Goal: Communication & Community: Answer question/provide support

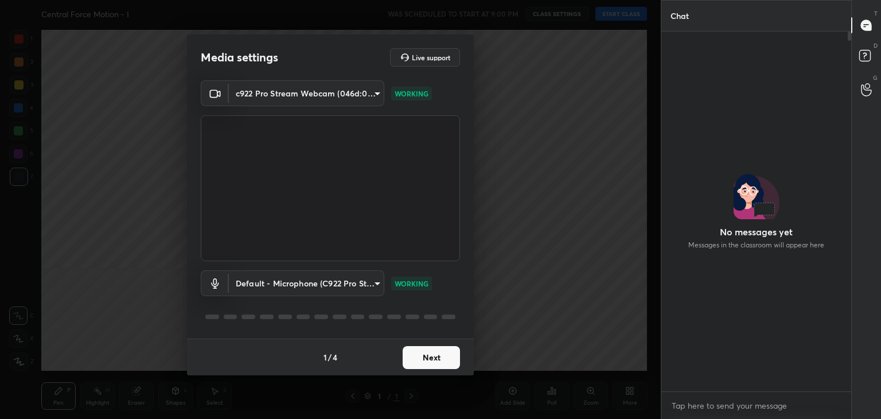
scroll to position [4, 3]
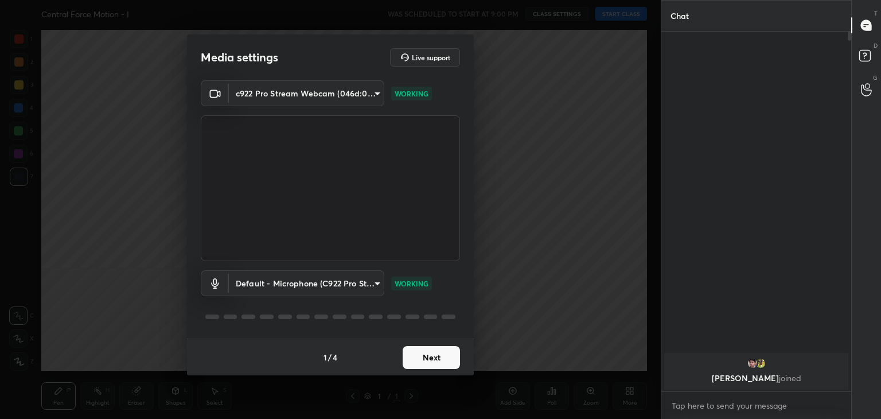
click at [434, 366] on button "Next" at bounding box center [431, 357] width 57 height 23
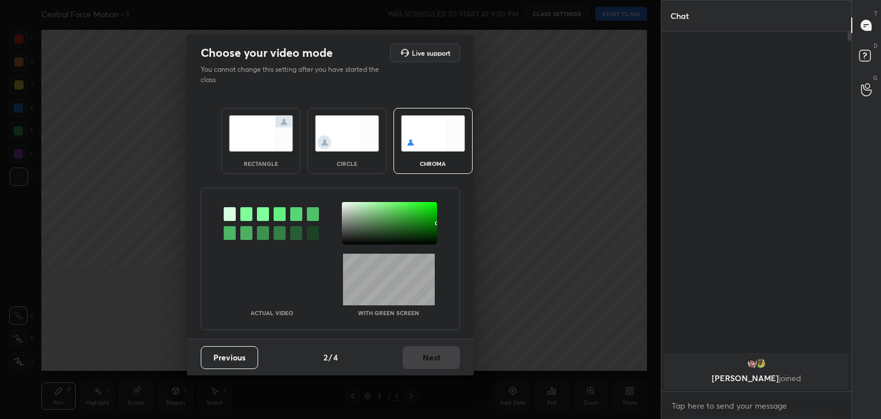
click at [356, 132] on img at bounding box center [347, 133] width 64 height 36
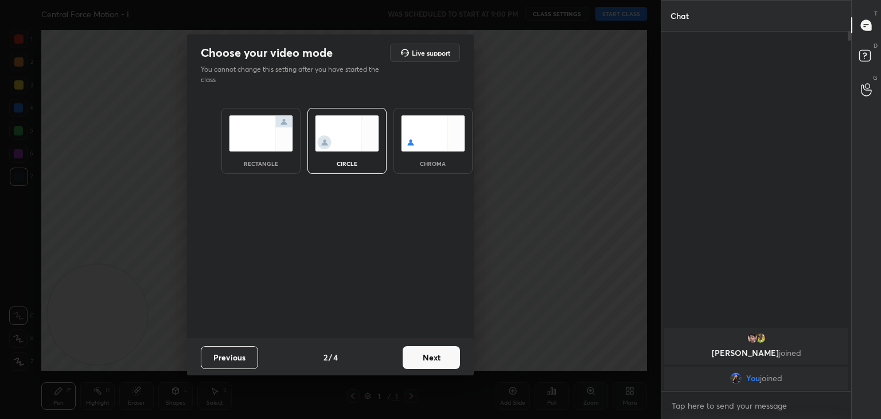
click at [434, 352] on button "Next" at bounding box center [431, 357] width 57 height 23
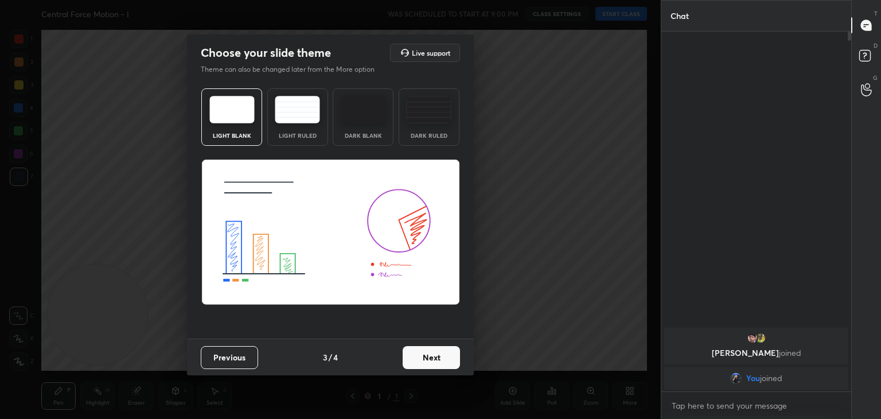
click at [452, 359] on button "Next" at bounding box center [431, 357] width 57 height 23
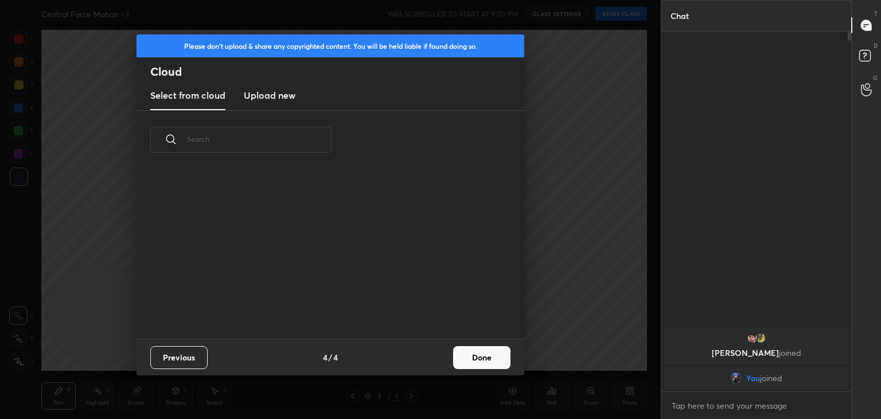
click at [478, 361] on button "Done" at bounding box center [481, 357] width 57 height 23
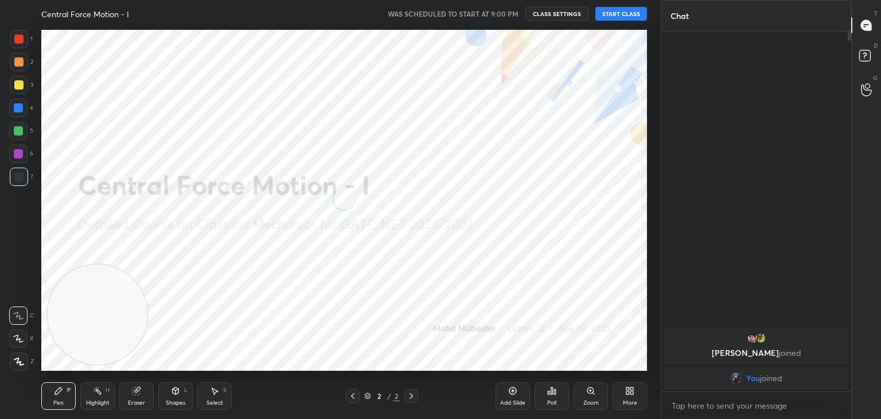
click at [23, 341] on icon at bounding box center [18, 338] width 9 height 7
drag, startPoint x: 177, startPoint y: 286, endPoint x: 402, endPoint y: 138, distance: 269.3
click at [285, 188] on video at bounding box center [235, 238] width 100 height 100
drag, startPoint x: 452, startPoint y: 144, endPoint x: 637, endPoint y: 88, distance: 194.2
click at [634, 67] on video at bounding box center [596, 81] width 100 height 100
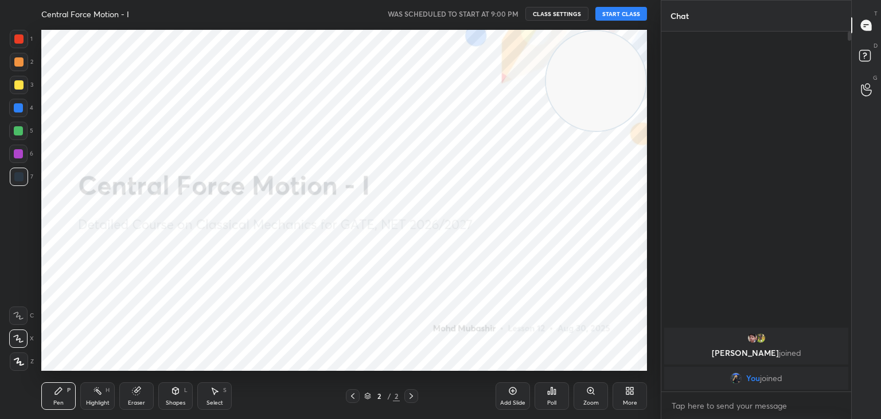
click at [624, 13] on button "START CLASS" at bounding box center [622, 14] width 52 height 14
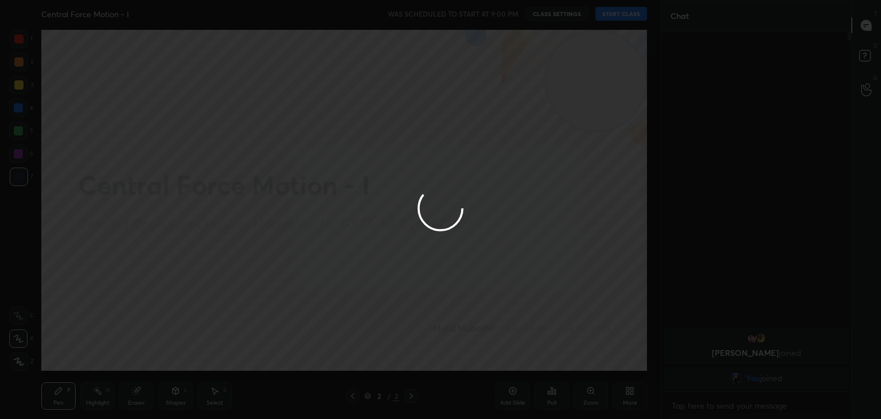
type textarea "x"
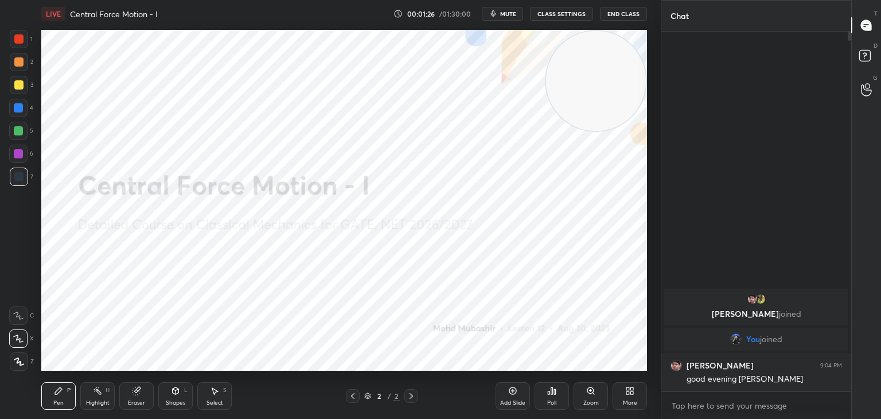
click at [523, 11] on button "mute" at bounding box center [502, 14] width 41 height 14
click at [516, 15] on span "unmute" at bounding box center [507, 14] width 25 height 8
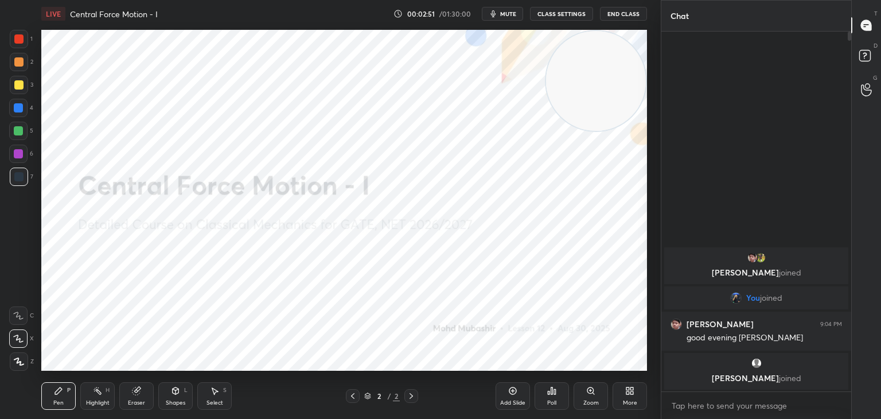
drag, startPoint x: 508, startPoint y: 9, endPoint x: 507, endPoint y: 3, distance: 5.8
click at [508, 10] on button "mute" at bounding box center [502, 14] width 41 height 14
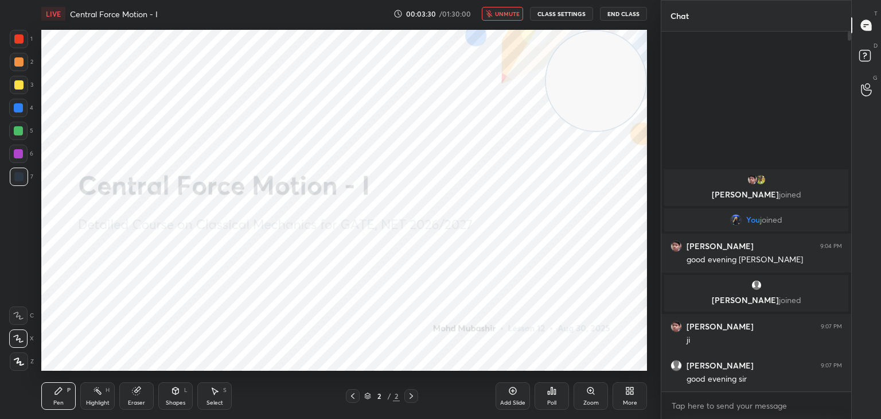
drag, startPoint x: 508, startPoint y: 14, endPoint x: 520, endPoint y: 25, distance: 16.7
click at [508, 14] on span "unmute" at bounding box center [507, 14] width 25 height 8
click at [95, 407] on div "Highlight H" at bounding box center [97, 396] width 34 height 28
click at [623, 394] on div "More" at bounding box center [630, 396] width 34 height 28
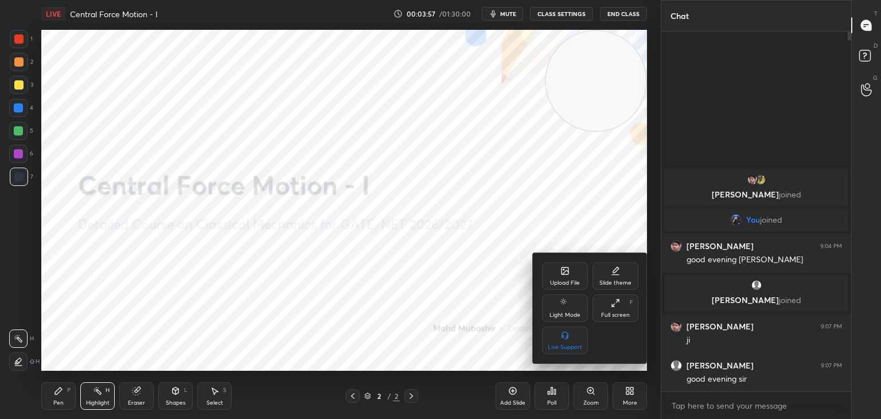
click at [563, 267] on icon at bounding box center [565, 270] width 7 height 7
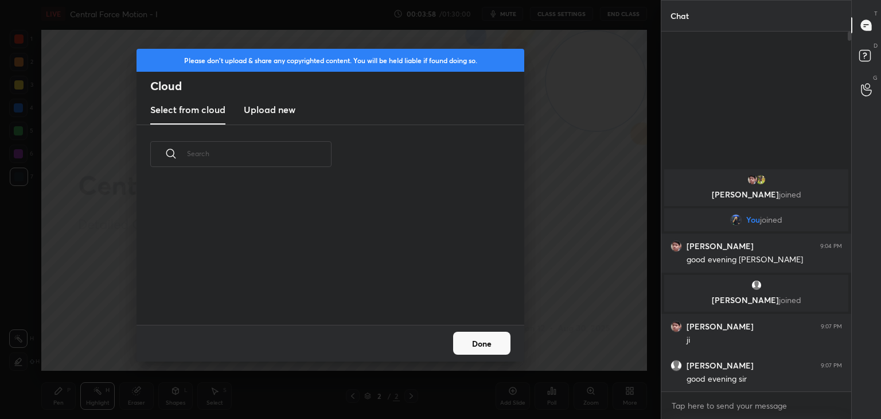
click at [275, 116] on h3 "Upload new" at bounding box center [270, 110] width 52 height 14
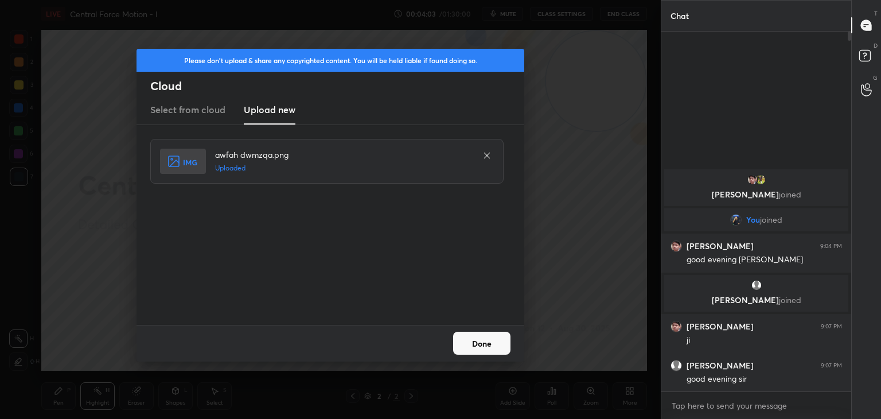
click at [480, 347] on button "Done" at bounding box center [481, 343] width 57 height 23
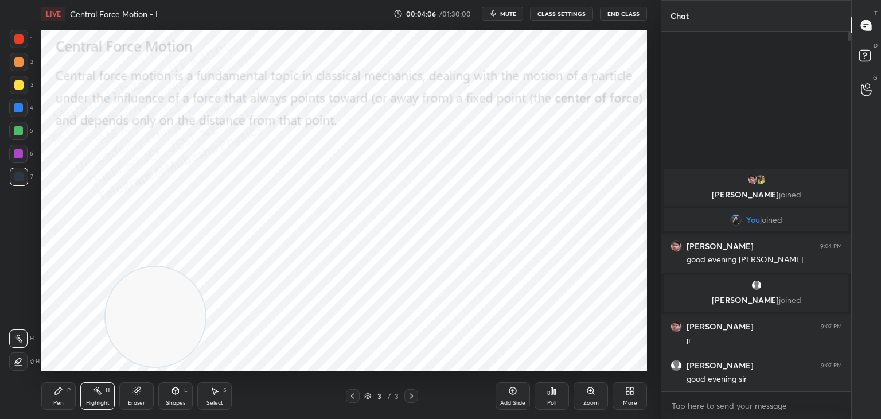
drag, startPoint x: 600, startPoint y: 85, endPoint x: 46, endPoint y: 371, distance: 622.3
click at [37, 393] on div "LIVE Central Force Motion - I 00:04:06 / 01:30:00 mute CLASS SETTINGS End Class…" at bounding box center [344, 209] width 615 height 419
click at [67, 379] on div "Pen P Highlight H Eraser Shapes L Select S 3 / 3 Add Slide Poll Zoom More" at bounding box center [344, 396] width 606 height 46
drag, startPoint x: 55, startPoint y: 399, endPoint x: 51, endPoint y: 394, distance: 6.7
click at [55, 400] on div "Pen" at bounding box center [58, 403] width 10 height 6
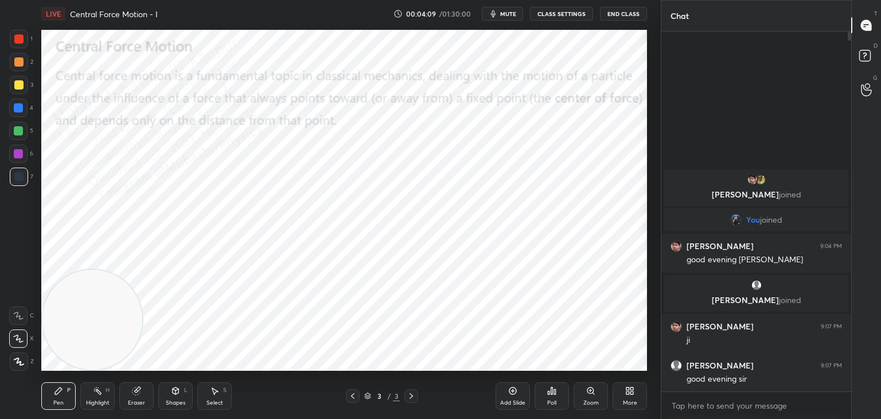
click at [19, 85] on div at bounding box center [18, 84] width 9 height 9
click at [17, 63] on div at bounding box center [18, 61] width 9 height 9
click at [22, 108] on div at bounding box center [18, 107] width 9 height 9
click at [14, 155] on div at bounding box center [18, 153] width 9 height 9
drag, startPoint x: 14, startPoint y: 135, endPoint x: 27, endPoint y: 134, distance: 12.7
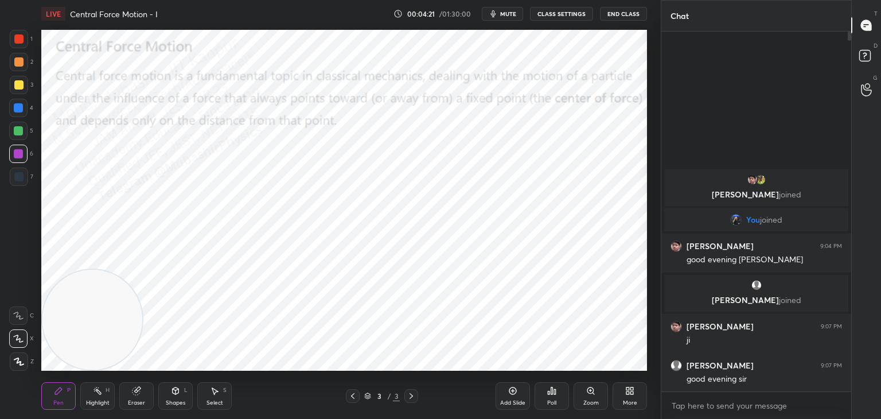
click at [18, 135] on div at bounding box center [18, 131] width 18 height 18
drag, startPoint x: 23, startPoint y: 65, endPoint x: 37, endPoint y: 65, distance: 14.4
click at [24, 65] on div at bounding box center [19, 62] width 18 height 18
click at [15, 42] on div at bounding box center [18, 38] width 9 height 9
drag, startPoint x: 105, startPoint y: 394, endPoint x: 134, endPoint y: 359, distance: 45.3
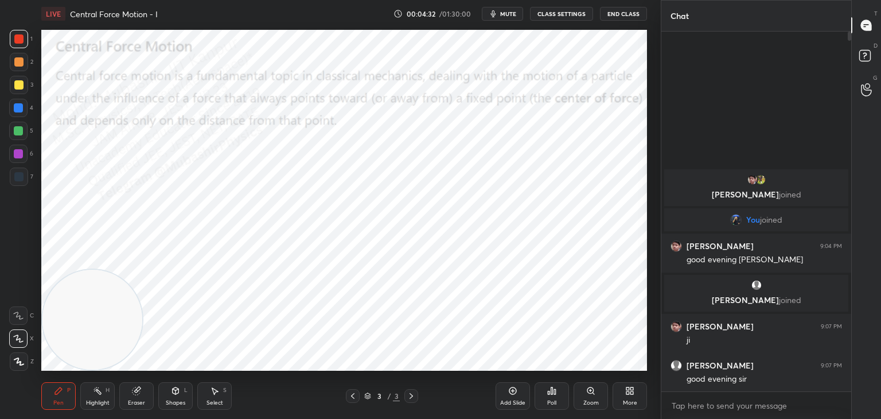
click at [102, 395] on div "Highlight H" at bounding box center [97, 396] width 34 height 28
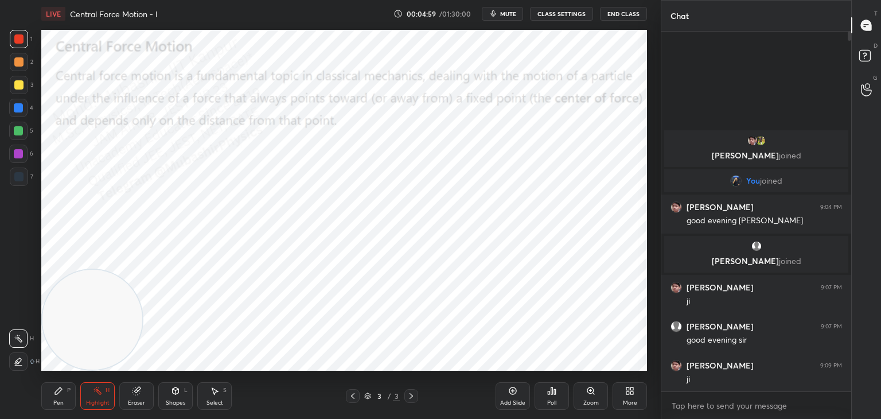
click at [626, 390] on icon at bounding box center [629, 390] width 9 height 9
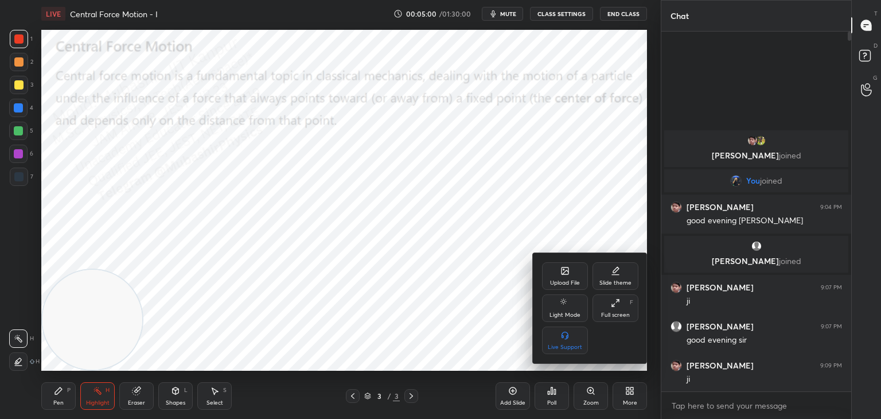
click at [563, 280] on div "Upload File" at bounding box center [565, 283] width 30 height 6
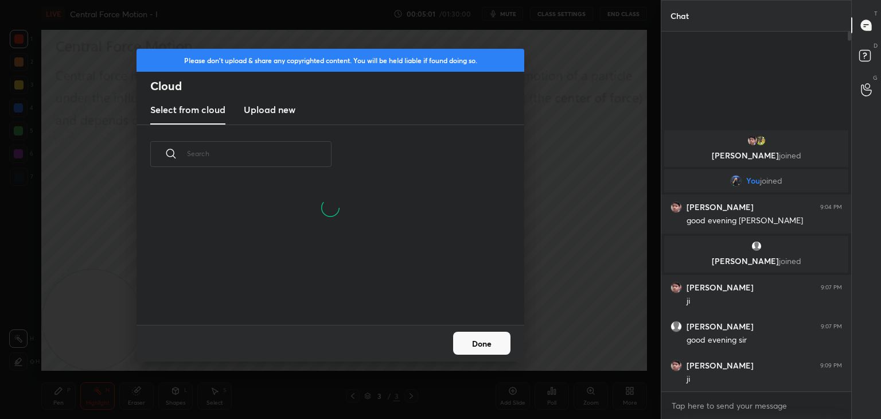
click at [279, 115] on h3 "Upload new" at bounding box center [270, 110] width 52 height 14
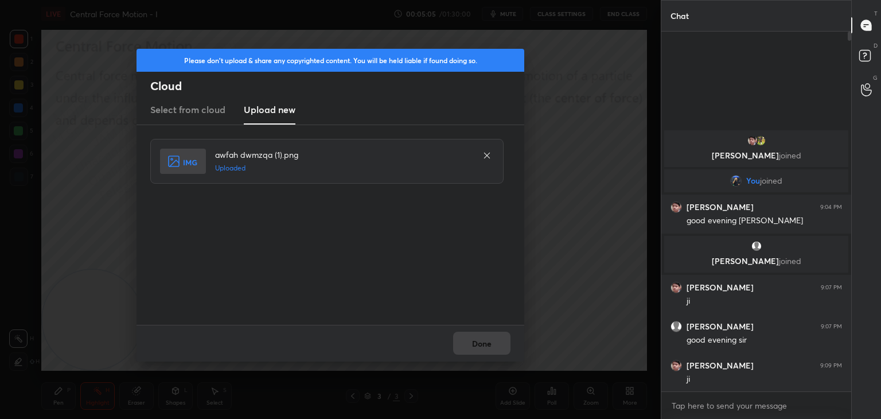
click at [479, 343] on div "Done" at bounding box center [331, 343] width 388 height 37
drag, startPoint x: 471, startPoint y: 347, endPoint x: 170, endPoint y: 359, distance: 300.3
click at [469, 347] on button "Done" at bounding box center [481, 343] width 57 height 23
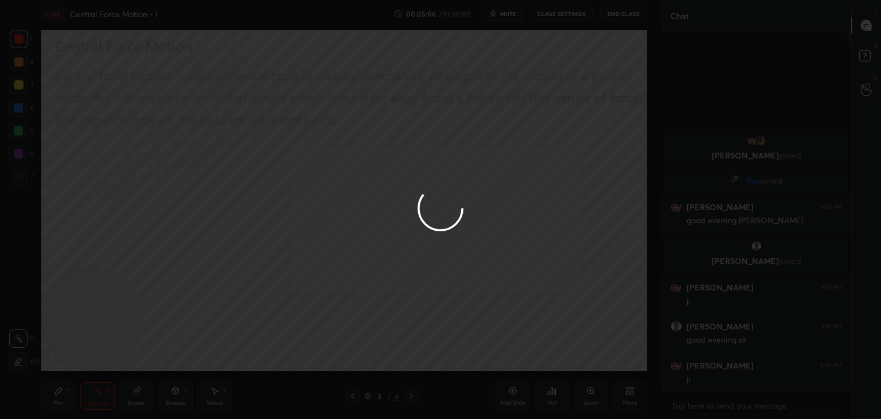
drag, startPoint x: 57, startPoint y: 403, endPoint x: 43, endPoint y: 391, distance: 17.9
click at [56, 403] on div "Pen" at bounding box center [58, 403] width 10 height 6
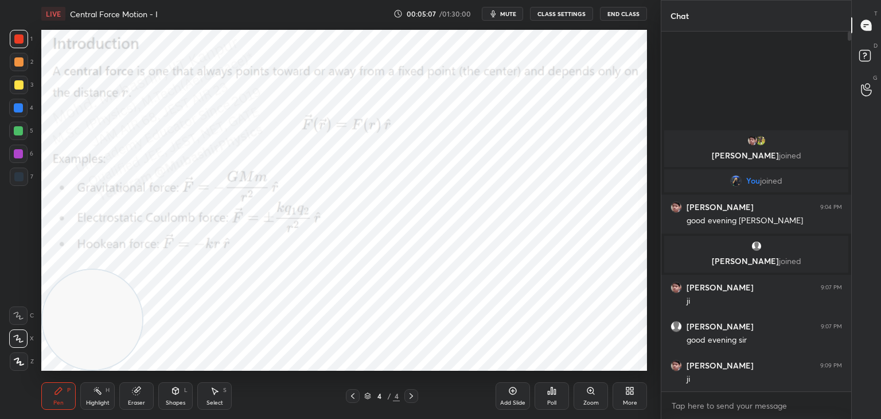
click at [17, 111] on div at bounding box center [18, 107] width 9 height 9
drag, startPoint x: 96, startPoint y: 329, endPoint x: 576, endPoint y: 102, distance: 530.8
click at [600, 94] on video at bounding box center [596, 83] width 100 height 100
click at [24, 157] on div at bounding box center [18, 154] width 18 height 18
drag, startPoint x: 17, startPoint y: 129, endPoint x: 41, endPoint y: 138, distance: 25.6
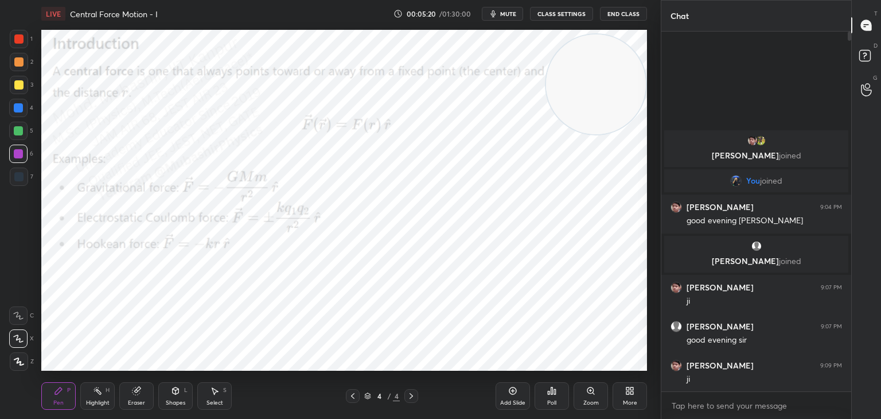
click at [18, 131] on div at bounding box center [18, 130] width 9 height 9
click at [15, 88] on div at bounding box center [18, 84] width 9 height 9
drag, startPoint x: 81, startPoint y: 397, endPoint x: 96, endPoint y: 395, distance: 15.6
click at [84, 398] on div "Highlight H" at bounding box center [97, 396] width 34 height 28
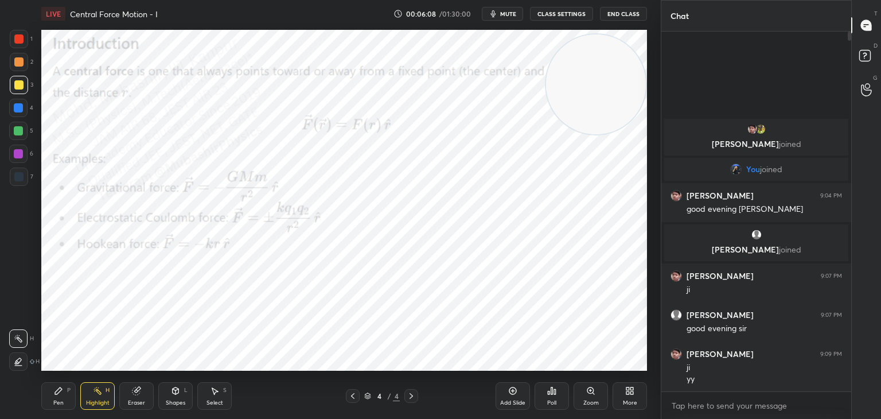
click at [640, 404] on div "More" at bounding box center [630, 396] width 34 height 28
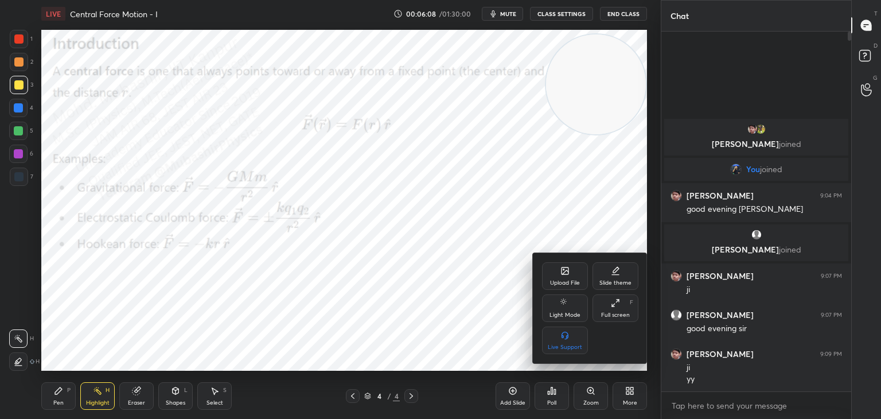
click at [567, 282] on div "Upload File" at bounding box center [565, 283] width 30 height 6
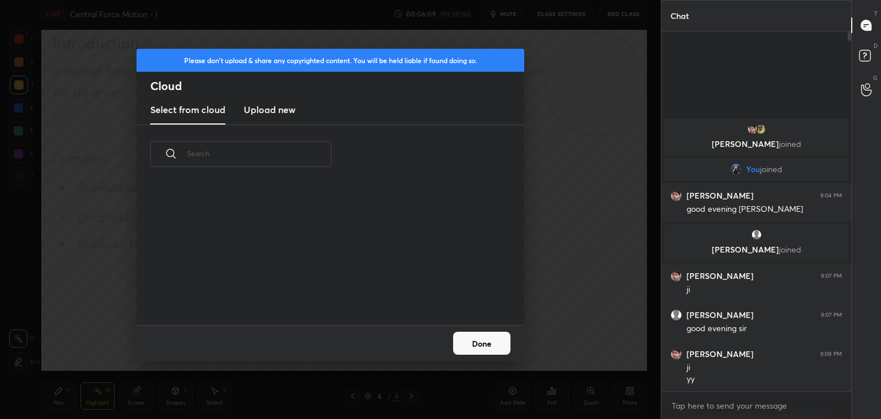
scroll to position [141, 368]
click at [286, 98] on new "Upload new" at bounding box center [270, 110] width 52 height 29
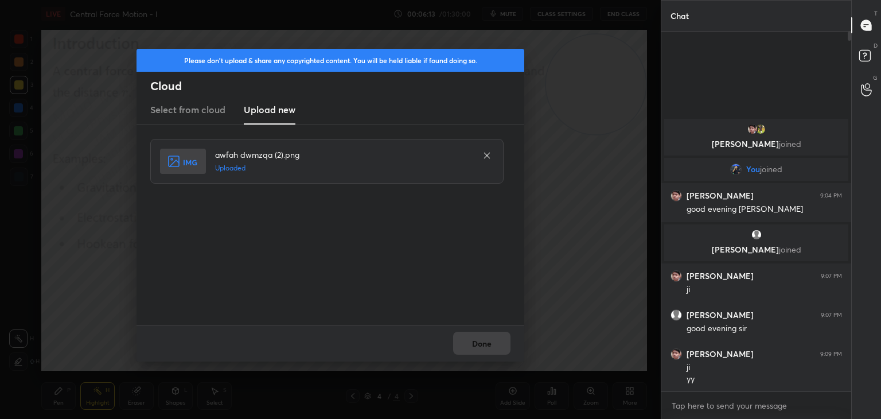
click at [479, 345] on button "Done" at bounding box center [481, 343] width 57 height 23
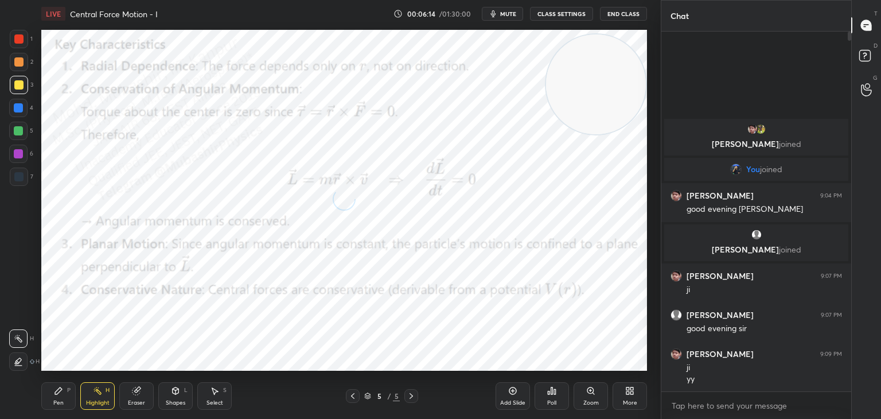
drag, startPoint x: 69, startPoint y: 395, endPoint x: 64, endPoint y: 391, distance: 6.5
click at [66, 394] on div "Pen P" at bounding box center [58, 396] width 34 height 28
drag, startPoint x: 16, startPoint y: 114, endPoint x: 30, endPoint y: 113, distance: 13.8
click at [18, 114] on div at bounding box center [18, 108] width 18 height 18
drag, startPoint x: 430, startPoint y: 140, endPoint x: 94, endPoint y: 283, distance: 365.6
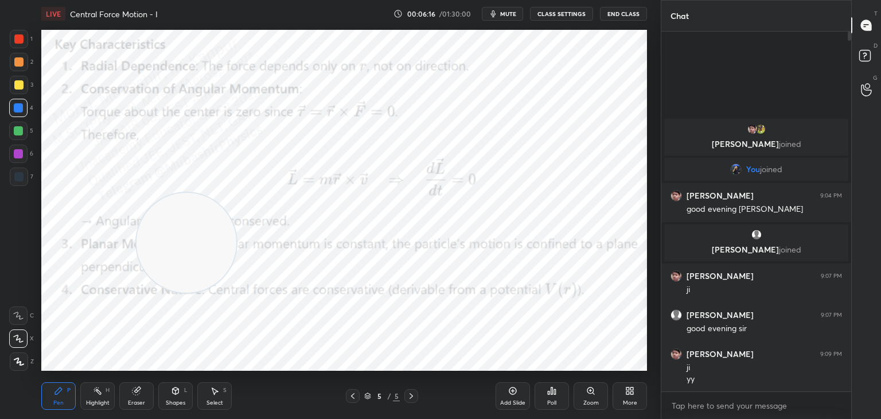
click at [137, 293] on video at bounding box center [187, 243] width 100 height 100
click at [22, 154] on div at bounding box center [18, 153] width 9 height 9
click at [17, 134] on div at bounding box center [18, 130] width 9 height 9
drag, startPoint x: 111, startPoint y: 290, endPoint x: 105, endPoint y: 41, distance: 248.5
click at [106, 234] on video at bounding box center [92, 284] width 100 height 100
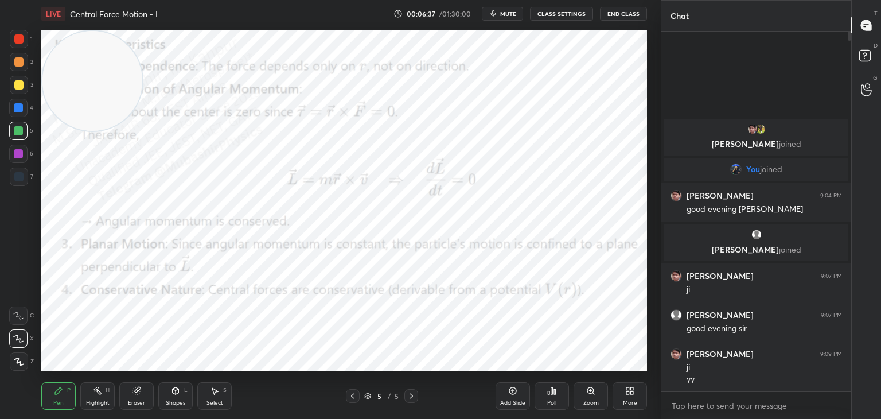
click at [19, 68] on div at bounding box center [19, 62] width 18 height 18
click at [17, 90] on div at bounding box center [19, 85] width 18 height 18
drag, startPoint x: 14, startPoint y: 154, endPoint x: 28, endPoint y: 162, distance: 15.2
click at [13, 155] on div at bounding box center [18, 154] width 18 height 18
click at [103, 396] on div "Highlight H" at bounding box center [97, 396] width 34 height 28
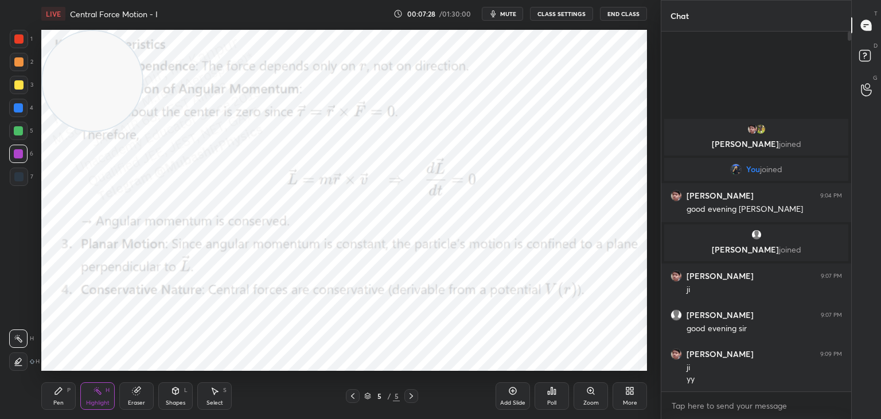
drag, startPoint x: 63, startPoint y: 393, endPoint x: 62, endPoint y: 378, distance: 15.5
click at [62, 387] on icon at bounding box center [58, 390] width 9 height 9
click at [15, 81] on div at bounding box center [18, 84] width 9 height 9
drag, startPoint x: 22, startPoint y: 68, endPoint x: 94, endPoint y: 114, distance: 85.2
click at [22, 63] on div at bounding box center [19, 62] width 18 height 18
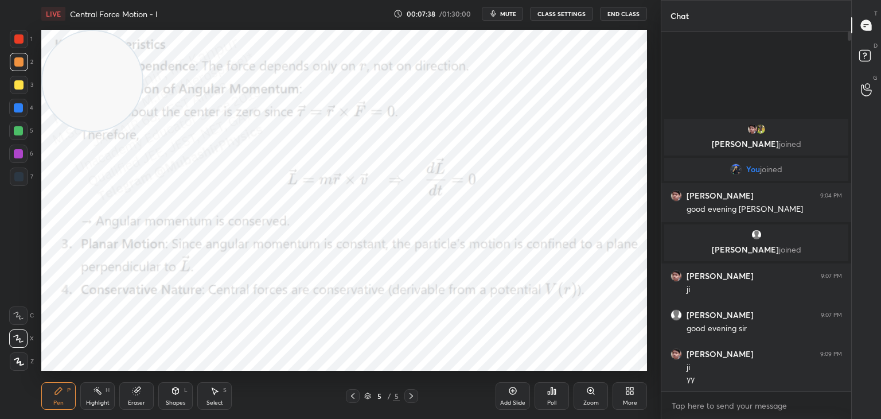
drag, startPoint x: 97, startPoint y: 397, endPoint x: 208, endPoint y: 373, distance: 113.9
click at [101, 397] on div "Highlight H" at bounding box center [97, 396] width 34 height 28
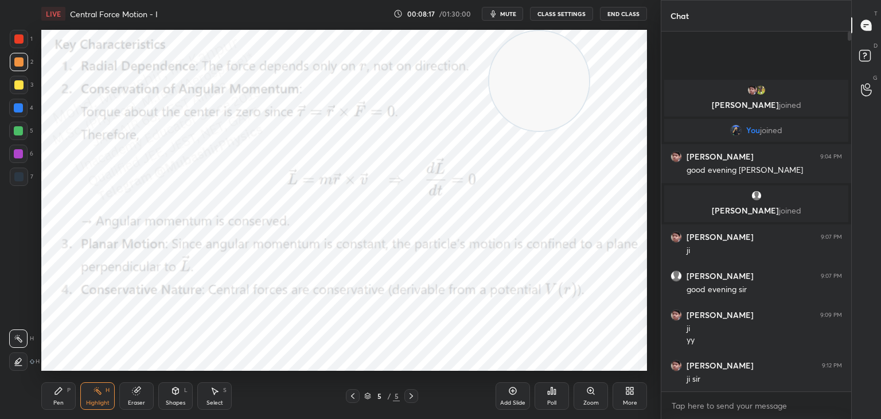
drag, startPoint x: 96, startPoint y: 95, endPoint x: 526, endPoint y: 81, distance: 429.4
click at [553, 28] on div "Setting up your live class Poll for secs No correct answer Start poll" at bounding box center [344, 200] width 615 height 345
click at [629, 400] on div "More" at bounding box center [630, 403] width 14 height 6
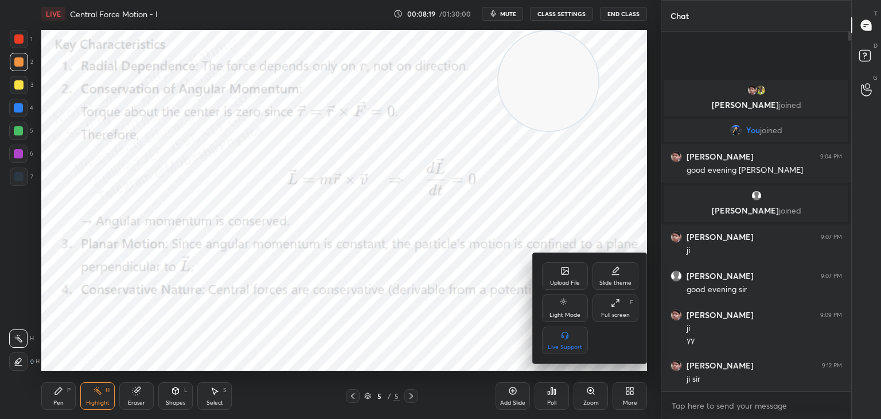
click at [565, 270] on icon at bounding box center [565, 270] width 7 height 7
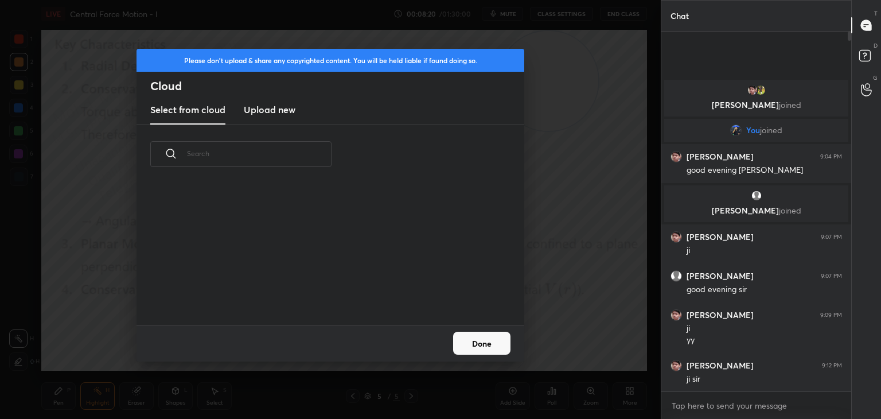
click at [265, 110] on h3 "Upload new" at bounding box center [270, 110] width 52 height 14
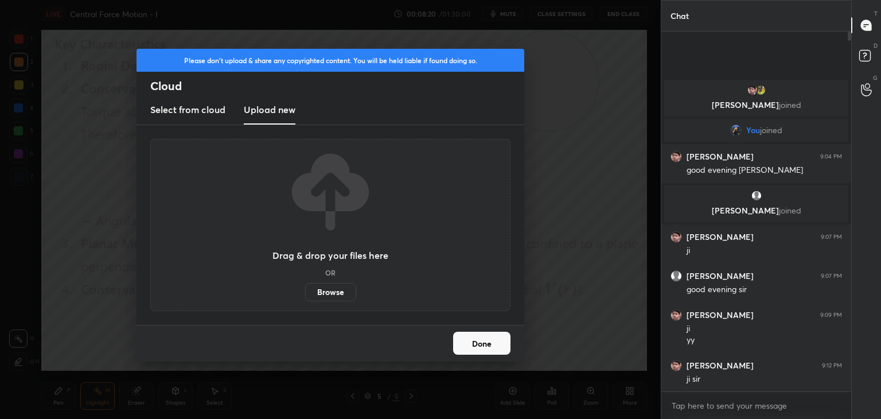
click at [326, 297] on label "Browse" at bounding box center [330, 292] width 51 height 18
click at [305, 297] on input "Browse" at bounding box center [305, 292] width 0 height 18
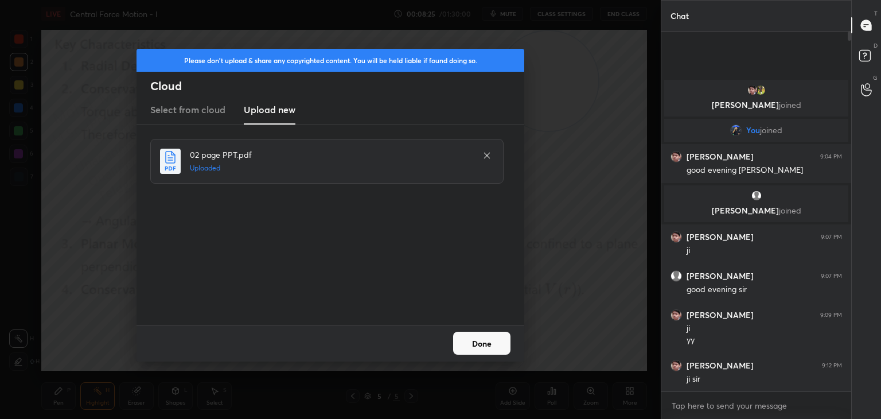
click at [476, 343] on button "Done" at bounding box center [481, 343] width 57 height 23
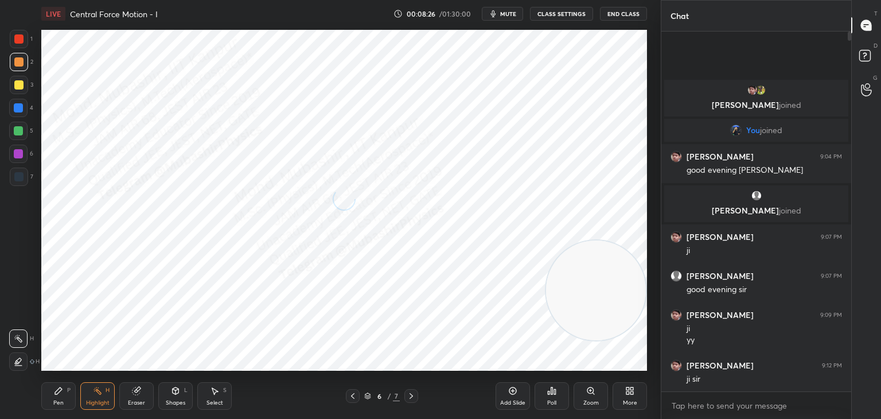
drag, startPoint x: 554, startPoint y: 85, endPoint x: 547, endPoint y: 310, distance: 225.0
click at [620, 327] on video at bounding box center [596, 290] width 100 height 100
drag, startPoint x: 46, startPoint y: 388, endPoint x: 44, endPoint y: 380, distance: 8.4
click at [46, 386] on div "Pen P" at bounding box center [58, 396] width 34 height 28
click at [14, 153] on div at bounding box center [18, 153] width 9 height 9
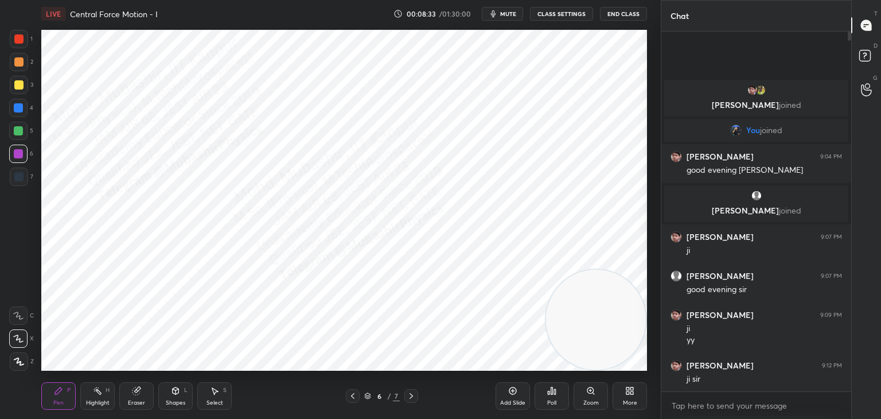
drag, startPoint x: 19, startPoint y: 111, endPoint x: 33, endPoint y: 113, distance: 14.0
click at [26, 111] on div at bounding box center [18, 108] width 18 height 18
click at [20, 139] on div at bounding box center [18, 131] width 18 height 18
drag, startPoint x: 11, startPoint y: 59, endPoint x: 38, endPoint y: 76, distance: 32.3
click at [17, 63] on div at bounding box center [19, 62] width 18 height 18
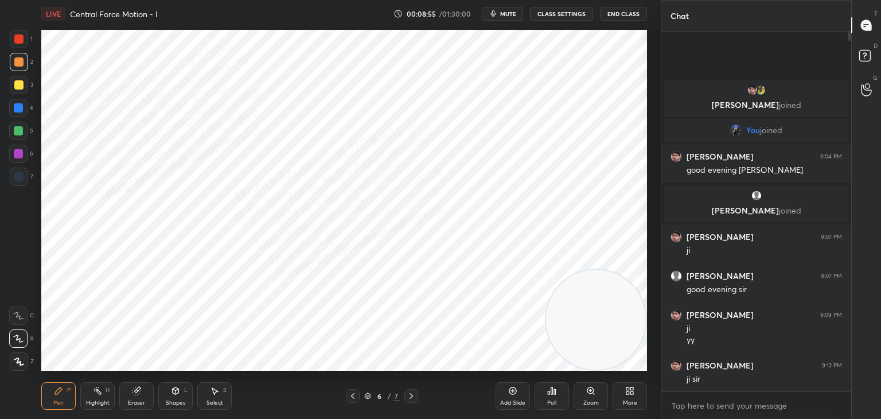
drag, startPoint x: 566, startPoint y: 327, endPoint x: 512, endPoint y: 157, distance: 178.2
click at [546, 270] on video at bounding box center [596, 320] width 100 height 100
drag, startPoint x: 99, startPoint y: 398, endPoint x: 105, endPoint y: 396, distance: 6.0
click at [99, 400] on div "Highlight H" at bounding box center [97, 396] width 34 height 28
click at [628, 394] on icon at bounding box center [629, 390] width 9 height 9
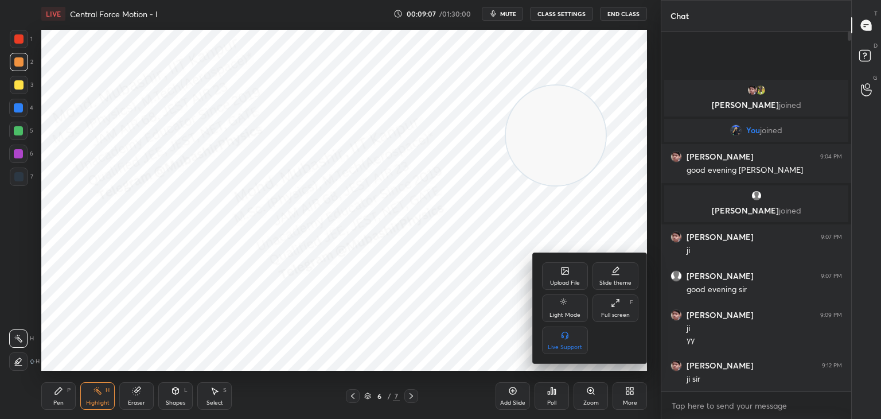
click at [577, 272] on div "Upload File" at bounding box center [565, 276] width 46 height 28
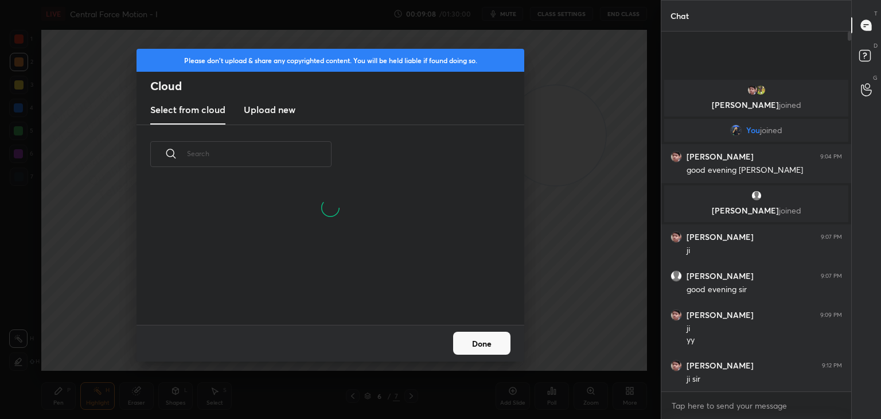
click at [253, 112] on h3 "Upload new" at bounding box center [270, 110] width 52 height 14
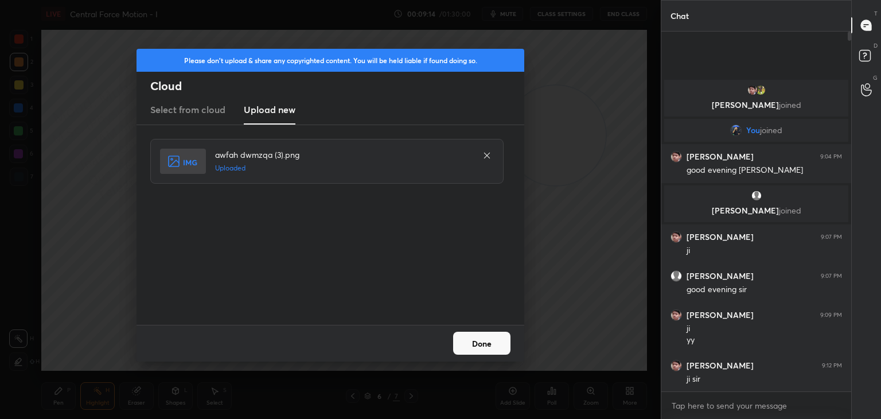
click at [497, 347] on button "Done" at bounding box center [481, 343] width 57 height 23
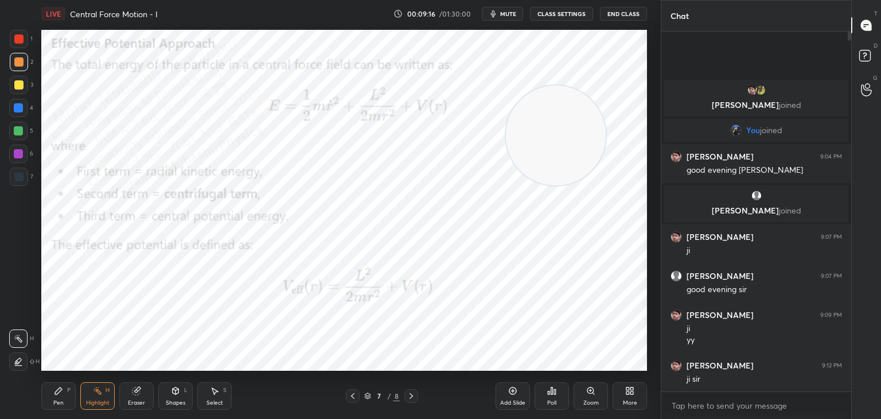
click at [49, 407] on div "Pen P" at bounding box center [58, 396] width 34 height 28
drag, startPoint x: 551, startPoint y: 135, endPoint x: 562, endPoint y: 237, distance: 102.1
click at [565, 194] on video at bounding box center [562, 144] width 100 height 100
click at [19, 106] on div at bounding box center [18, 107] width 9 height 9
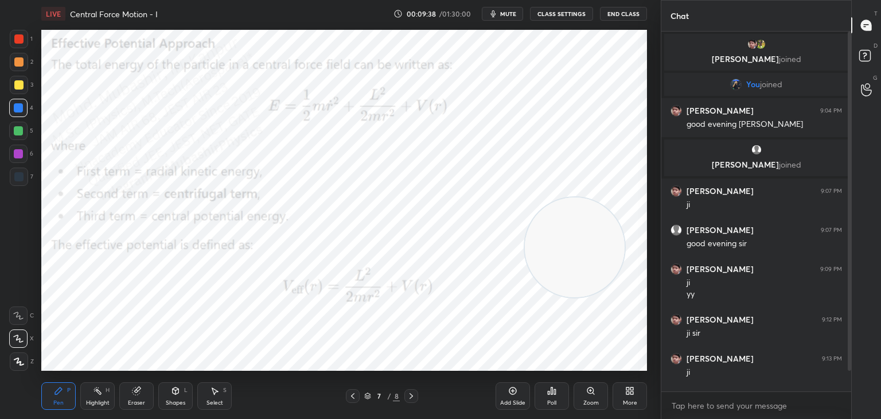
click at [20, 149] on div at bounding box center [18, 154] width 18 height 18
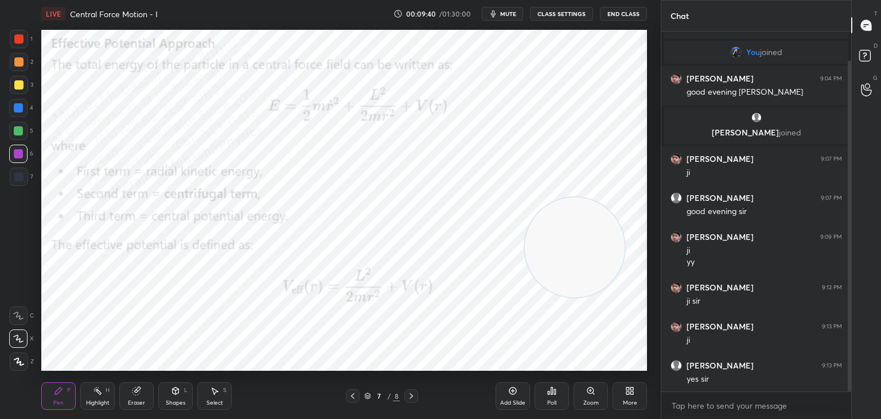
drag, startPoint x: 850, startPoint y: 270, endPoint x: 852, endPoint y: 302, distance: 32.2
click at [852, 304] on div "Chat [PERSON_NAME] joined You joined [PERSON_NAME] 9:04 PM good evening [PERSON…" at bounding box center [771, 209] width 220 height 419
drag, startPoint x: 18, startPoint y: 132, endPoint x: 41, endPoint y: 138, distance: 23.7
click at [22, 132] on div at bounding box center [18, 130] width 9 height 9
click at [99, 387] on icon at bounding box center [97, 390] width 9 height 9
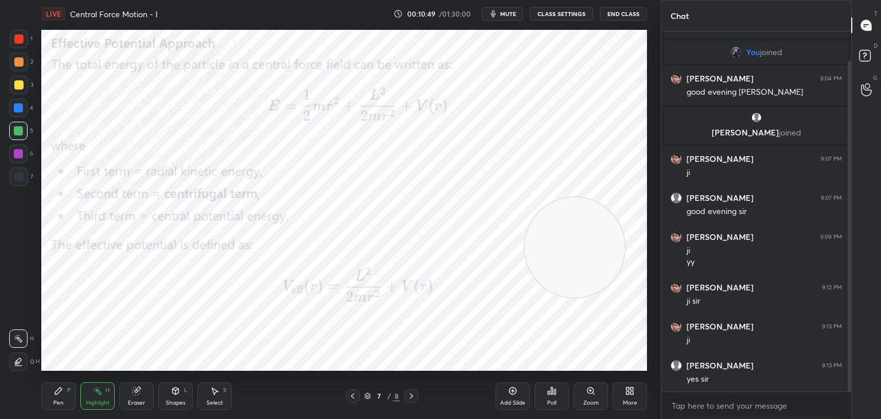
click at [626, 395] on icon at bounding box center [629, 390] width 9 height 9
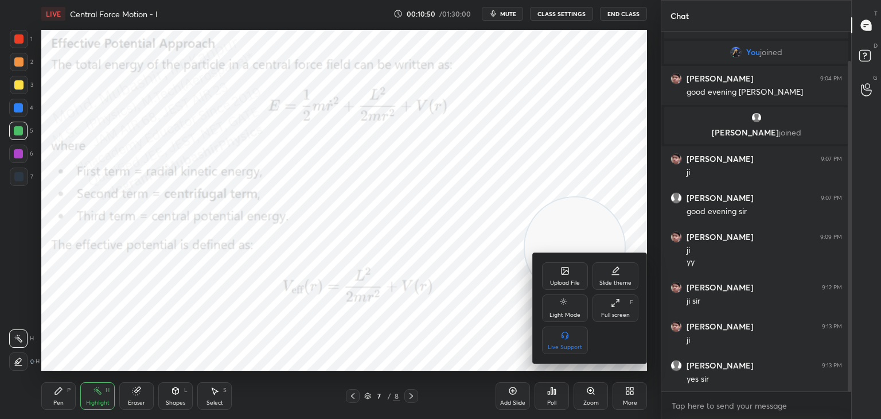
click at [555, 278] on div "Upload File" at bounding box center [565, 276] width 46 height 28
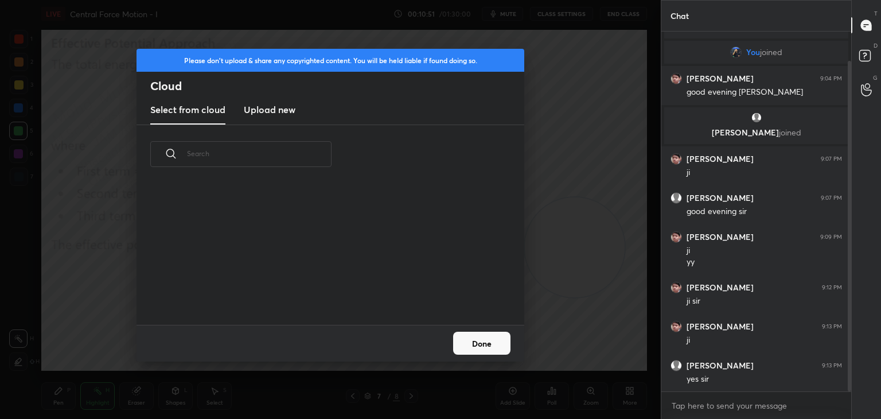
click at [261, 114] on h3 "Upload new" at bounding box center [270, 110] width 52 height 14
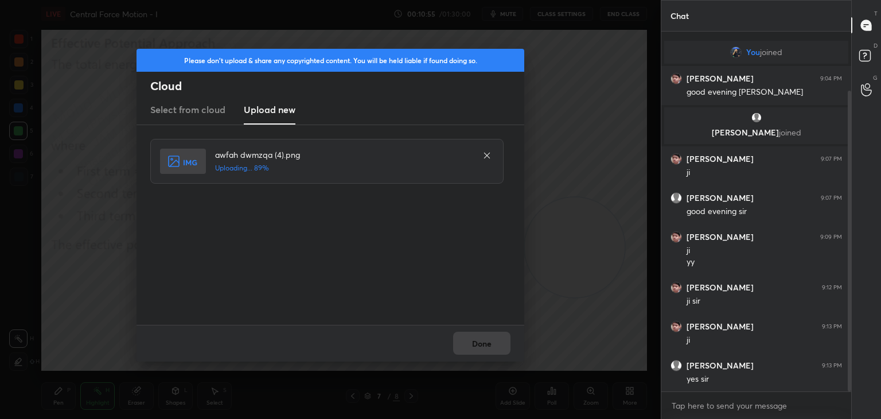
scroll to position [71, 0]
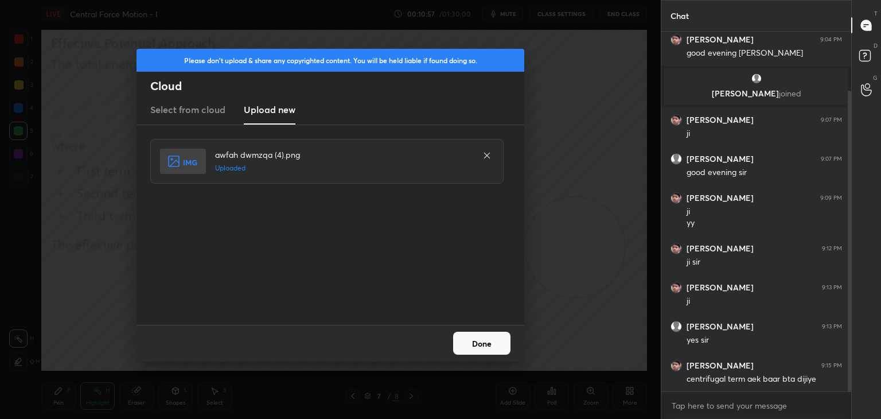
click at [488, 338] on button "Done" at bounding box center [481, 343] width 57 height 23
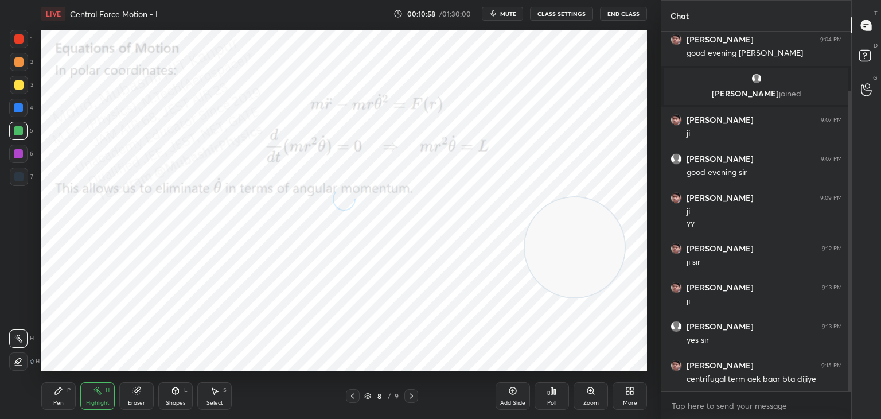
click at [351, 392] on icon at bounding box center [352, 395] width 9 height 9
click at [413, 394] on icon at bounding box center [411, 395] width 9 height 9
drag, startPoint x: 46, startPoint y: 396, endPoint x: 62, endPoint y: 393, distance: 16.3
click at [48, 396] on div "Pen P" at bounding box center [58, 396] width 34 height 28
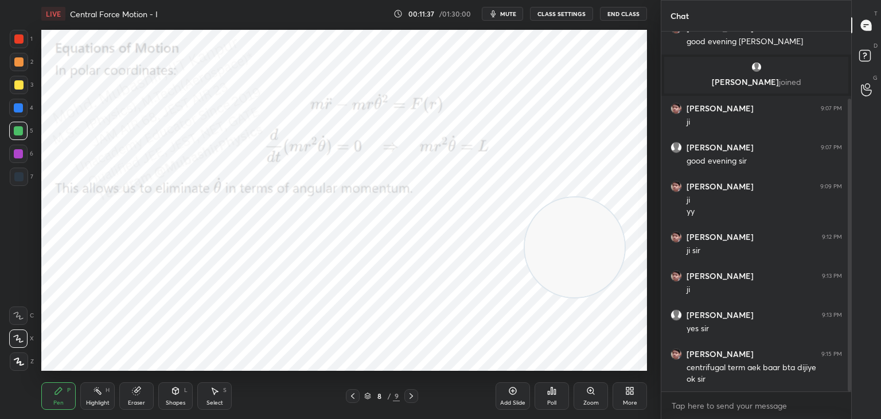
drag, startPoint x: 21, startPoint y: 81, endPoint x: 41, endPoint y: 88, distance: 21.2
click at [23, 81] on div at bounding box center [19, 85] width 18 height 18
click at [25, 133] on div at bounding box center [18, 131] width 18 height 18
drag, startPoint x: 29, startPoint y: 158, endPoint x: 38, endPoint y: 157, distance: 9.2
click at [32, 157] on div "6" at bounding box center [21, 154] width 24 height 18
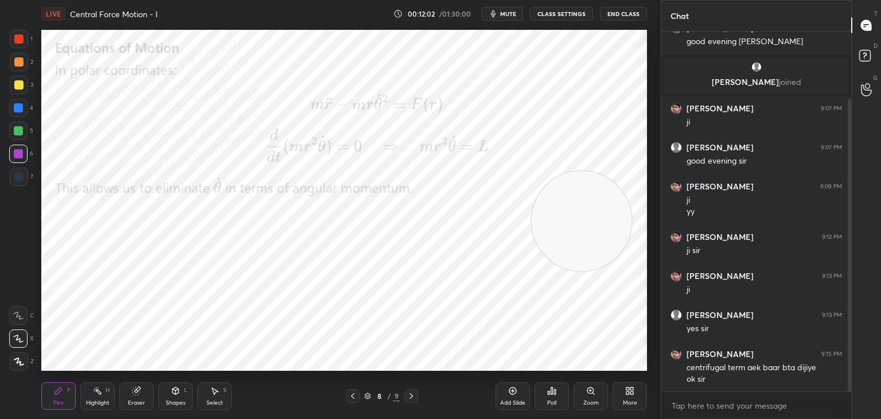
drag, startPoint x: 580, startPoint y: 200, endPoint x: 507, endPoint y: 58, distance: 160.1
click at [547, 19] on div "LIVE Central Force Motion - I 00:12:02 / 01:30:00 mute CLASS SETTINGS End Class…" at bounding box center [344, 209] width 615 height 419
click at [20, 177] on div at bounding box center [18, 176] width 9 height 9
click at [19, 69] on div at bounding box center [19, 62] width 18 height 18
drag, startPoint x: 101, startPoint y: 391, endPoint x: 110, endPoint y: 380, distance: 13.8
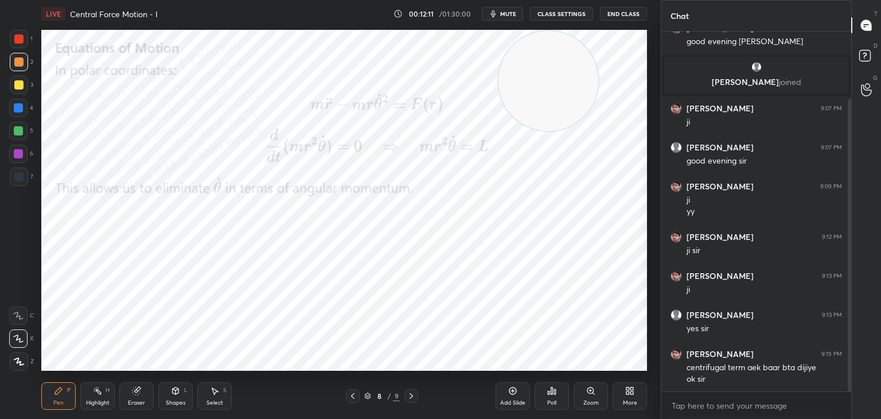
click at [98, 394] on icon at bounding box center [97, 390] width 9 height 9
click at [634, 392] on div "More" at bounding box center [630, 396] width 34 height 28
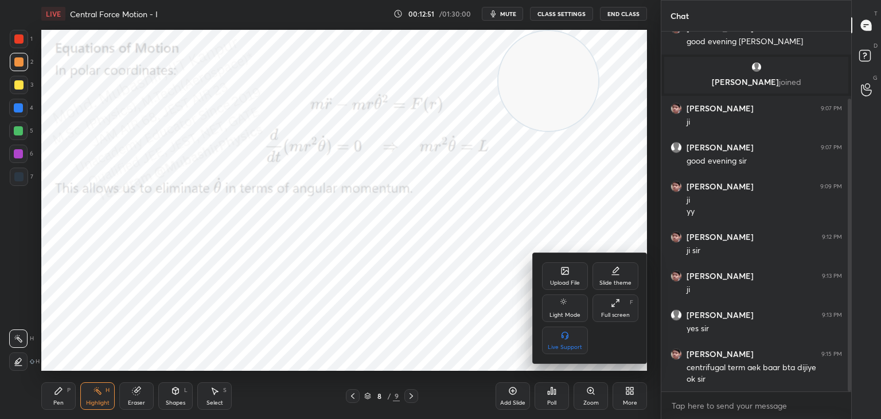
click at [574, 284] on div "Upload File" at bounding box center [565, 283] width 30 height 6
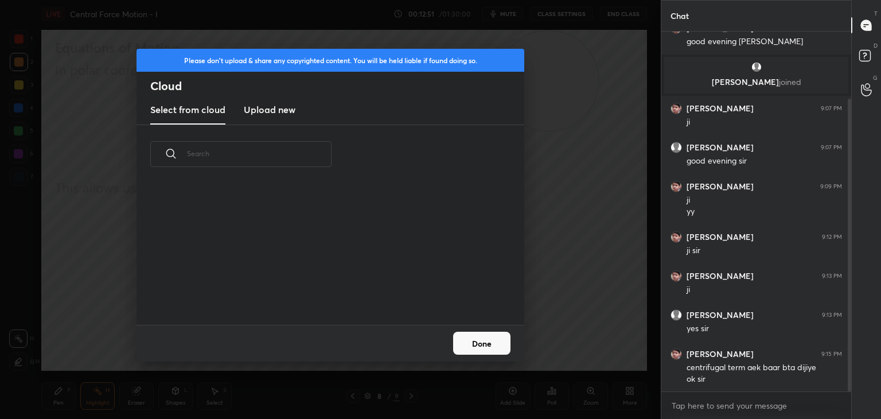
click at [266, 102] on new "Upload new" at bounding box center [270, 110] width 52 height 29
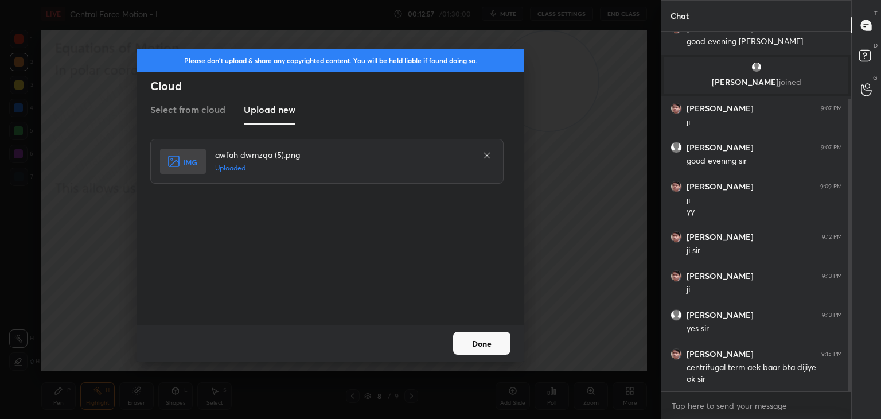
click at [477, 341] on button "Done" at bounding box center [481, 343] width 57 height 23
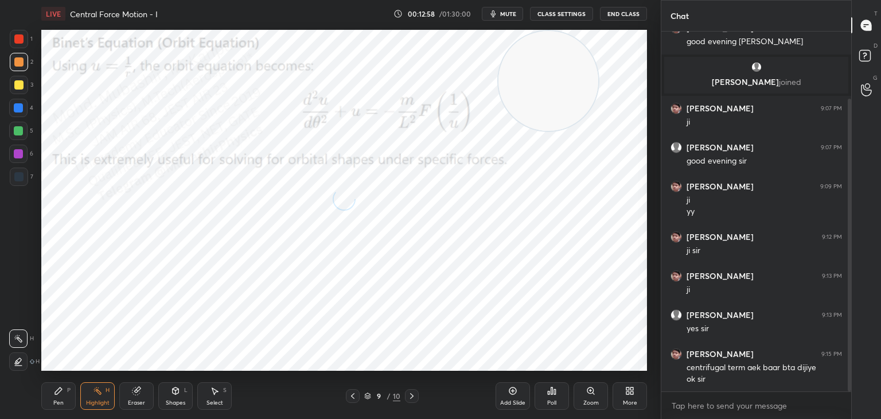
drag, startPoint x: 560, startPoint y: 81, endPoint x: 652, endPoint y: 313, distance: 250.1
click at [662, 313] on div "1 2 3 4 5 6 7 C X Z C X Z E E Erase all H H LIVE Central Force Motion - I 00:12…" at bounding box center [440, 209] width 881 height 419
drag, startPoint x: 58, startPoint y: 398, endPoint x: 60, endPoint y: 386, distance: 12.2
click at [60, 398] on div "Pen P" at bounding box center [58, 396] width 34 height 28
click at [23, 85] on div at bounding box center [19, 85] width 18 height 18
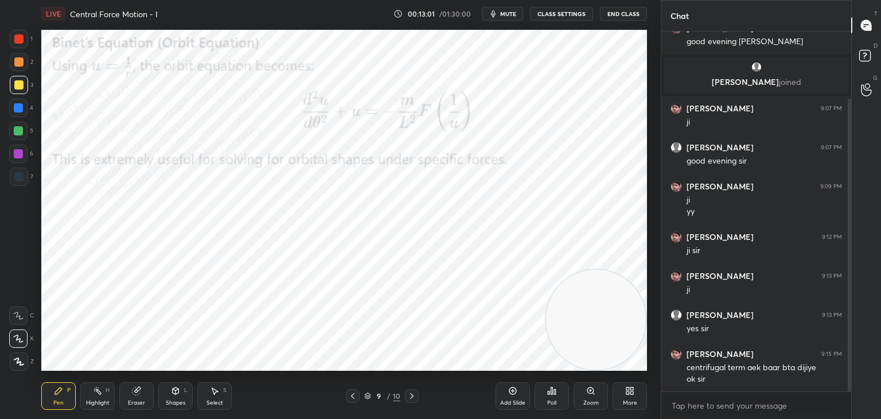
drag, startPoint x: 25, startPoint y: 61, endPoint x: 34, endPoint y: 59, distance: 9.9
click at [25, 60] on div at bounding box center [19, 62] width 18 height 18
click at [21, 134] on div at bounding box center [18, 130] width 9 height 9
drag, startPoint x: 20, startPoint y: 107, endPoint x: 37, endPoint y: 103, distance: 17.1
click at [21, 107] on div at bounding box center [18, 107] width 9 height 9
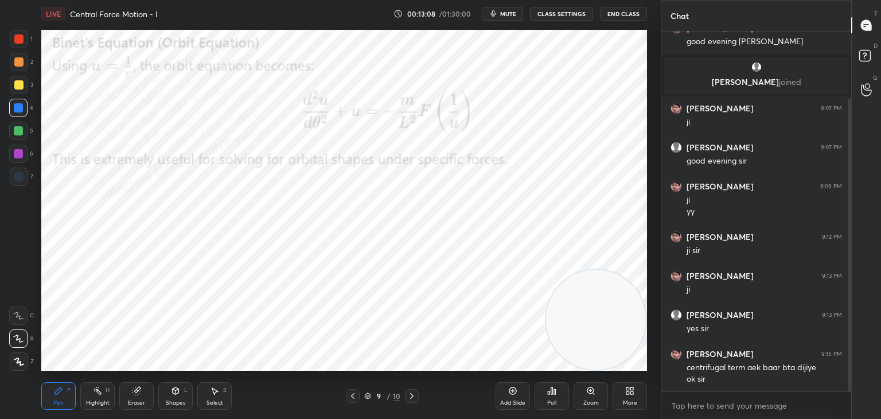
click at [21, 154] on div at bounding box center [18, 153] width 9 height 9
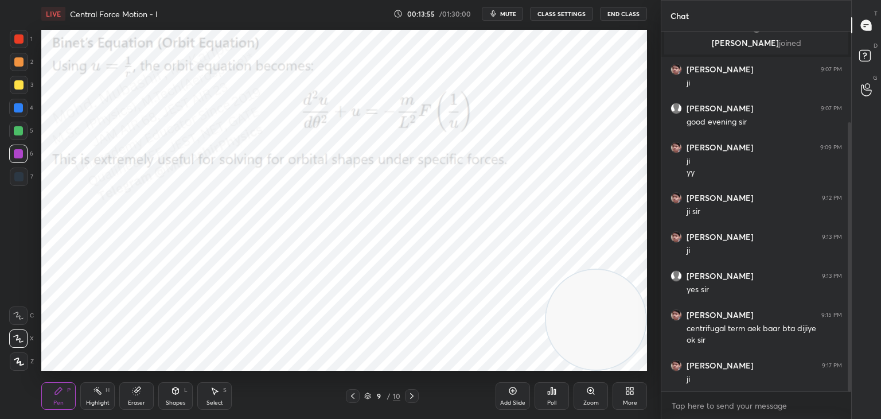
click at [633, 396] on div "More" at bounding box center [630, 396] width 34 height 28
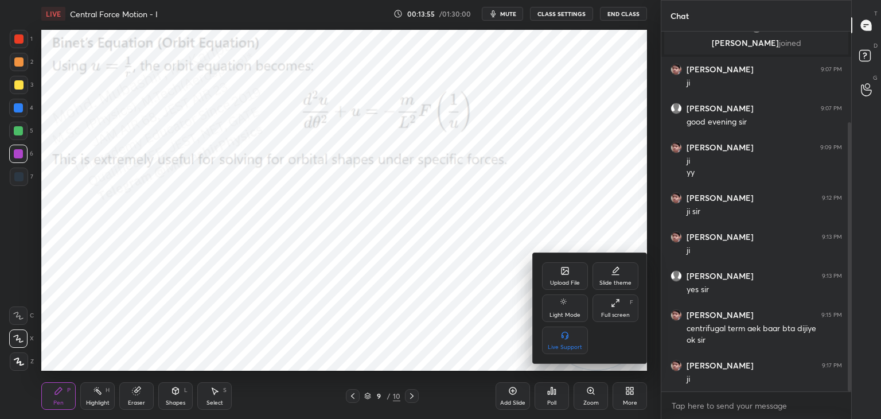
click at [566, 274] on icon at bounding box center [565, 270] width 7 height 7
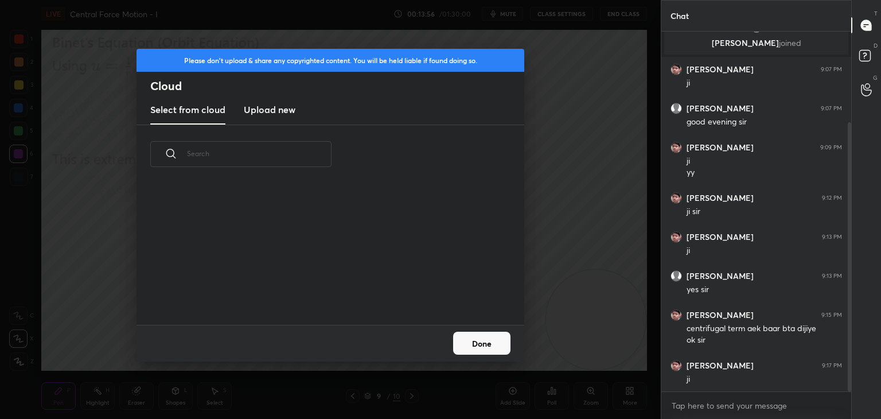
click at [266, 109] on h3 "Upload new" at bounding box center [270, 110] width 52 height 14
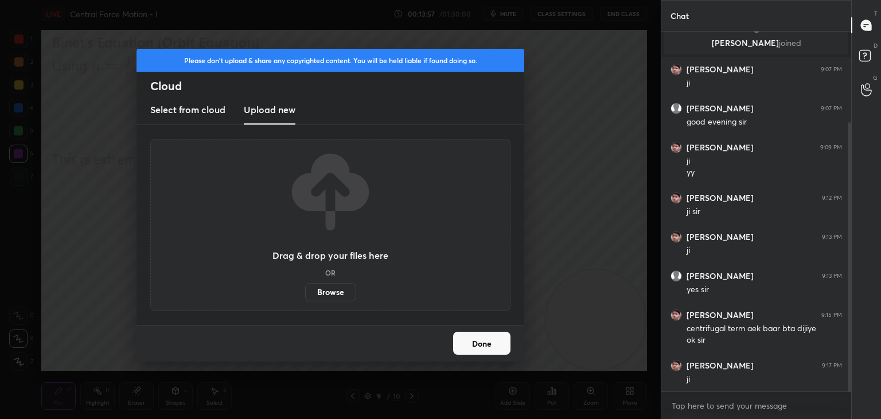
click at [479, 342] on button "Done" at bounding box center [481, 343] width 57 height 23
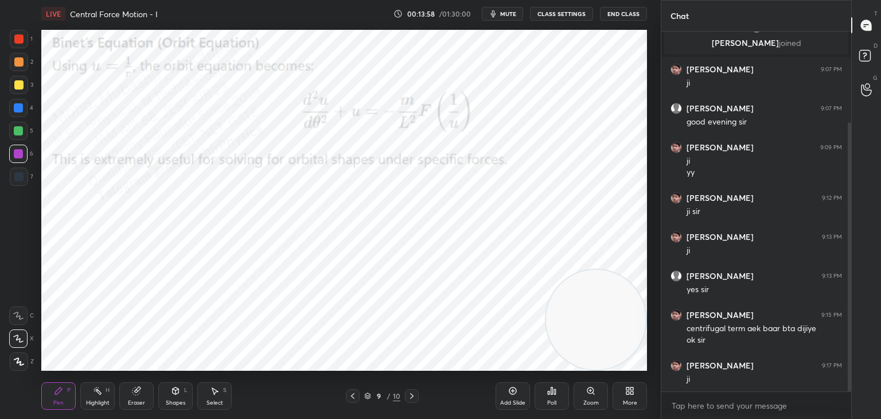
click at [408, 396] on icon at bounding box center [411, 395] width 9 height 9
click at [353, 396] on icon at bounding box center [352, 395] width 9 height 9
click at [628, 395] on icon at bounding box center [629, 390] width 9 height 9
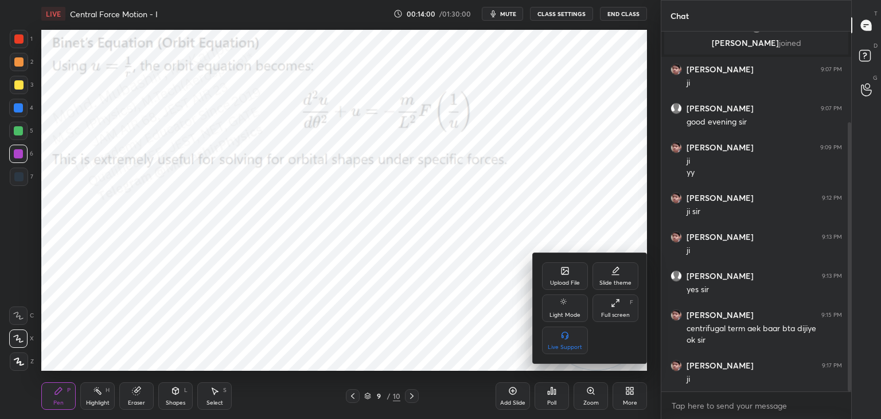
click at [564, 269] on icon at bounding box center [565, 270] width 9 height 9
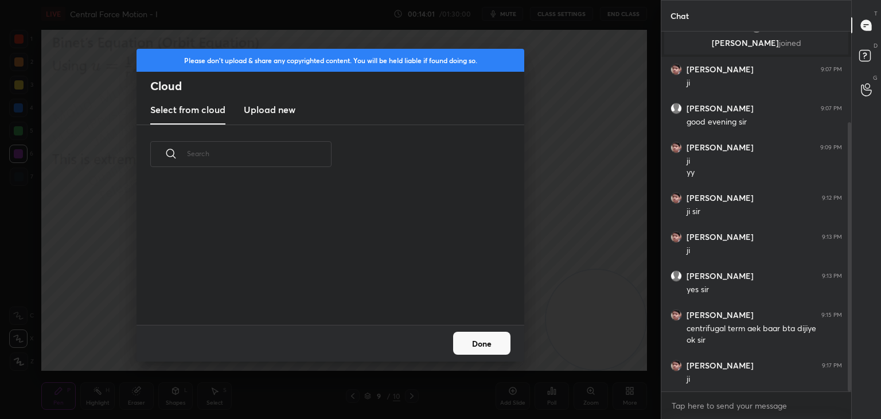
click at [277, 108] on h3 "Upload new" at bounding box center [270, 110] width 52 height 14
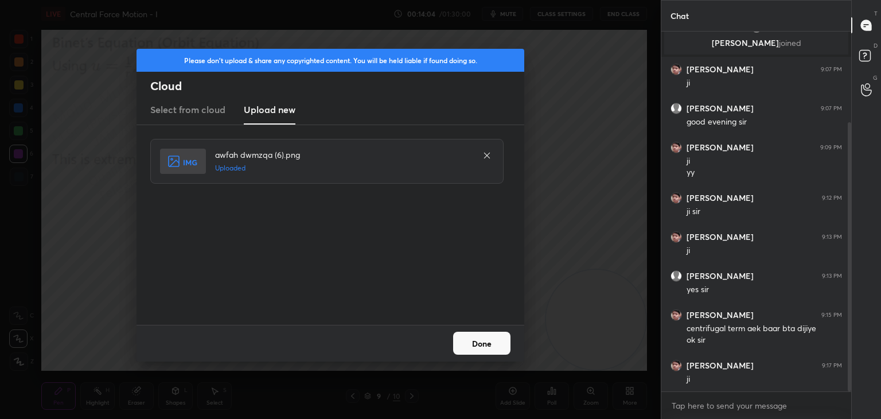
click at [491, 343] on button "Done" at bounding box center [481, 343] width 57 height 23
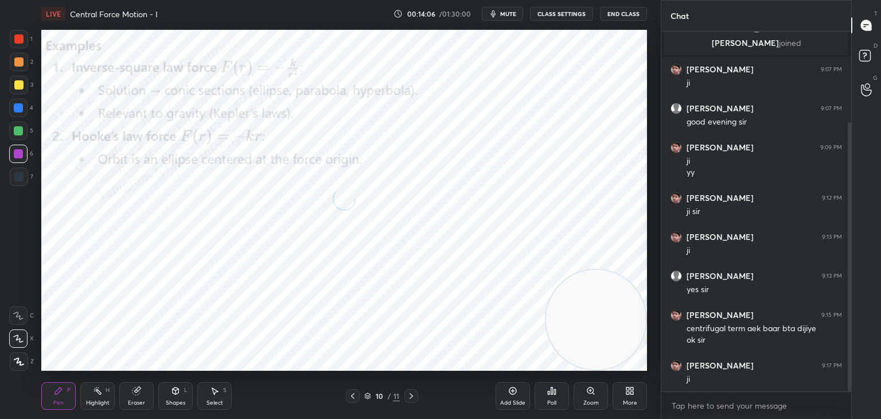
click at [25, 104] on div at bounding box center [18, 108] width 18 height 18
click at [99, 392] on icon at bounding box center [97, 390] width 9 height 9
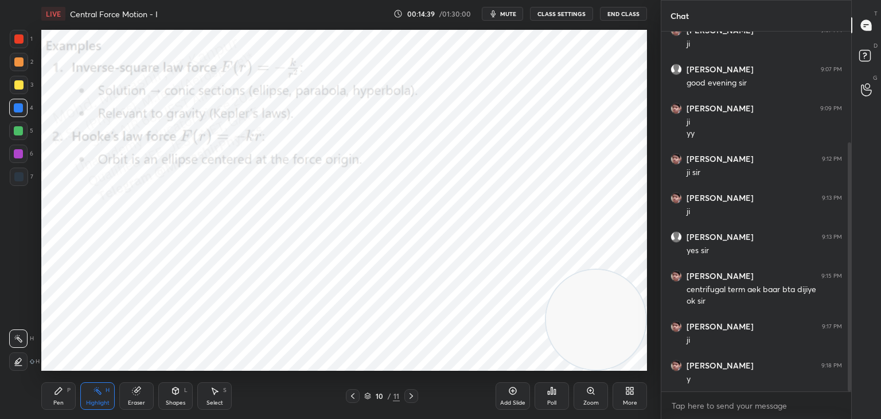
click at [633, 391] on icon at bounding box center [632, 392] width 3 height 3
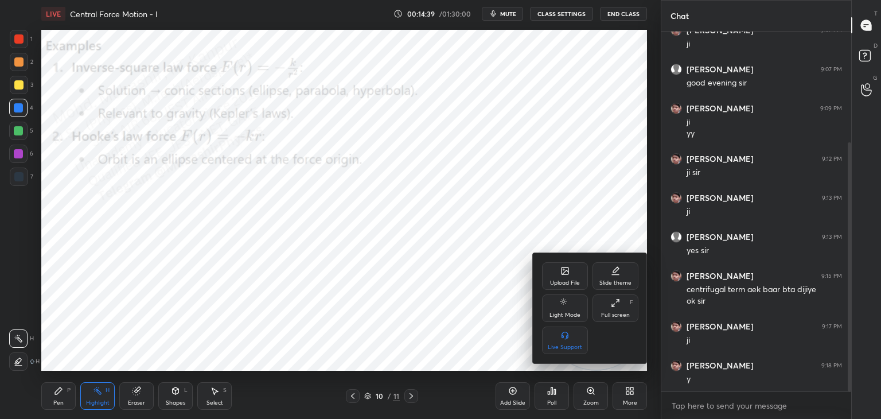
click at [565, 273] on icon at bounding box center [565, 272] width 6 height 4
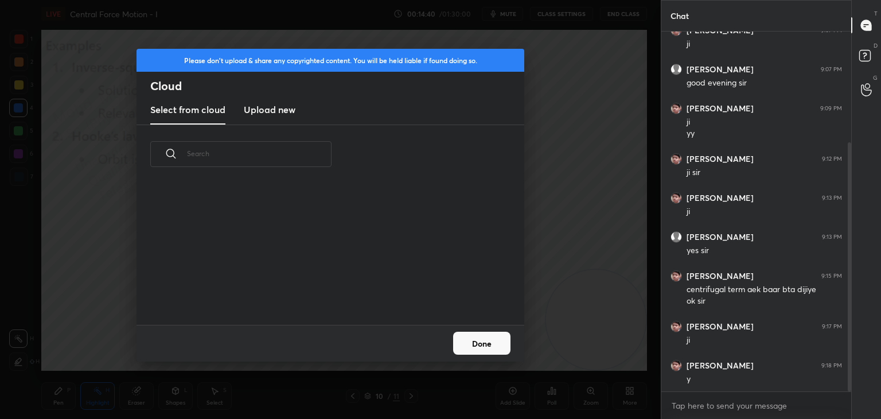
scroll to position [141, 368]
click at [284, 111] on h3 "Upload new" at bounding box center [270, 110] width 52 height 14
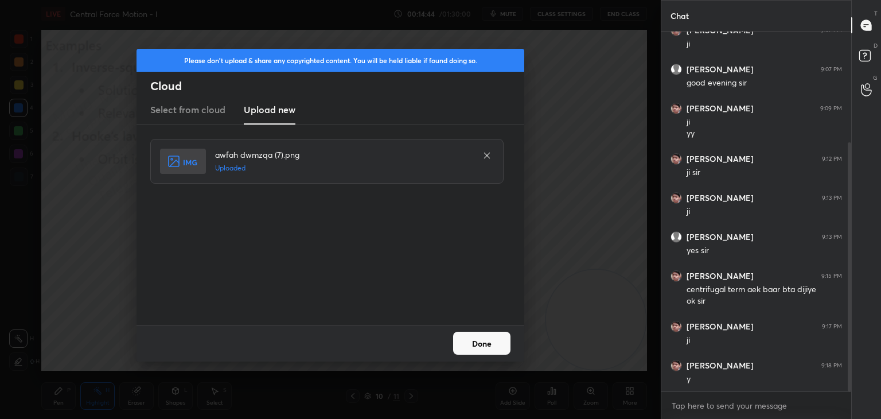
click at [484, 344] on button "Done" at bounding box center [481, 343] width 57 height 23
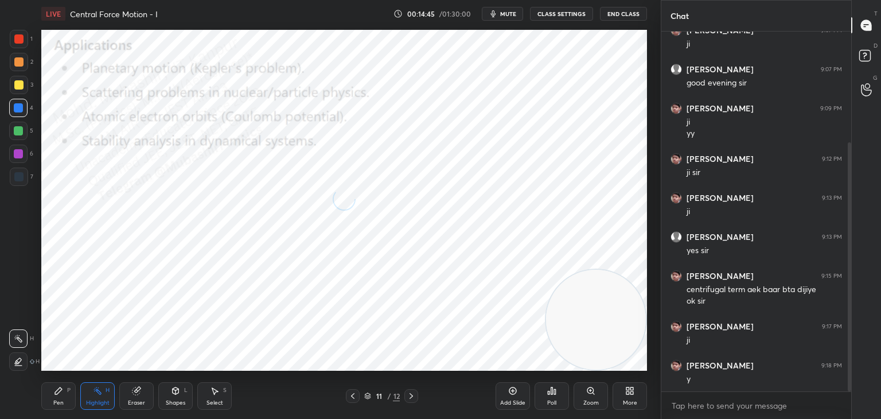
click at [50, 394] on div "Pen P" at bounding box center [58, 396] width 34 height 28
drag, startPoint x: 104, startPoint y: 388, endPoint x: 117, endPoint y: 377, distance: 17.5
click at [104, 387] on div "Highlight H" at bounding box center [97, 396] width 34 height 28
click at [48, 396] on div "Pen P" at bounding box center [58, 396] width 34 height 28
click at [25, 84] on div at bounding box center [19, 85] width 18 height 18
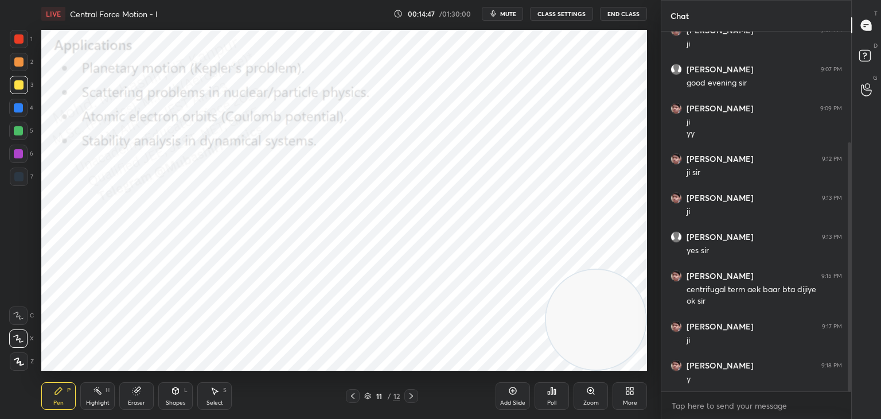
click at [24, 63] on div at bounding box center [19, 62] width 18 height 18
drag, startPoint x: 26, startPoint y: 109, endPoint x: 34, endPoint y: 109, distance: 8.0
click at [25, 109] on div at bounding box center [18, 108] width 18 height 18
click at [18, 160] on div at bounding box center [18, 154] width 18 height 18
drag, startPoint x: 25, startPoint y: 131, endPoint x: 34, endPoint y: 137, distance: 10.5
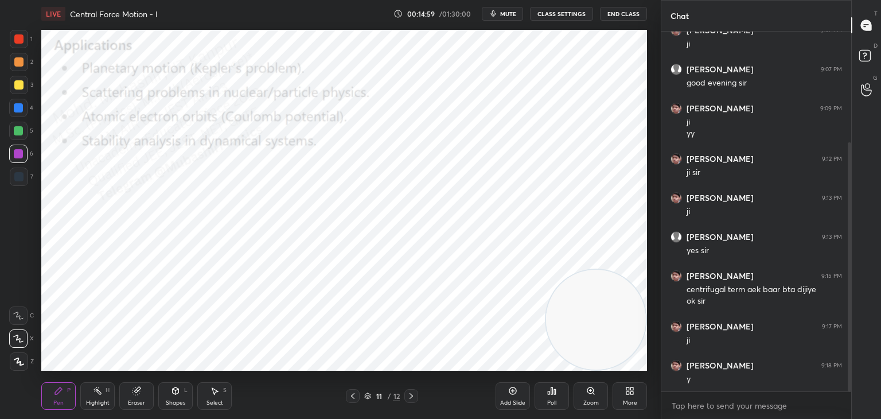
click at [25, 133] on div at bounding box center [18, 131] width 18 height 18
drag, startPoint x: 106, startPoint y: 397, endPoint x: 119, endPoint y: 375, distance: 26.0
click at [106, 394] on div "Highlight H" at bounding box center [97, 396] width 34 height 28
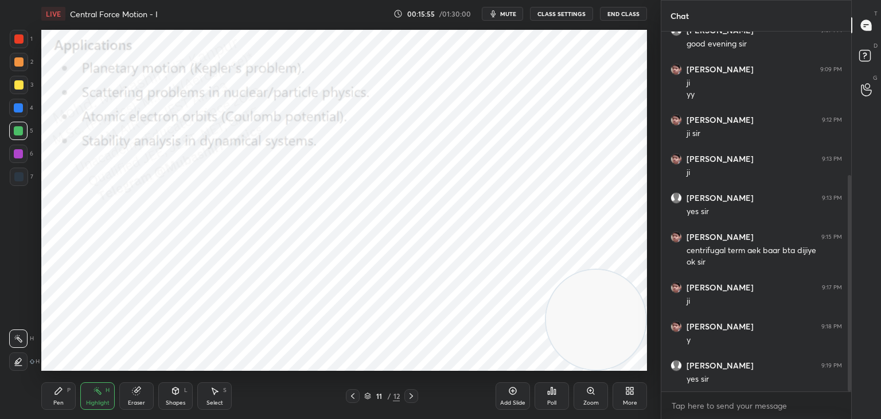
scroll to position [239, 0]
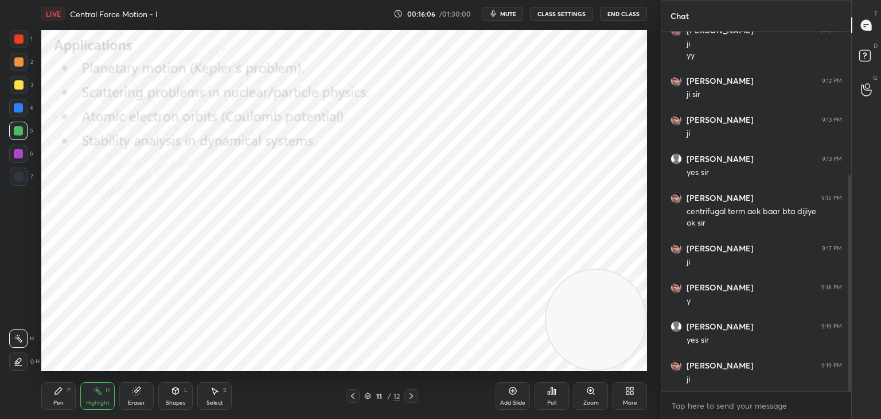
click at [636, 394] on div "More" at bounding box center [630, 396] width 34 height 28
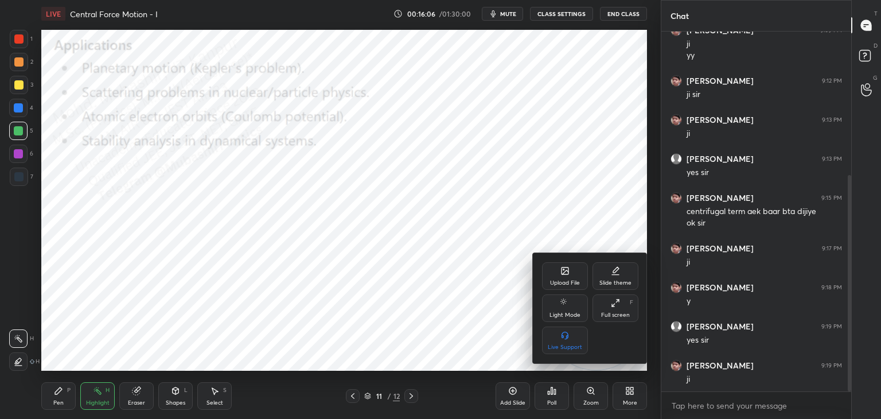
click at [565, 274] on icon at bounding box center [565, 270] width 7 height 7
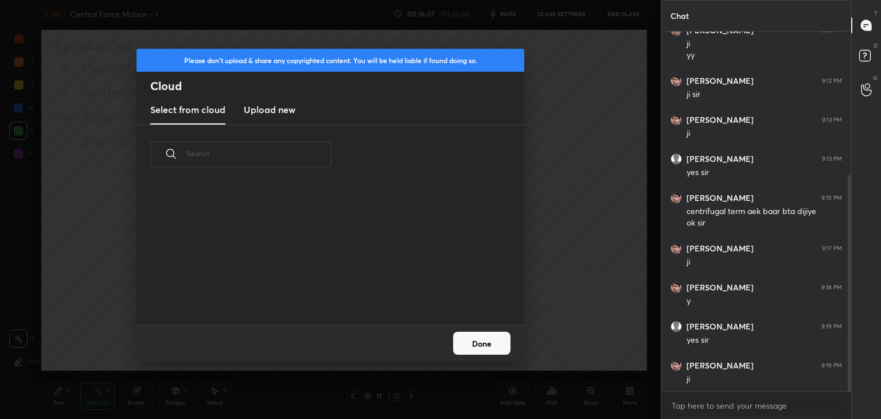
scroll to position [141, 368]
click at [275, 104] on h3 "Upload new" at bounding box center [270, 110] width 52 height 14
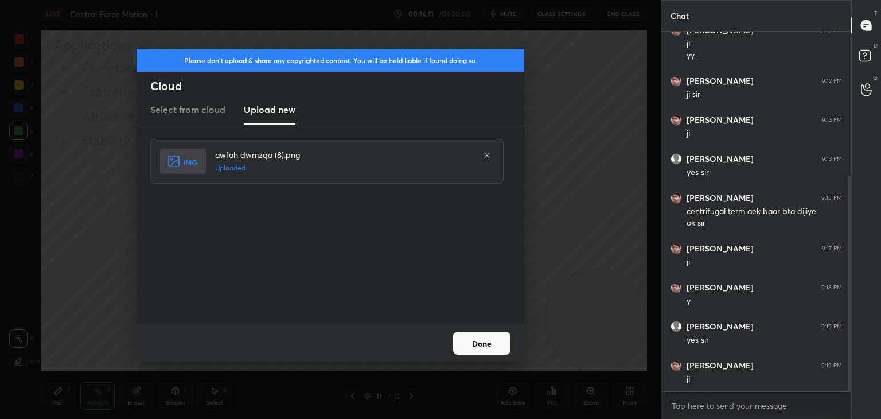
click at [488, 344] on button "Done" at bounding box center [481, 343] width 57 height 23
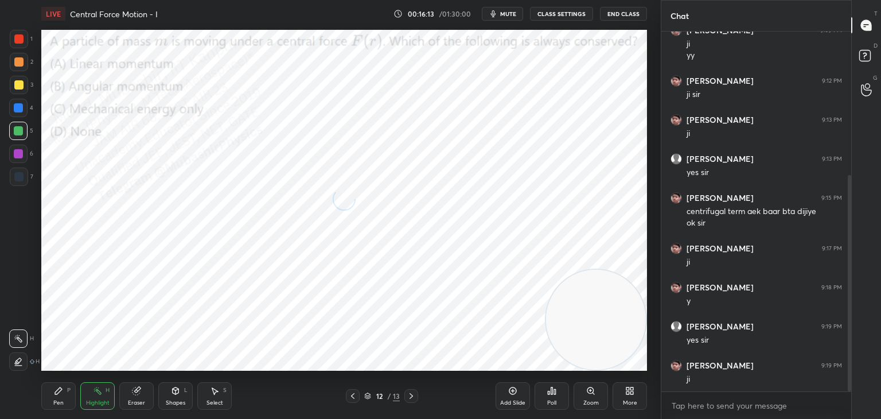
click at [503, 15] on span "mute" at bounding box center [508, 14] width 16 height 8
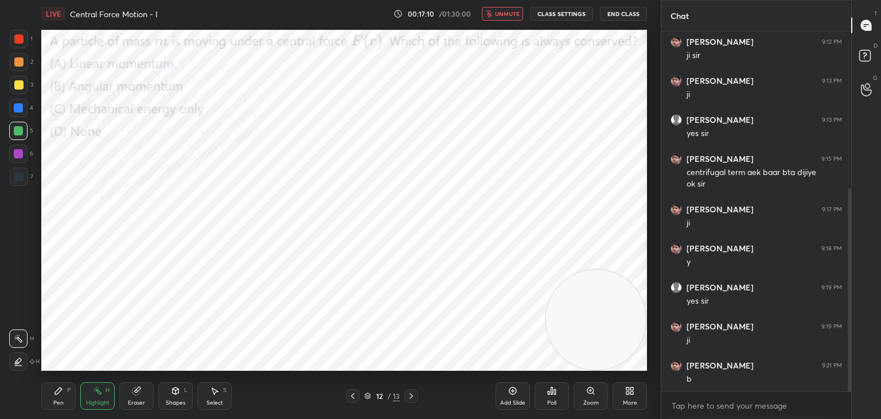
drag, startPoint x: 503, startPoint y: 10, endPoint x: 487, endPoint y: 20, distance: 18.3
click at [501, 10] on span "unmute" at bounding box center [507, 14] width 25 height 8
click at [57, 393] on icon at bounding box center [58, 390] width 7 height 7
click at [17, 108] on div at bounding box center [18, 108] width 18 height 18
click at [635, 393] on div "More" at bounding box center [630, 396] width 34 height 28
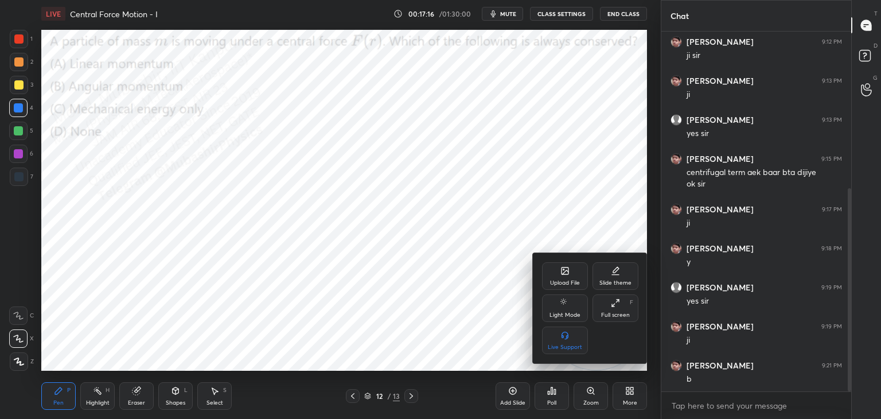
click at [567, 274] on icon at bounding box center [565, 270] width 7 height 7
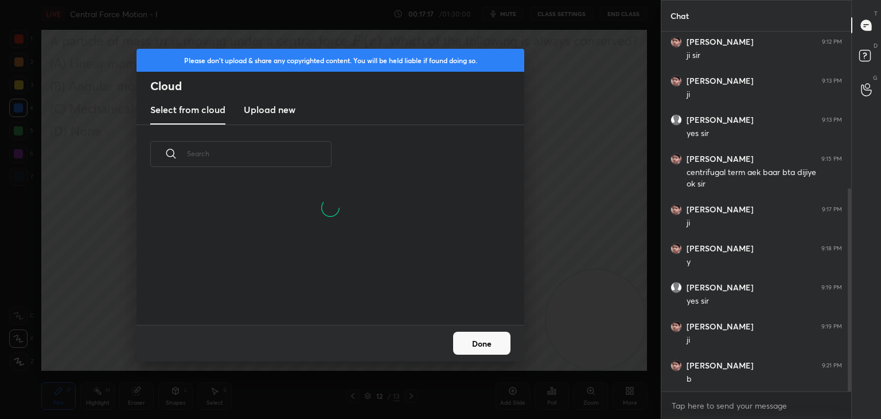
click at [273, 107] on h3 "Upload new" at bounding box center [270, 110] width 52 height 14
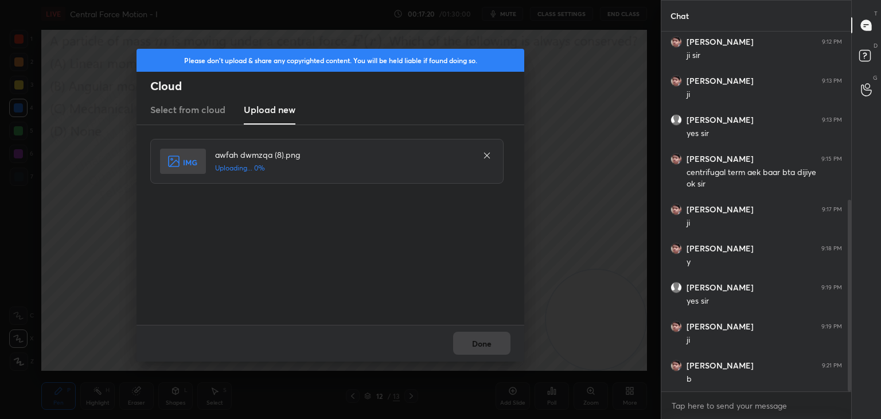
scroll to position [317, 0]
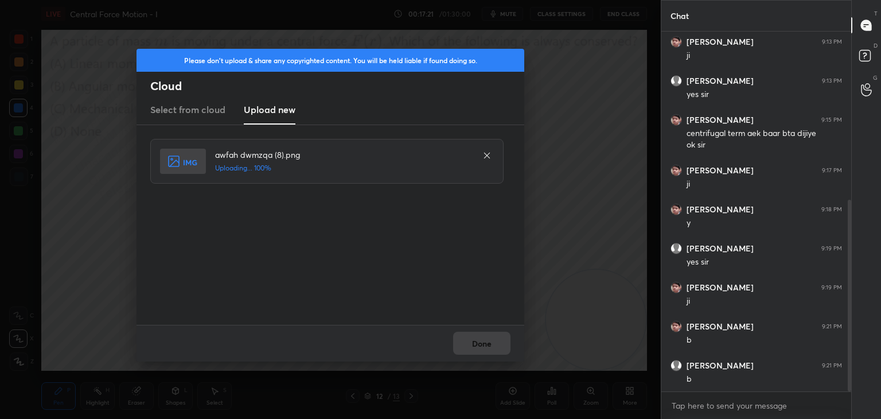
click at [480, 341] on div "Done" at bounding box center [331, 343] width 388 height 37
click at [485, 341] on button "Done" at bounding box center [481, 343] width 57 height 23
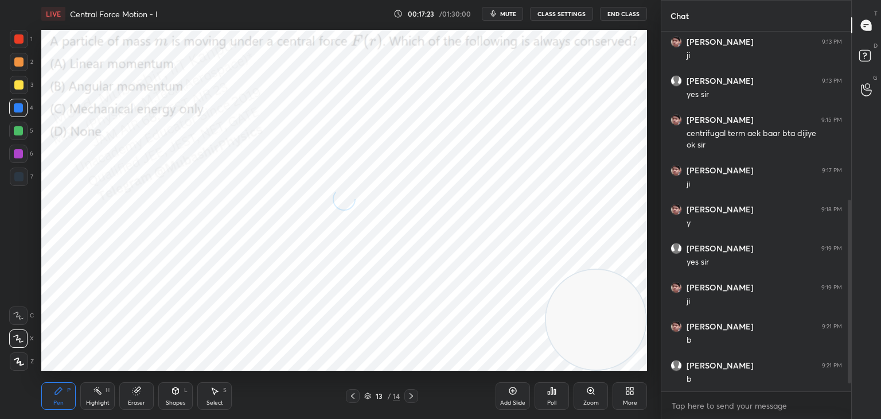
scroll to position [356, 0]
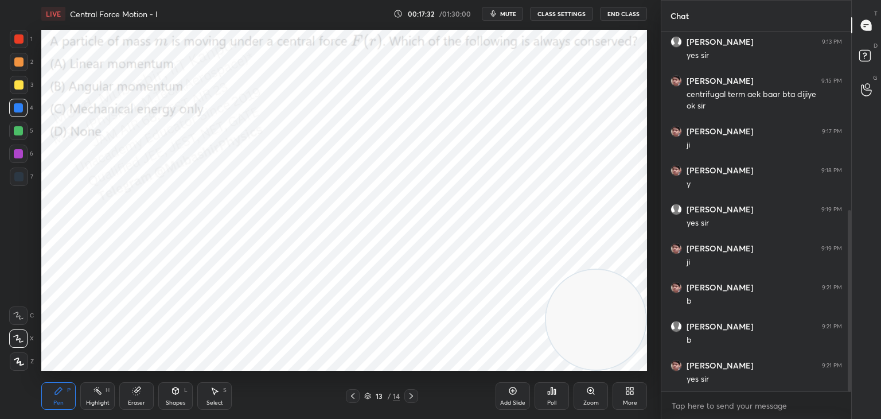
click at [629, 401] on div "More" at bounding box center [630, 403] width 14 height 6
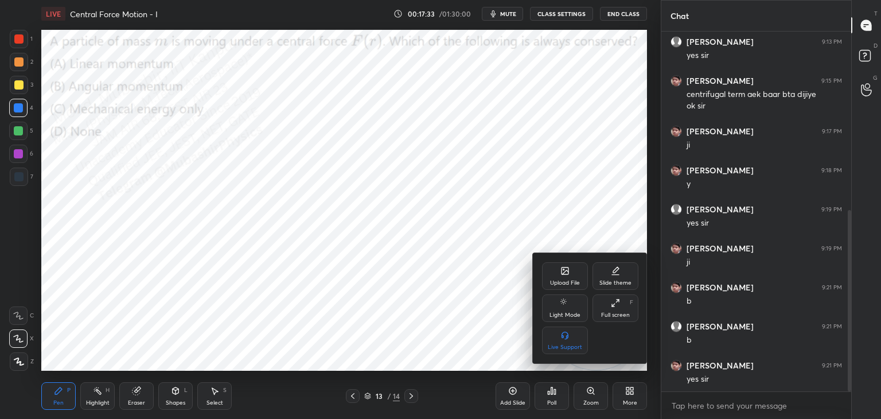
click at [407, 396] on div at bounding box center [440, 209] width 881 height 419
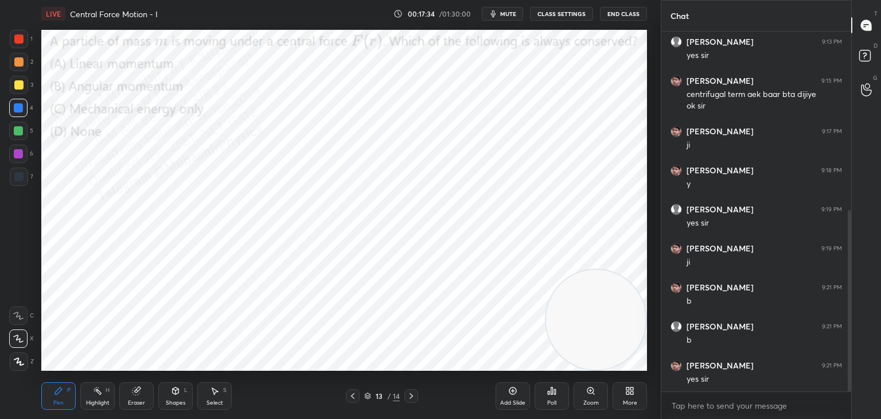
click at [408, 394] on icon at bounding box center [411, 395] width 9 height 9
drag, startPoint x: 349, startPoint y: 396, endPoint x: 422, endPoint y: 386, distance: 73.0
click at [351, 395] on icon at bounding box center [352, 395] width 9 height 9
click at [629, 402] on div "More" at bounding box center [630, 403] width 14 height 6
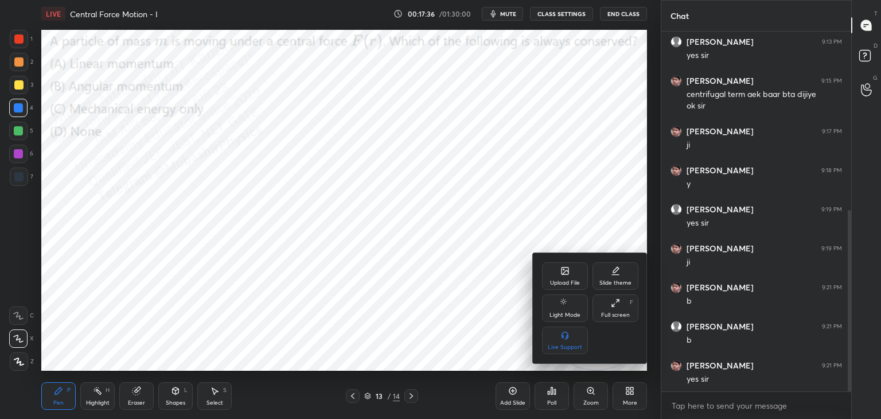
click at [561, 270] on icon at bounding box center [565, 270] width 9 height 9
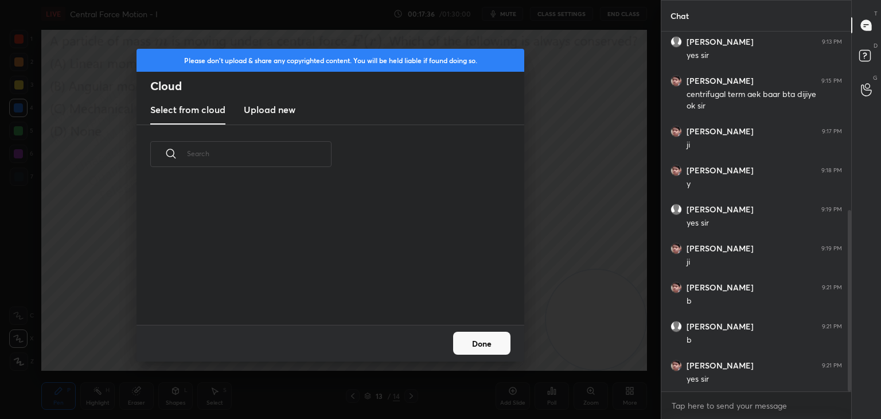
scroll to position [141, 368]
click at [271, 114] on new "Upload new" at bounding box center [270, 110] width 52 height 29
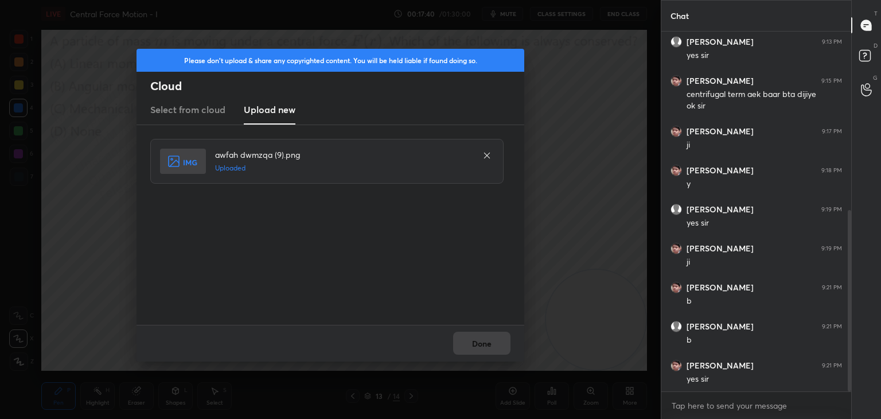
click at [480, 347] on button "Done" at bounding box center [481, 343] width 57 height 23
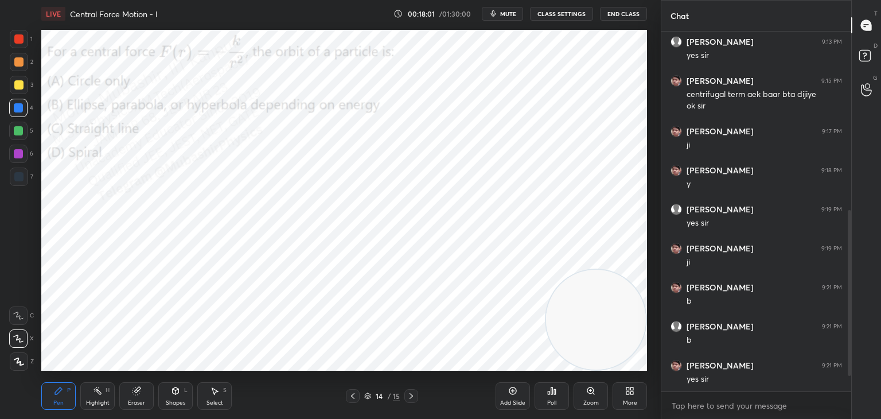
scroll to position [434, 0]
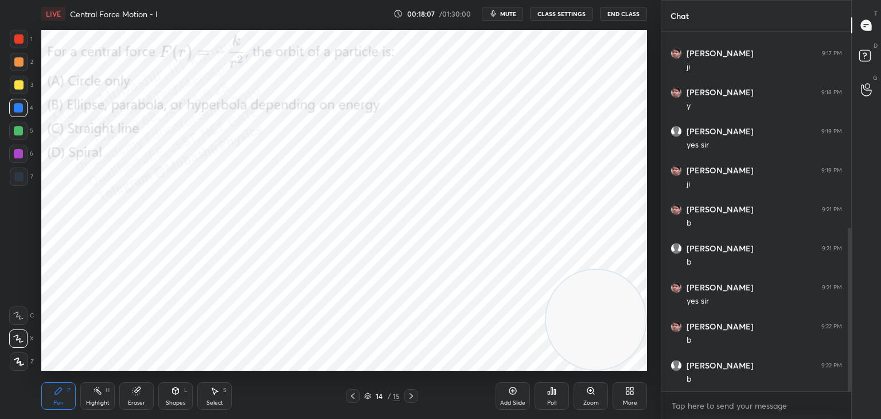
click at [632, 398] on div "More" at bounding box center [630, 396] width 34 height 28
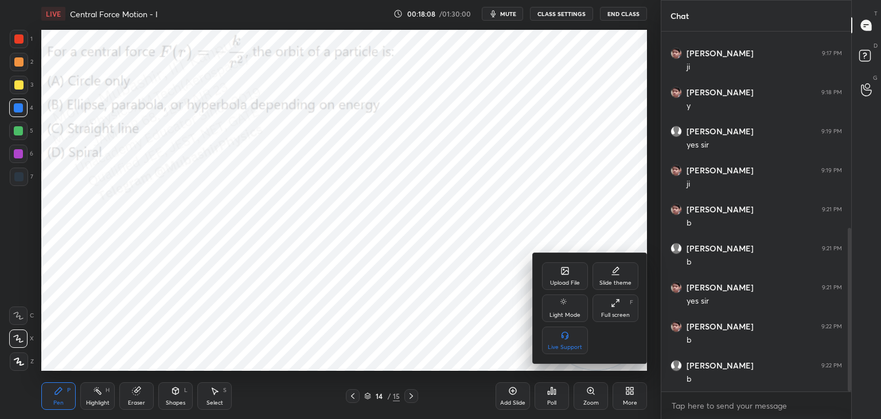
drag, startPoint x: 560, startPoint y: 255, endPoint x: 558, endPoint y: 263, distance: 7.7
click at [558, 262] on div "Upload File Slide theme Light Mode Full screen F Live Support" at bounding box center [590, 308] width 115 height 110
click at [564, 277] on div "Upload File" at bounding box center [565, 276] width 46 height 28
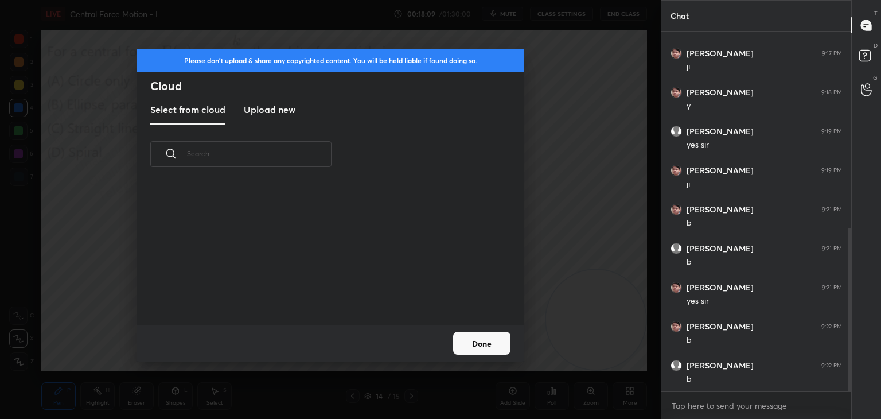
click at [274, 107] on h3 "Upload new" at bounding box center [270, 110] width 52 height 14
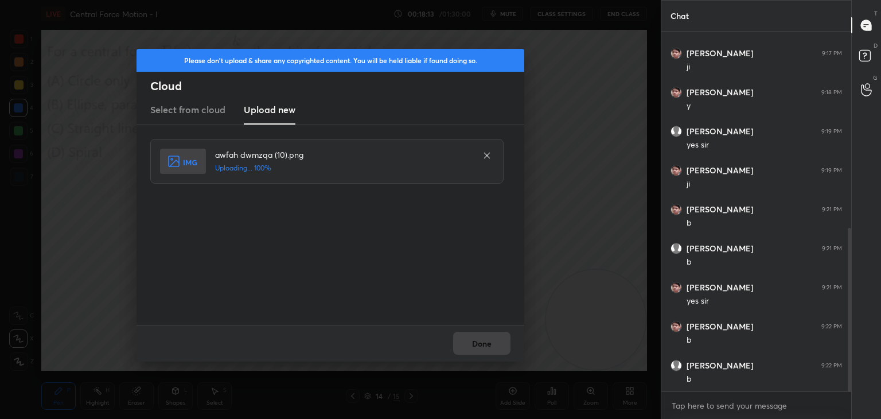
click at [492, 349] on div "Done" at bounding box center [331, 343] width 388 height 37
click at [486, 345] on button "Done" at bounding box center [481, 343] width 57 height 23
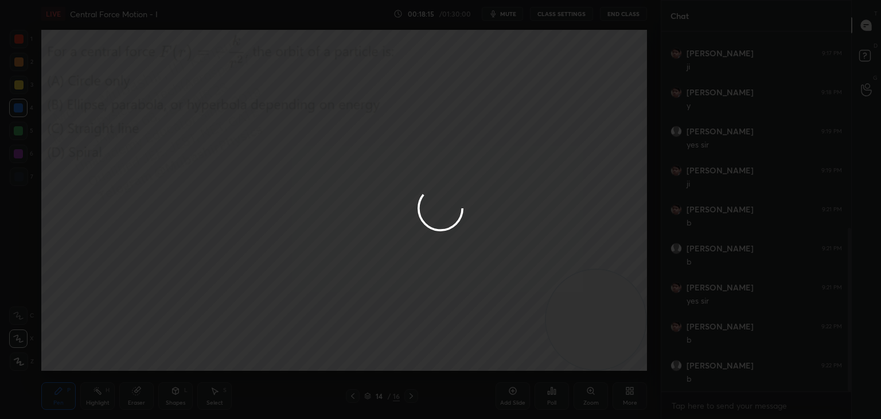
click at [102, 394] on icon at bounding box center [97, 390] width 9 height 9
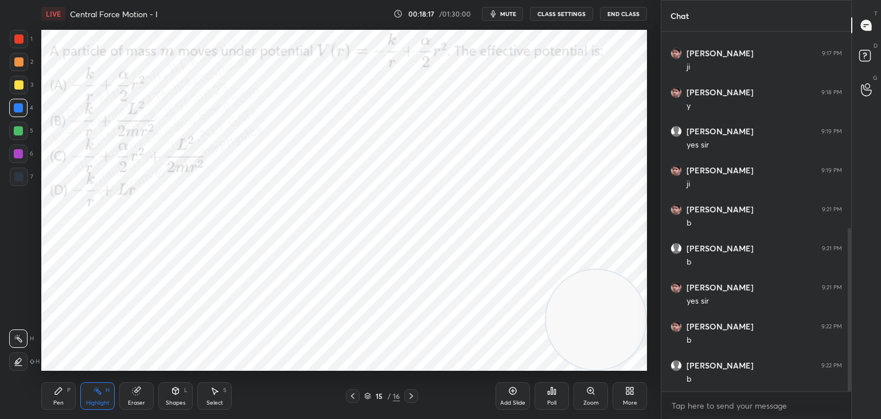
click at [508, 12] on span "mute" at bounding box center [508, 14] width 16 height 8
click at [507, 15] on span "unmute" at bounding box center [507, 14] width 25 height 8
click at [59, 398] on div "Pen P" at bounding box center [58, 396] width 34 height 28
click at [634, 397] on div "More" at bounding box center [630, 396] width 34 height 28
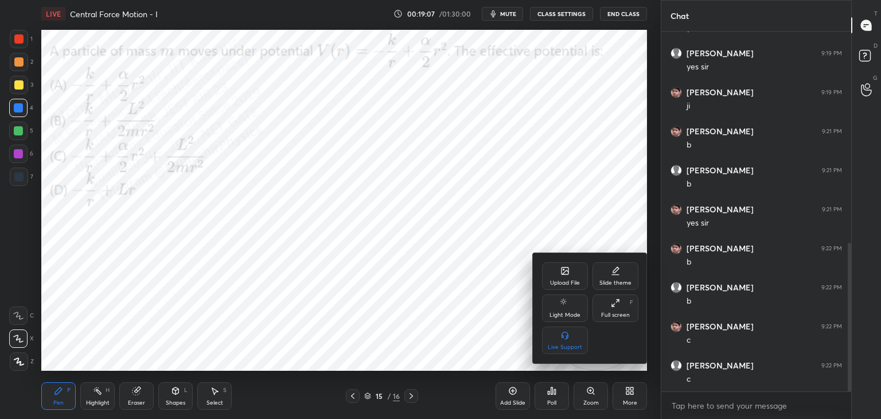
click at [556, 271] on div "Upload File" at bounding box center [565, 276] width 46 height 28
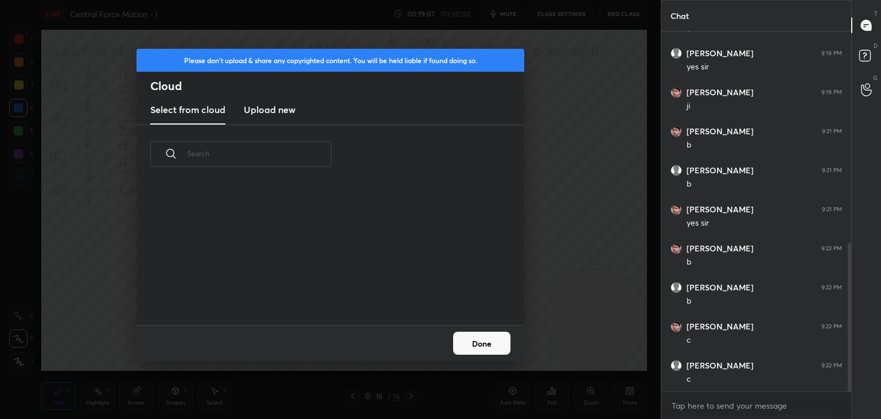
click at [280, 113] on h3 "Upload new" at bounding box center [270, 110] width 52 height 14
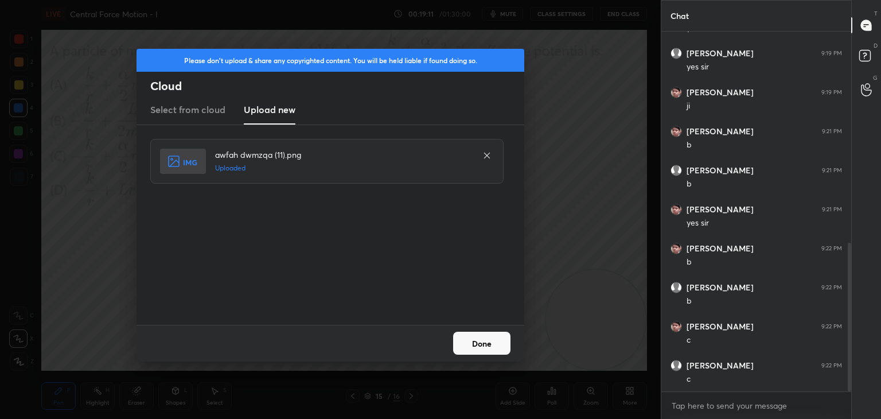
click at [477, 340] on button "Done" at bounding box center [481, 343] width 57 height 23
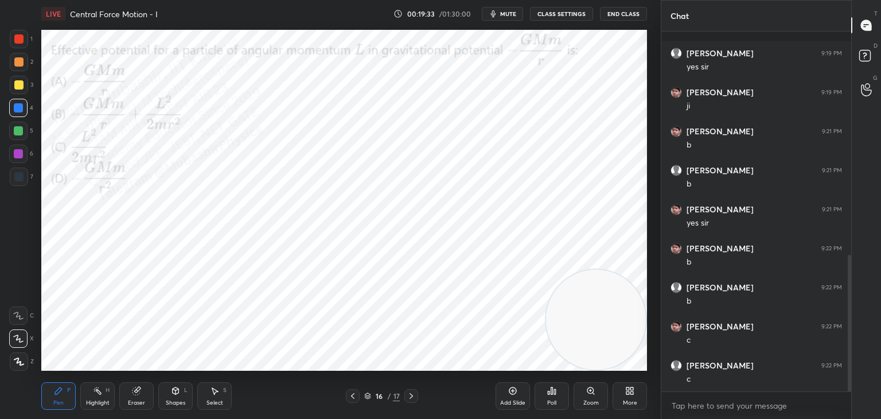
scroll to position [590, 0]
click at [626, 388] on icon at bounding box center [629, 390] width 9 height 9
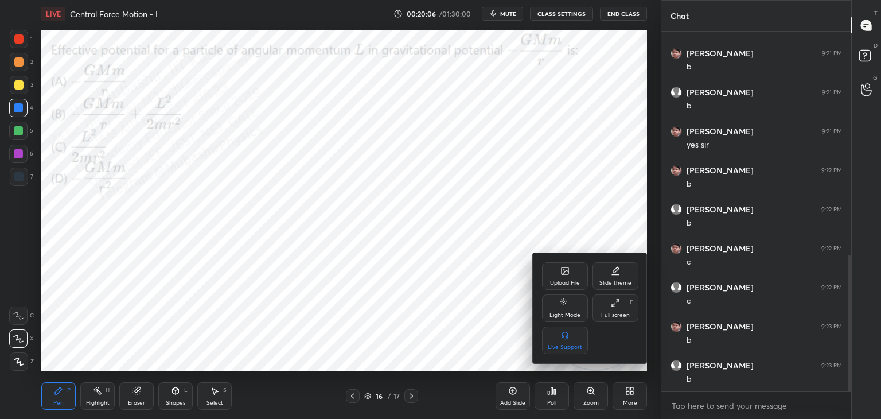
click at [566, 276] on div "Upload File" at bounding box center [565, 276] width 46 height 28
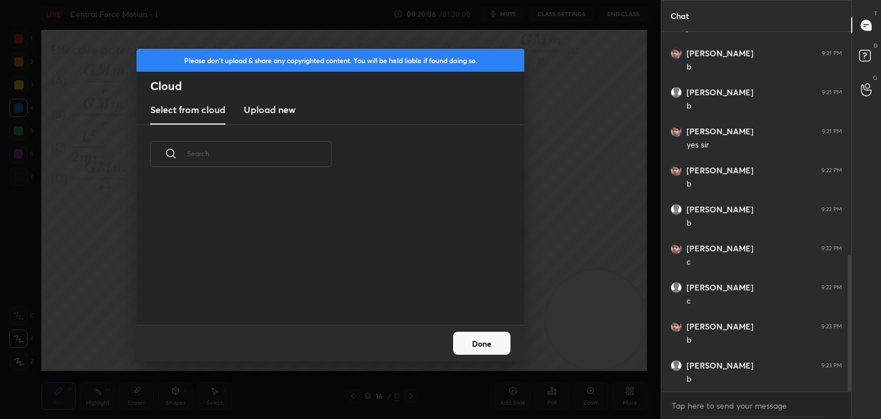
click at [270, 102] on new "Upload new" at bounding box center [270, 110] width 52 height 29
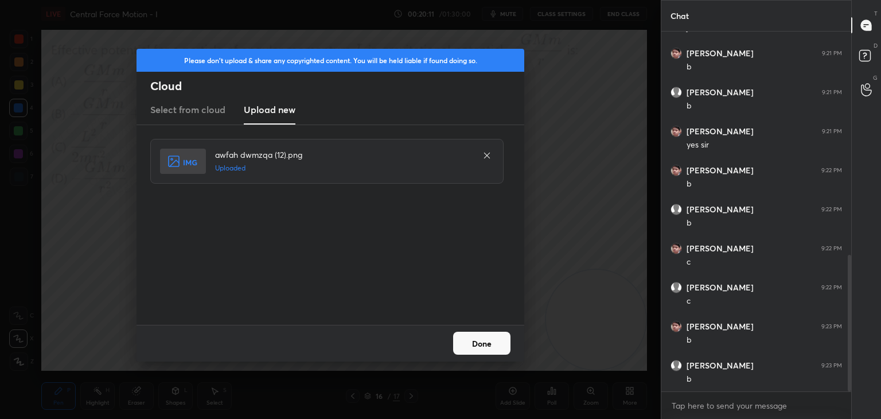
click at [496, 343] on button "Done" at bounding box center [481, 343] width 57 height 23
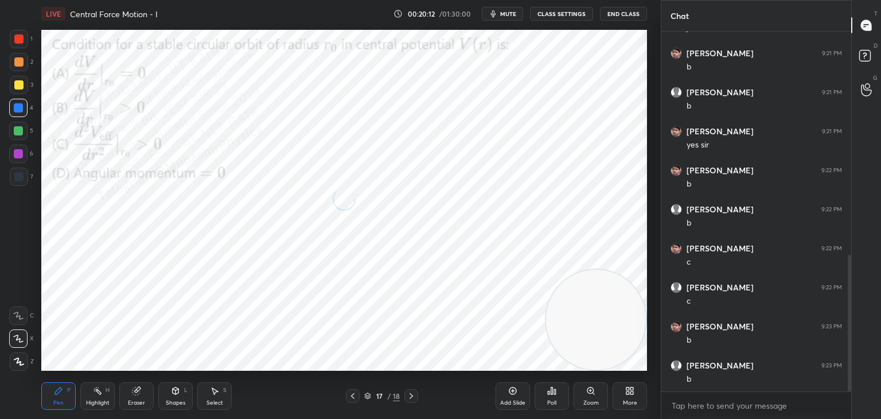
click at [106, 391] on div "Highlight H" at bounding box center [97, 396] width 34 height 28
click at [510, 11] on span "mute" at bounding box center [508, 14] width 16 height 8
drag, startPoint x: 503, startPoint y: 11, endPoint x: 503, endPoint y: 19, distance: 8.0
click at [503, 12] on span "unmute" at bounding box center [507, 14] width 25 height 8
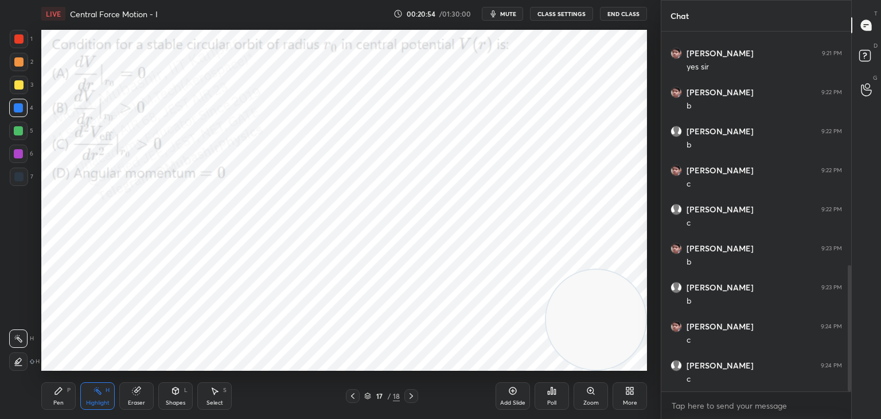
click at [714, 409] on body "1 2 3 4 5 6 7 C X Z C X Z E E Erase all H H LIVE Central Force Motion - I 00:20…" at bounding box center [440, 209] width 881 height 419
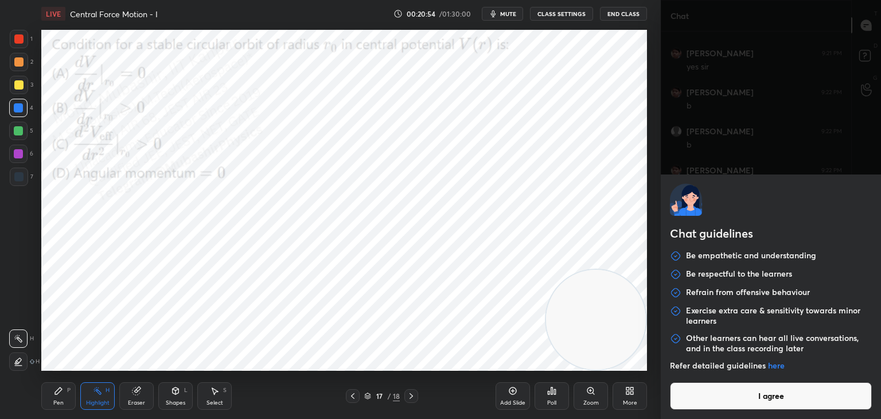
click at [694, 402] on button "I agree" at bounding box center [771, 396] width 202 height 28
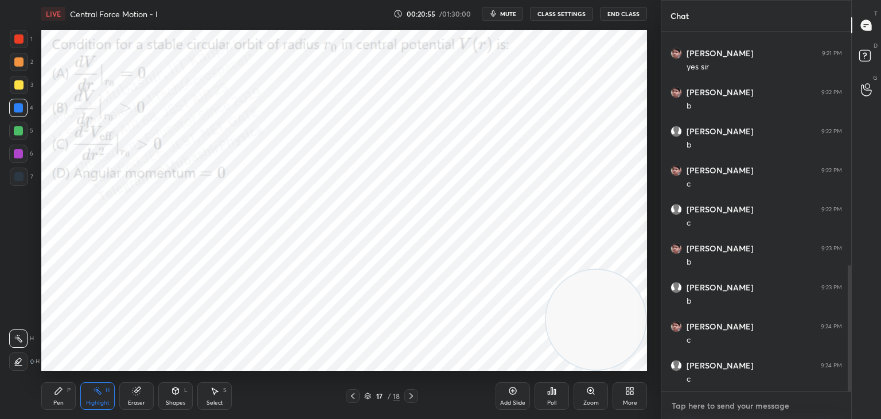
click at [694, 402] on textarea at bounding box center [757, 405] width 172 height 18
click at [691, 407] on textarea at bounding box center [757, 405] width 172 height 18
drag, startPoint x: 506, startPoint y: 14, endPoint x: 515, endPoint y: 9, distance: 10.8
click at [507, 17] on span "mute" at bounding box center [508, 14] width 16 height 8
click at [508, 15] on span "unmute" at bounding box center [507, 14] width 25 height 8
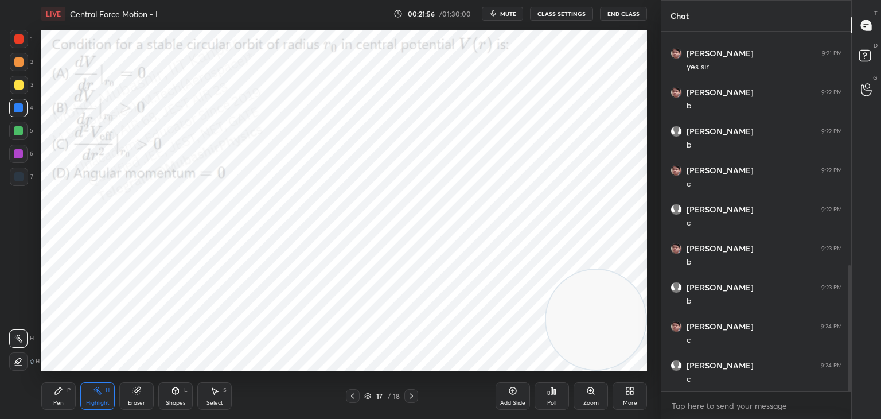
click at [53, 398] on div "Pen P" at bounding box center [58, 396] width 34 height 28
drag, startPoint x: 850, startPoint y: 352, endPoint x: 849, endPoint y: 370, distance: 18.4
click at [852, 368] on div "Chat [PERSON_NAME] 9:21 PM b [PERSON_NAME] 9:21 PM b [GEOGRAPHIC_DATA] 9:21 PM …" at bounding box center [771, 209] width 220 height 419
click at [806, 398] on textarea at bounding box center [757, 405] width 172 height 18
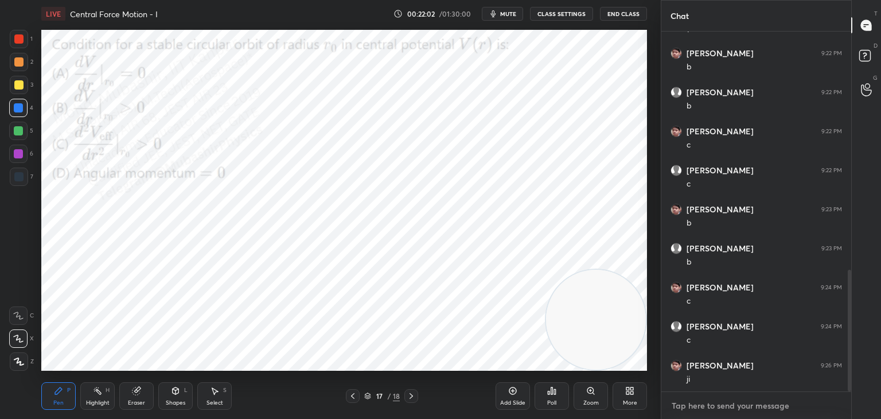
click at [764, 401] on textarea at bounding box center [757, 405] width 172 height 18
drag, startPoint x: 853, startPoint y: 378, endPoint x: 847, endPoint y: 395, distance: 18.9
click at [852, 394] on div "T Messages (T) D Doubts (D) G Raise Hand (G)" at bounding box center [867, 209] width 30 height 419
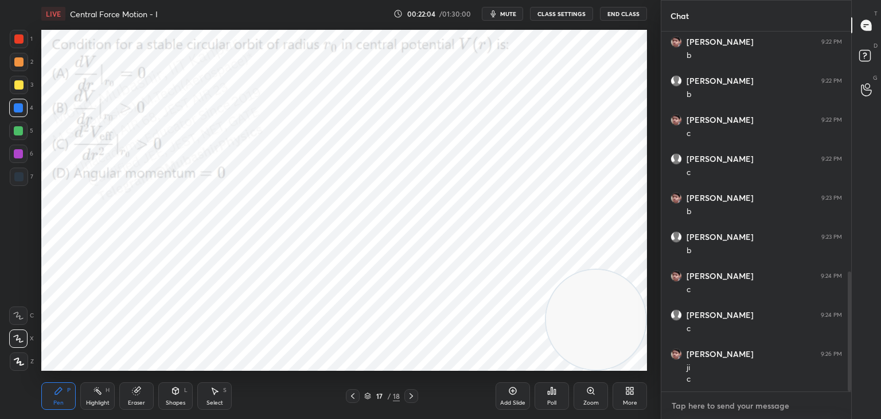
click at [803, 400] on textarea at bounding box center [757, 405] width 172 height 18
click at [780, 407] on textarea at bounding box center [757, 405] width 172 height 18
drag, startPoint x: 19, startPoint y: 63, endPoint x: 34, endPoint y: 63, distance: 14.9
click at [24, 63] on div at bounding box center [19, 62] width 18 height 18
click at [19, 110] on div at bounding box center [18, 107] width 9 height 9
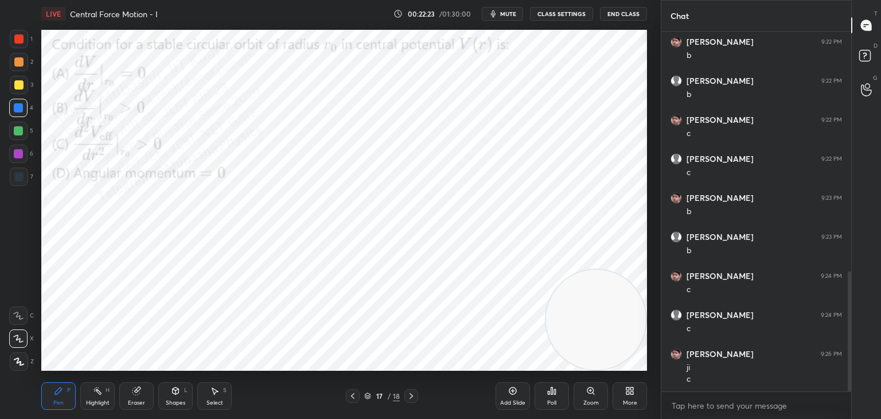
click at [21, 162] on div at bounding box center [18, 154] width 18 height 18
drag, startPoint x: 101, startPoint y: 401, endPoint x: 107, endPoint y: 393, distance: 10.2
click at [103, 400] on div "Highlight" at bounding box center [98, 403] width 24 height 6
drag, startPoint x: 58, startPoint y: 401, endPoint x: 63, endPoint y: 387, distance: 14.5
click at [60, 398] on div "Pen P" at bounding box center [58, 396] width 34 height 28
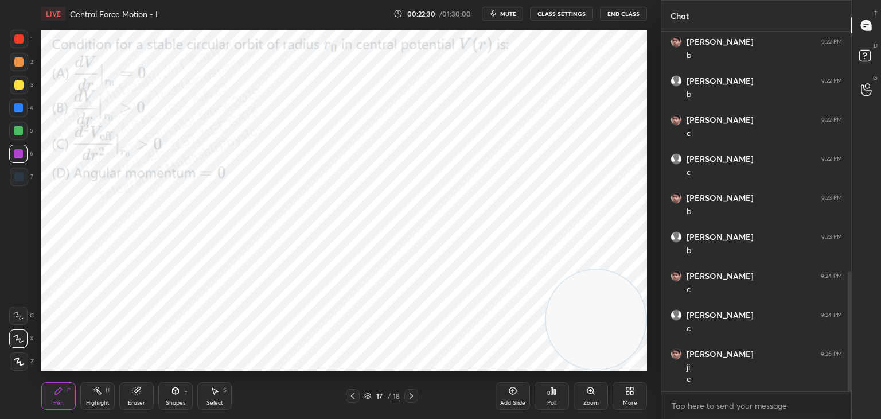
click at [15, 134] on div at bounding box center [18, 130] width 9 height 9
click at [30, 139] on div "1 2 3 4 5 6 7 C X Z C X Z E E Erase all H H LIVE Central Force Motion - I 00:22…" at bounding box center [326, 209] width 652 height 419
click at [97, 398] on div "Highlight H" at bounding box center [97, 396] width 34 height 28
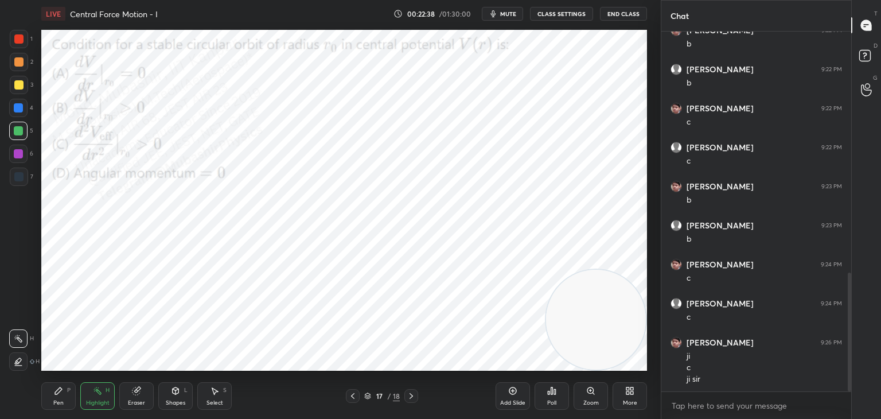
click at [633, 391] on div "More" at bounding box center [630, 396] width 34 height 28
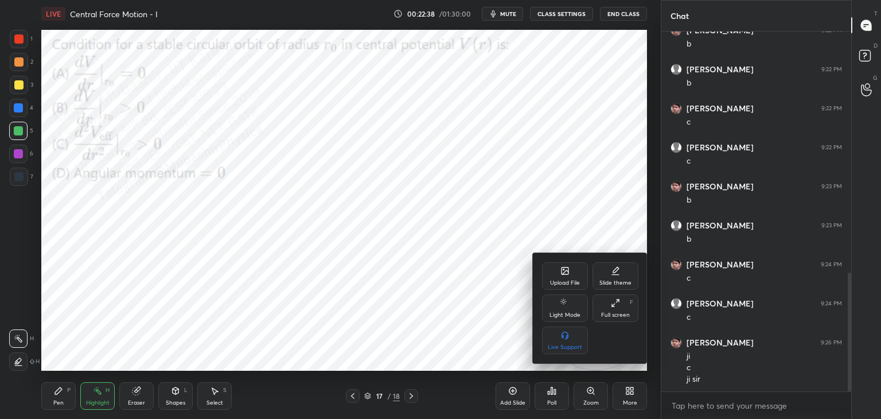
click at [561, 272] on icon at bounding box center [565, 270] width 9 height 9
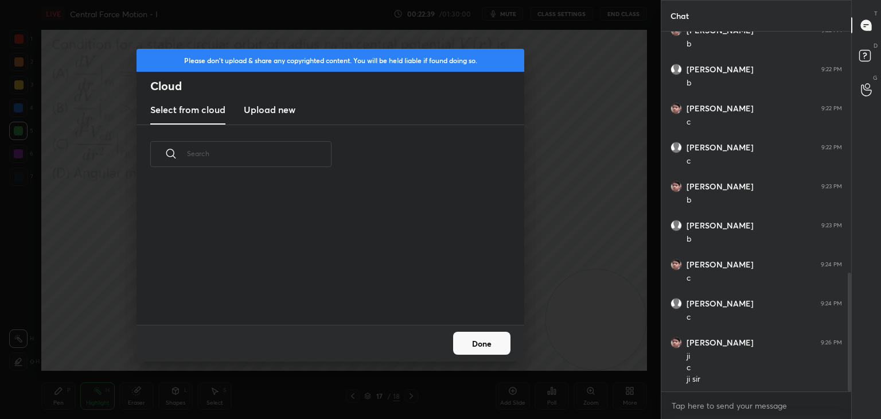
drag, startPoint x: 292, startPoint y: 106, endPoint x: 328, endPoint y: 110, distance: 35.8
click at [290, 104] on h3 "Upload new" at bounding box center [270, 110] width 52 height 14
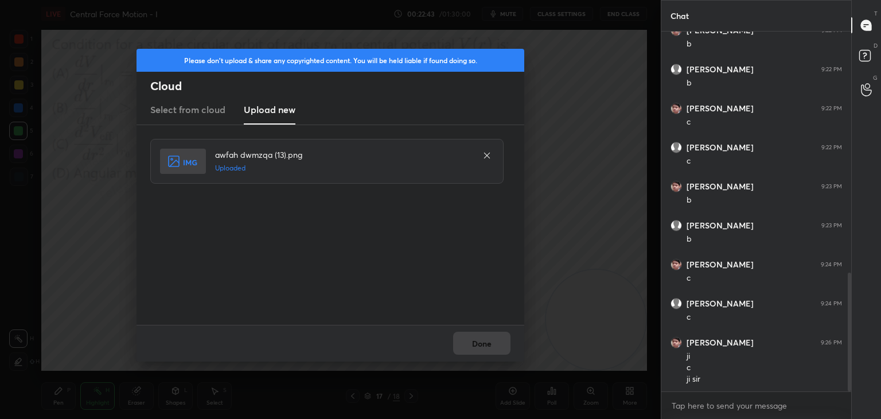
click at [493, 343] on button "Done" at bounding box center [481, 343] width 57 height 23
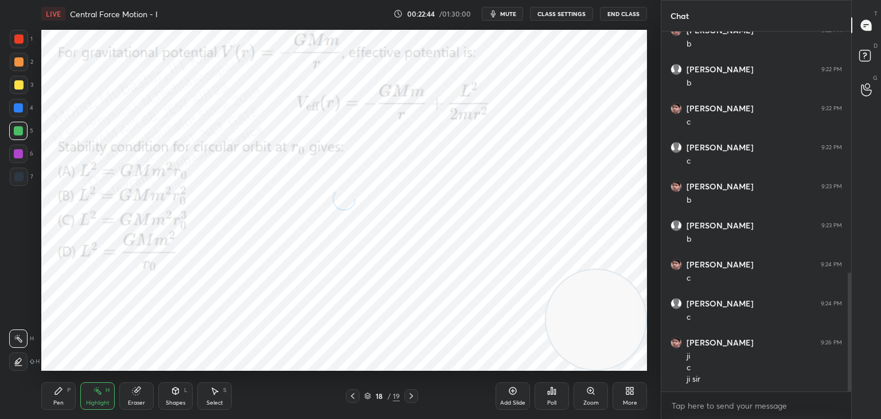
click at [501, 11] on button "mute" at bounding box center [502, 14] width 41 height 14
click at [504, 11] on span "unmute" at bounding box center [507, 14] width 25 height 8
click at [506, 12] on span "mute" at bounding box center [508, 14] width 16 height 8
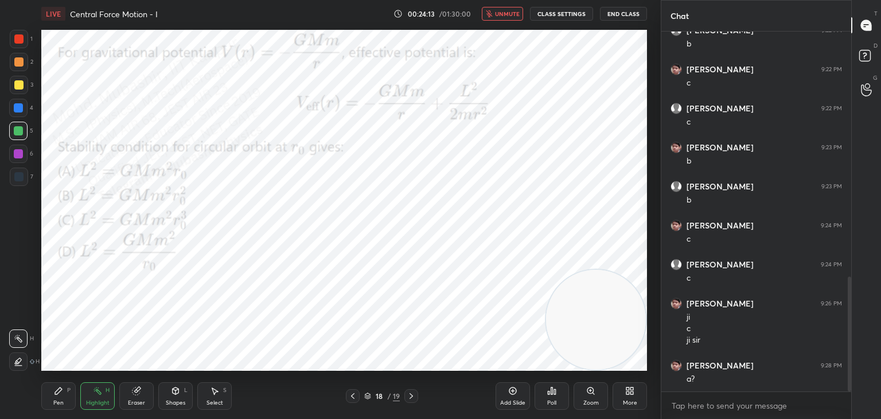
drag, startPoint x: 507, startPoint y: 10, endPoint x: 507, endPoint y: 17, distance: 6.3
click at [507, 13] on span "unmute" at bounding box center [507, 14] width 25 height 8
drag, startPoint x: 64, startPoint y: 394, endPoint x: 62, endPoint y: 386, distance: 7.7
click at [62, 386] on div "Pen P" at bounding box center [58, 396] width 34 height 28
click at [20, 108] on div at bounding box center [18, 107] width 9 height 9
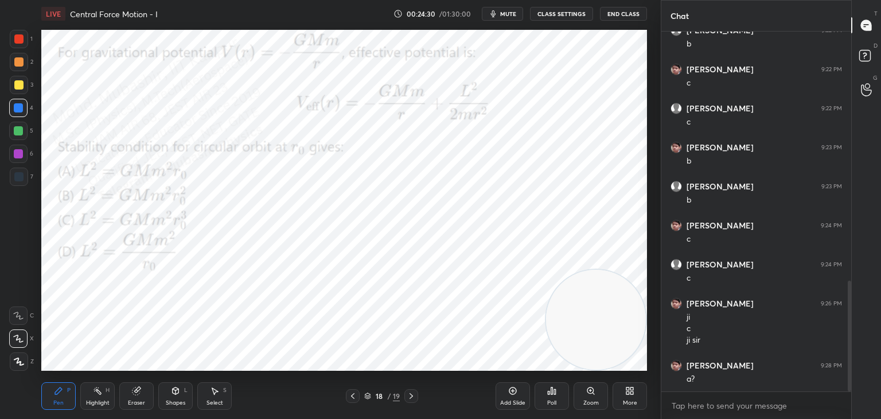
scroll to position [808, 0]
drag, startPoint x: 560, startPoint y: 271, endPoint x: 284, endPoint y: 84, distance: 333.7
click at [449, 184] on video at bounding box center [499, 234] width 100 height 100
click at [27, 90] on div at bounding box center [19, 85] width 18 height 18
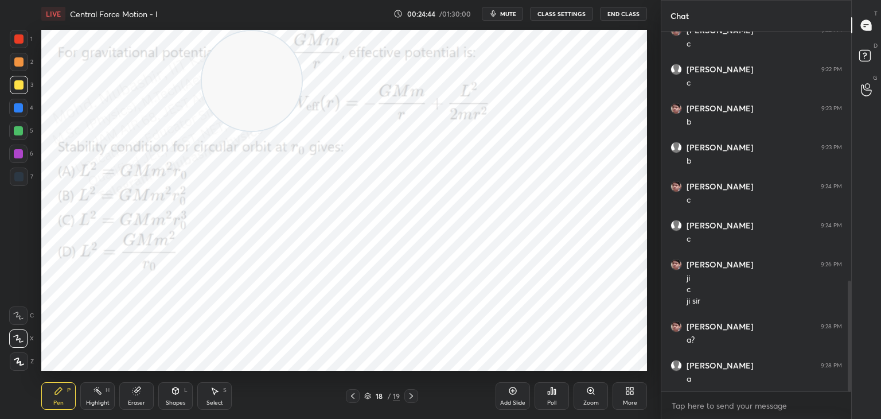
click at [20, 134] on div at bounding box center [18, 130] width 9 height 9
drag, startPoint x: 21, startPoint y: 154, endPoint x: 33, endPoint y: 154, distance: 12.0
click at [24, 154] on div at bounding box center [18, 154] width 18 height 18
click at [22, 64] on div at bounding box center [18, 61] width 9 height 9
drag, startPoint x: 253, startPoint y: 87, endPoint x: 624, endPoint y: 45, distance: 373.6
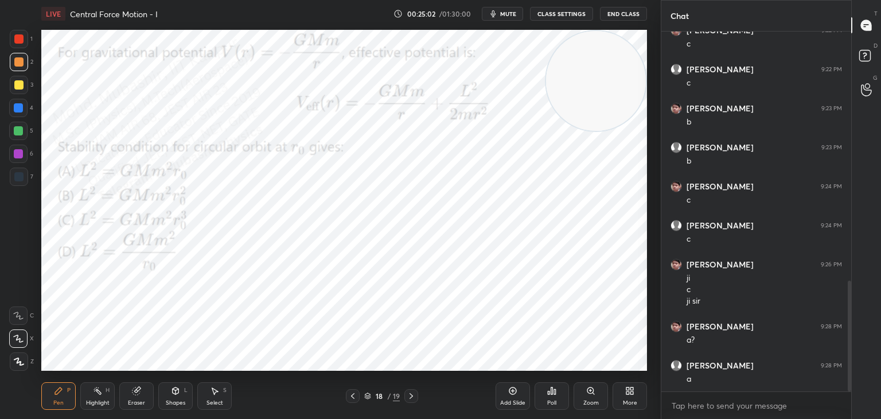
click at [626, 45] on video at bounding box center [596, 81] width 100 height 100
click at [108, 387] on div "H" at bounding box center [108, 390] width 4 height 6
drag, startPoint x: 567, startPoint y: 88, endPoint x: 508, endPoint y: 83, distance: 59.9
click at [532, 90] on video at bounding box center [582, 81] width 100 height 100
click at [51, 398] on div "Pen P" at bounding box center [58, 396] width 34 height 28
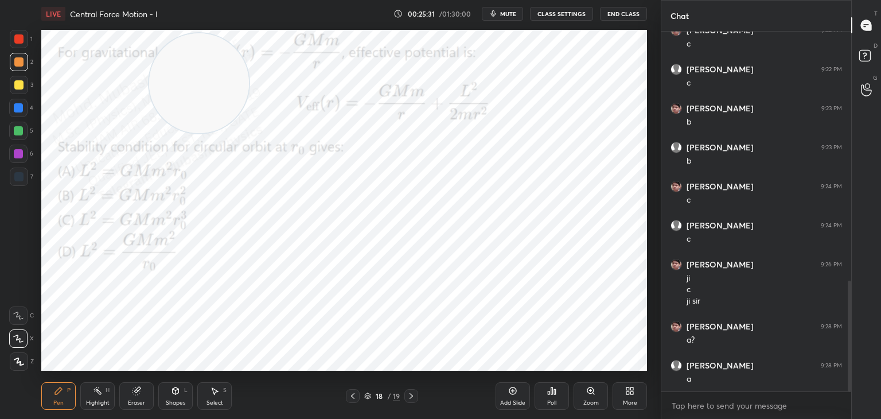
click at [18, 153] on div at bounding box center [18, 154] width 18 height 18
click at [216, 395] on div "Select S" at bounding box center [214, 396] width 34 height 28
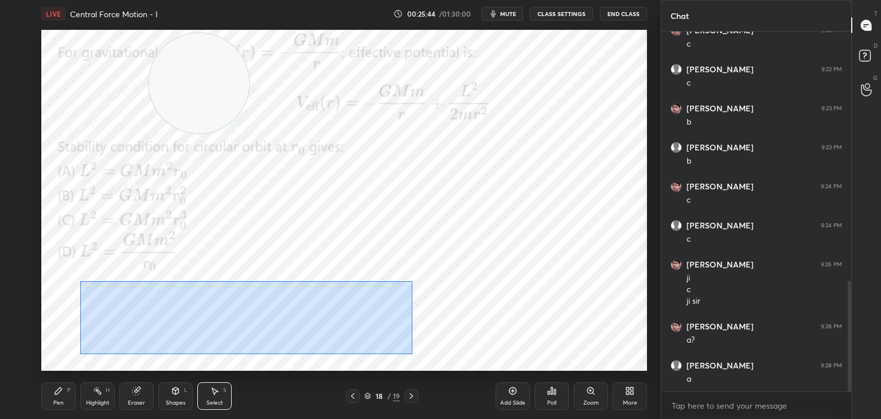
drag, startPoint x: 80, startPoint y: 281, endPoint x: 414, endPoint y: 355, distance: 341.5
click at [414, 356] on div "0 ° Undo Copy Duplicate Duplicate to new slide Delete" at bounding box center [344, 200] width 606 height 341
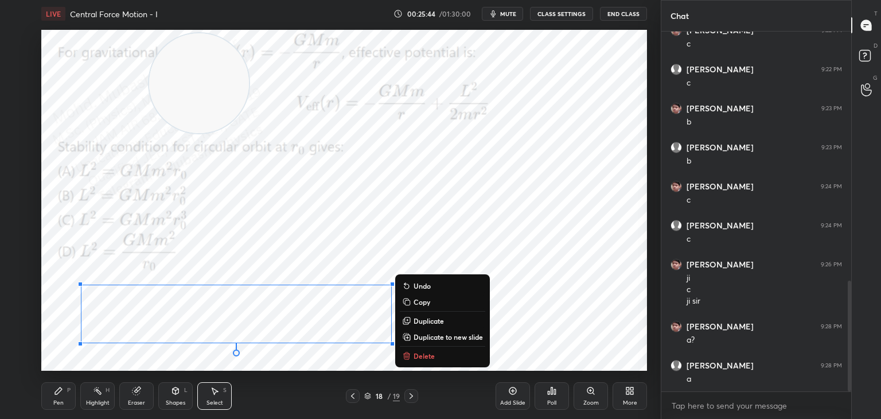
click at [429, 299] on p "Copy" at bounding box center [422, 301] width 17 height 9
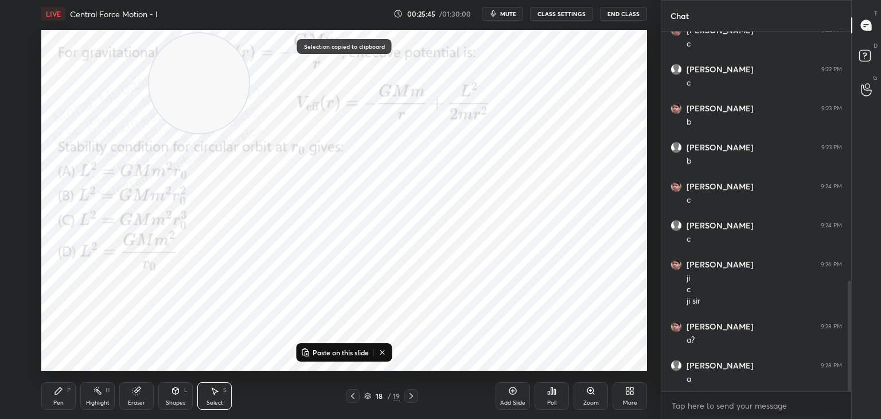
click at [416, 391] on div at bounding box center [412, 396] width 14 height 14
click at [361, 346] on button "Paste on this slide" at bounding box center [335, 352] width 72 height 14
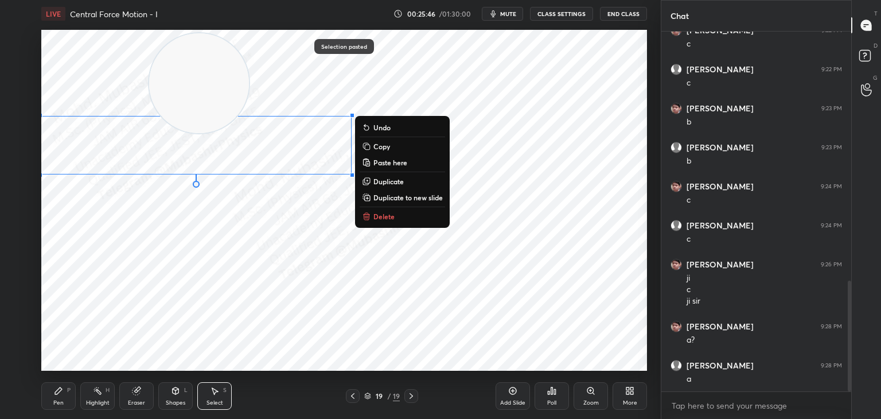
drag, startPoint x: 262, startPoint y: 304, endPoint x: 246, endPoint y: 65, distance: 238.6
click at [243, 63] on div "0 ° Undo Copy Paste here Duplicate Duplicate to new slide Delete Selection past…" at bounding box center [344, 200] width 606 height 341
drag, startPoint x: 205, startPoint y: 97, endPoint x: 255, endPoint y: 240, distance: 152.1
click at [249, 140] on video at bounding box center [199, 90] width 100 height 100
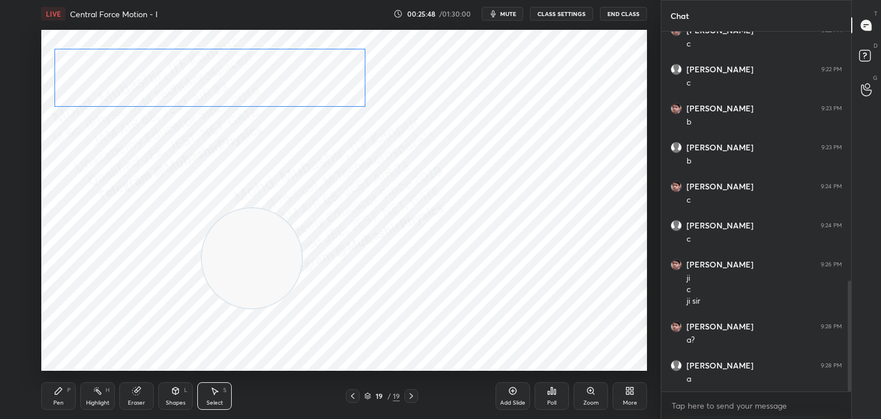
drag, startPoint x: 258, startPoint y: 161, endPoint x: 266, endPoint y: 84, distance: 77.4
click at [267, 85] on div "0 ° Undo Copy Paste here Duplicate Duplicate to new slide Delete" at bounding box center [344, 200] width 606 height 341
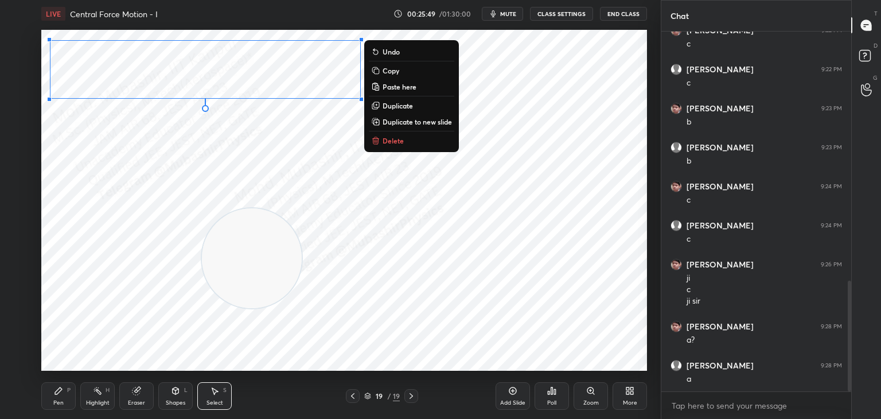
click at [278, 180] on div "0 ° Undo Copy Paste here Duplicate Duplicate to new slide Delete" at bounding box center [344, 200] width 606 height 341
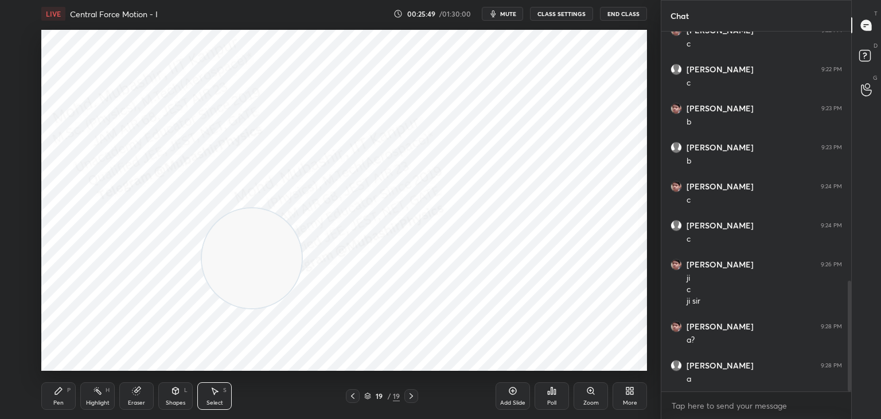
click at [347, 395] on div at bounding box center [353, 396] width 14 height 14
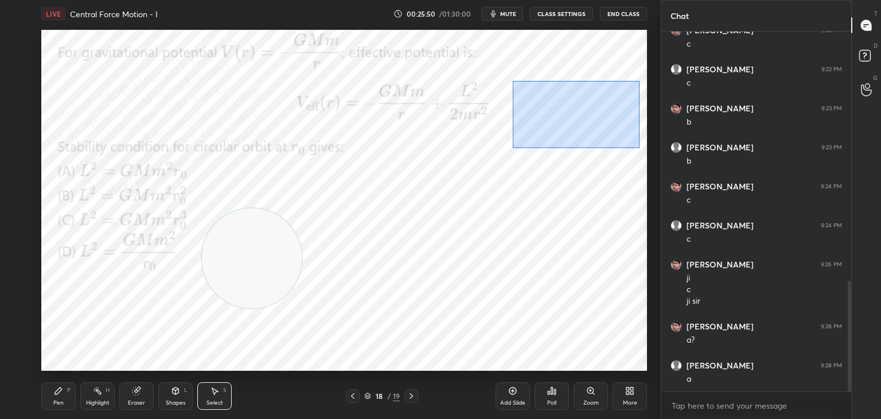
drag, startPoint x: 546, startPoint y: 104, endPoint x: 638, endPoint y: 146, distance: 101.7
click at [639, 148] on div "0 ° Undo Copy Paste here Duplicate Duplicate to new slide Delete" at bounding box center [344, 200] width 606 height 341
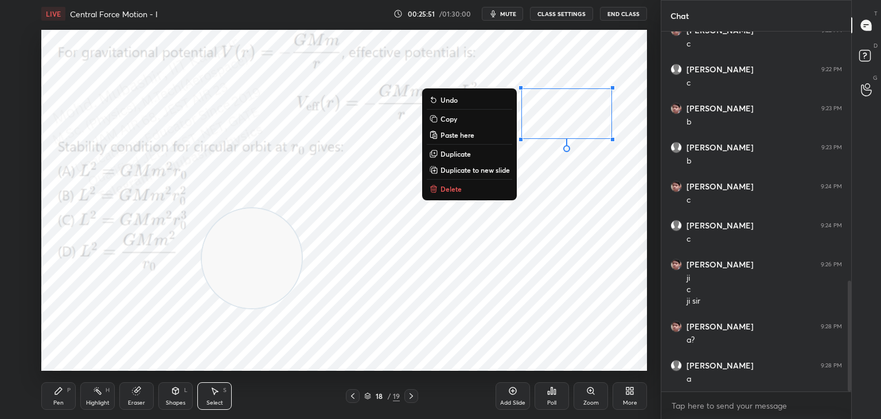
click at [461, 122] on button "Copy" at bounding box center [469, 119] width 85 height 14
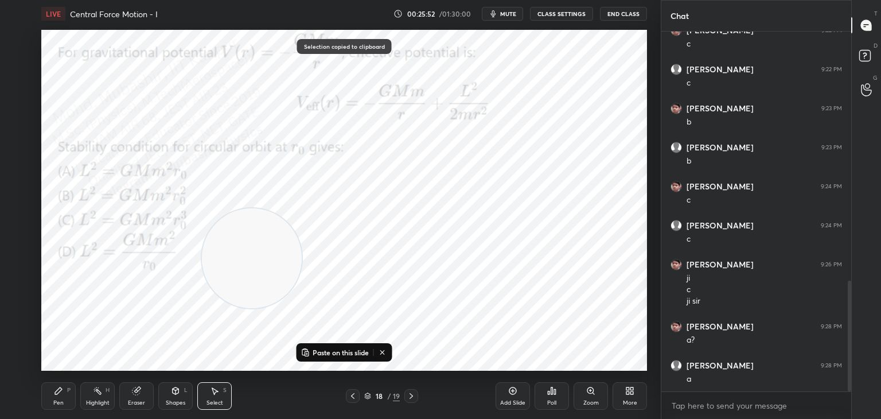
click at [409, 393] on icon at bounding box center [411, 395] width 9 height 9
click at [355, 349] on p "Paste on this slide" at bounding box center [341, 352] width 56 height 9
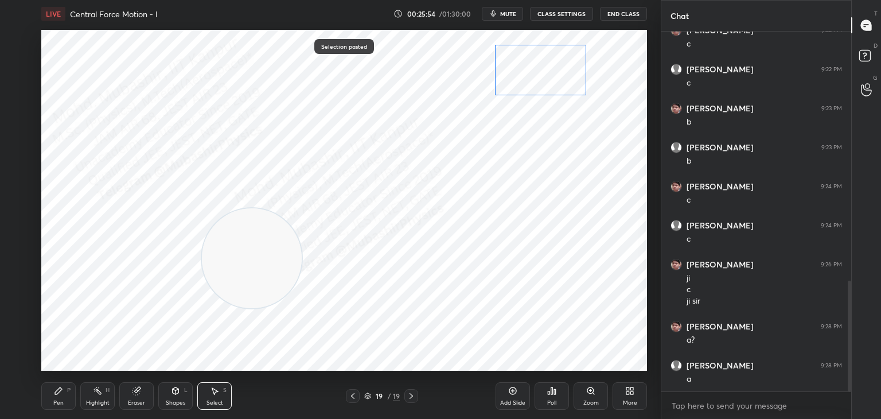
drag, startPoint x: 580, startPoint y: 106, endPoint x: 554, endPoint y: 63, distance: 51.0
click at [554, 63] on div "0 ° Undo Copy Paste here Duplicate Duplicate to new slide Delete" at bounding box center [344, 200] width 606 height 341
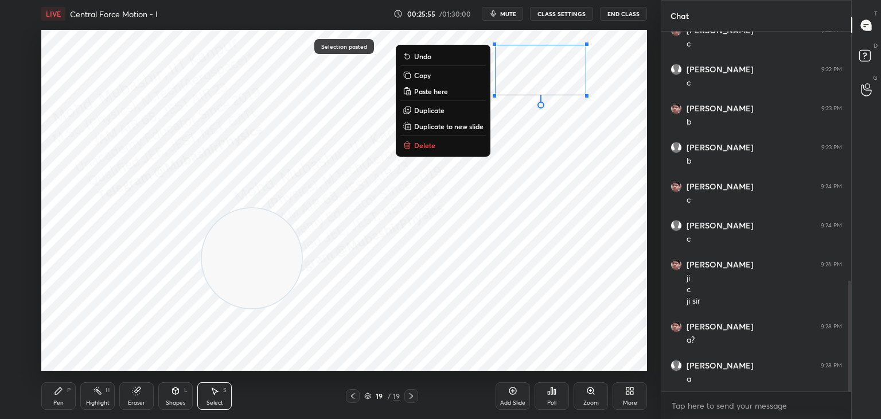
click at [66, 390] on div "Pen P" at bounding box center [58, 396] width 34 height 28
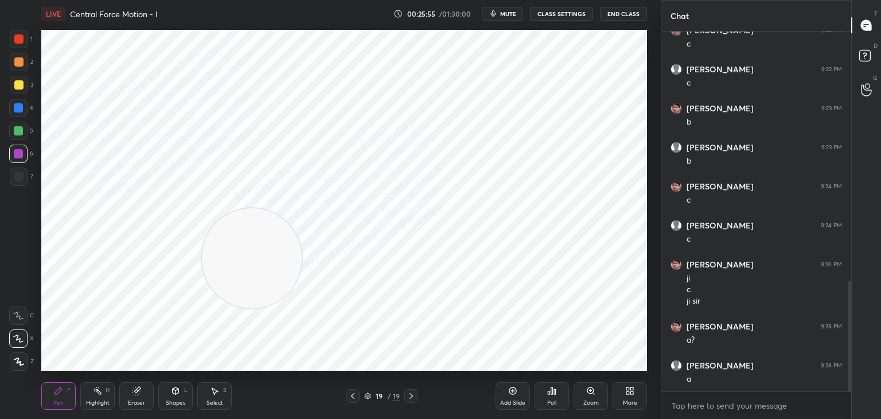
drag, startPoint x: 331, startPoint y: 283, endPoint x: 633, endPoint y: 323, distance: 305.0
click at [302, 308] on video at bounding box center [252, 258] width 100 height 100
click at [21, 100] on div at bounding box center [18, 108] width 18 height 18
drag, startPoint x: 595, startPoint y: 297, endPoint x: 231, endPoint y: -49, distance: 502.0
click at [231, 0] on html "1 2 3 4 5 6 7 C X Z C X Z E E Erase all H H LIVE Central Force Motion - I 00:26…" at bounding box center [440, 0] width 881 height 0
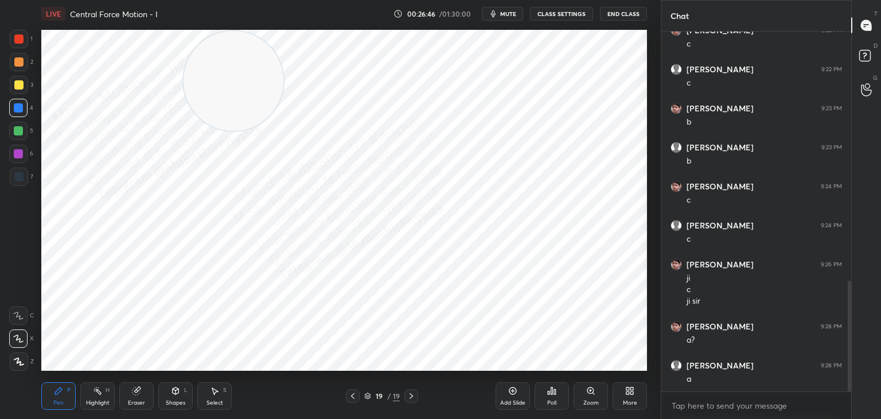
drag, startPoint x: 17, startPoint y: 91, endPoint x: 28, endPoint y: 94, distance: 12.0
click at [21, 93] on div at bounding box center [19, 85] width 18 height 18
drag, startPoint x: 22, startPoint y: 110, endPoint x: 36, endPoint y: 114, distance: 14.2
click at [26, 114] on div at bounding box center [18, 108] width 18 height 18
click at [19, 42] on div at bounding box center [18, 38] width 9 height 9
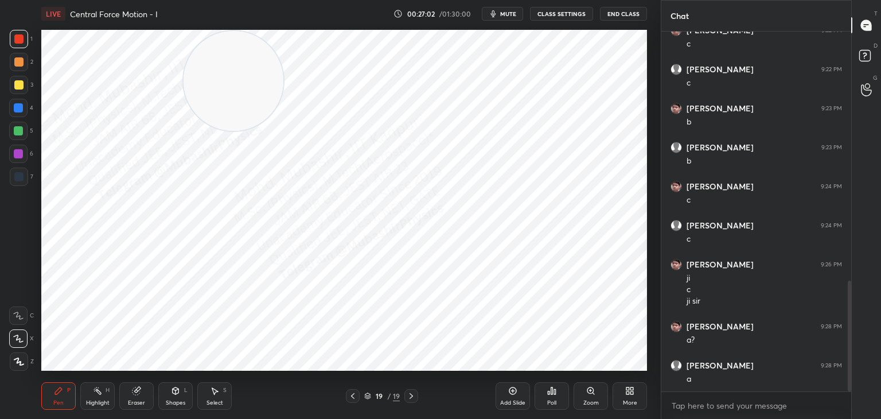
click at [24, 176] on div at bounding box center [19, 177] width 18 height 18
drag, startPoint x: 99, startPoint y: 396, endPoint x: 217, endPoint y: 396, distance: 118.2
click at [102, 395] on div "Highlight H" at bounding box center [97, 396] width 34 height 28
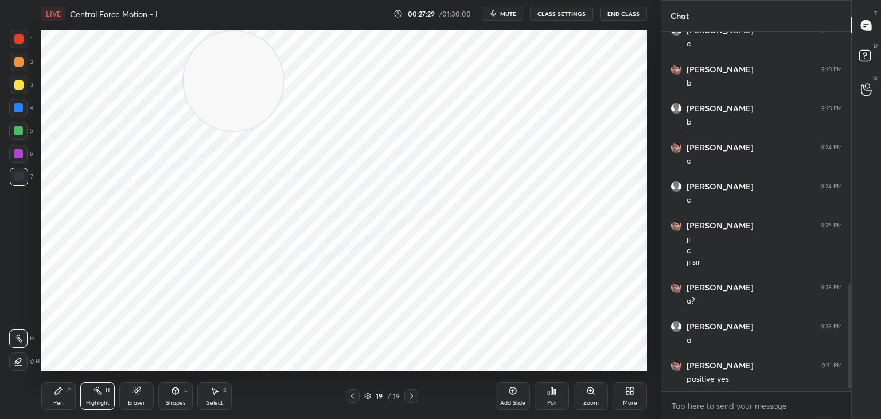
scroll to position [886, 0]
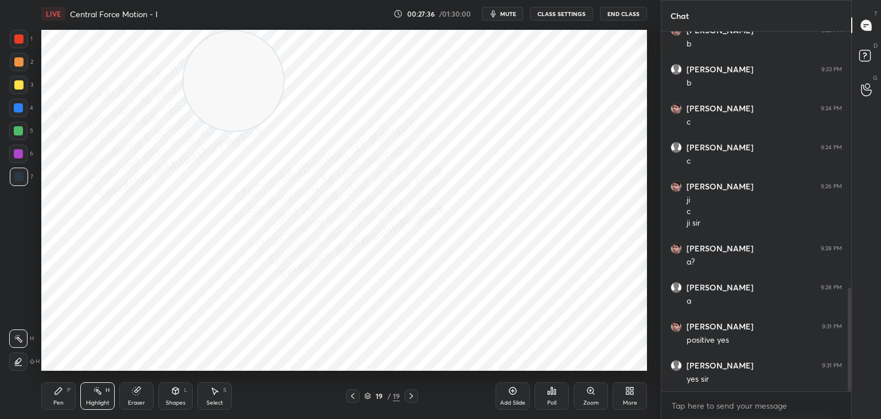
drag, startPoint x: 354, startPoint y: 395, endPoint x: 347, endPoint y: 396, distance: 7.0
click at [352, 398] on icon at bounding box center [352, 395] width 9 height 9
click at [410, 398] on icon at bounding box center [411, 395] width 9 height 9
drag, startPoint x: 244, startPoint y: 63, endPoint x: 559, endPoint y: 38, distance: 316.5
click at [294, 45] on video at bounding box center [244, 81] width 100 height 100
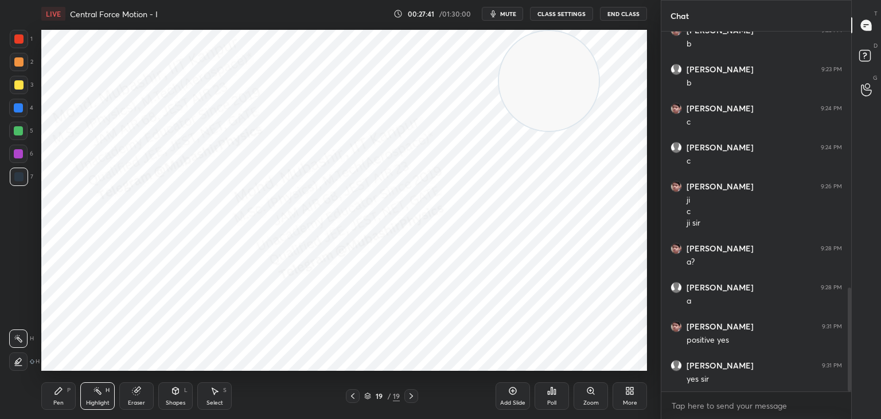
click at [629, 394] on icon at bounding box center [629, 390] width 9 height 9
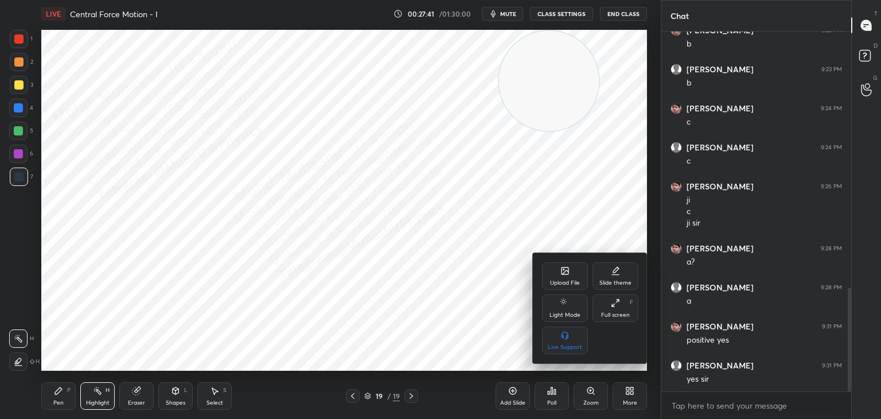
click at [556, 281] on div "Upload File" at bounding box center [565, 283] width 30 height 6
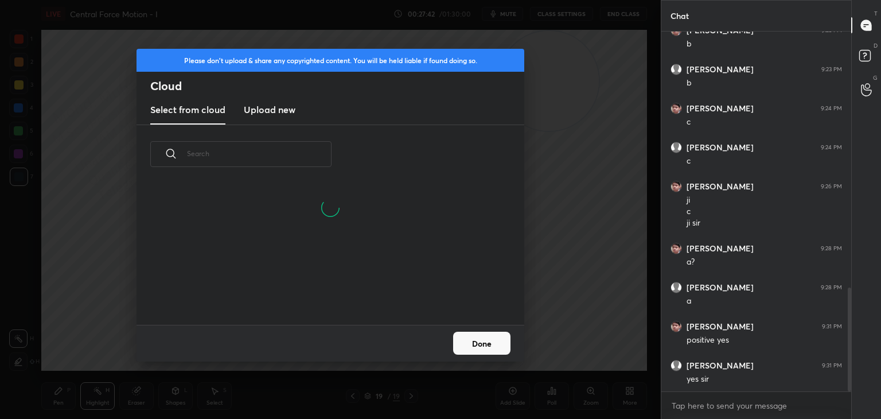
click at [267, 103] on h3 "Upload new" at bounding box center [270, 110] width 52 height 14
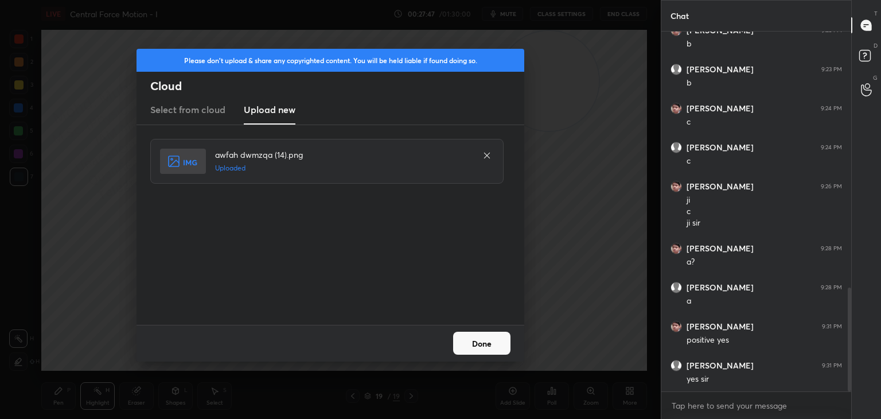
click at [482, 343] on button "Done" at bounding box center [481, 343] width 57 height 23
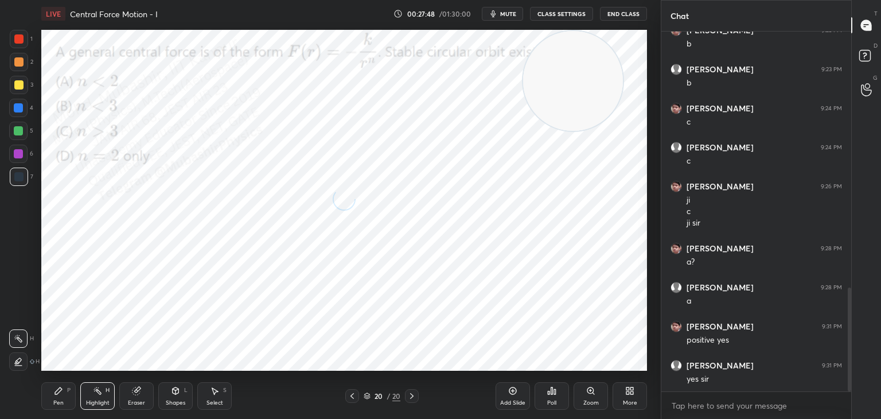
drag, startPoint x: 538, startPoint y: 80, endPoint x: 638, endPoint y: 63, distance: 101.8
click at [623, 63] on video at bounding box center [573, 81] width 100 height 100
click at [509, 13] on span "mute" at bounding box center [508, 14] width 16 height 8
drag, startPoint x: 593, startPoint y: 92, endPoint x: 612, endPoint y: 377, distance: 285.3
click at [612, 377] on div "LIVE Central Force Motion - I 00:27:50 / 01:30:00 unmute CLASS SETTINGS End Cla…" at bounding box center [344, 209] width 615 height 419
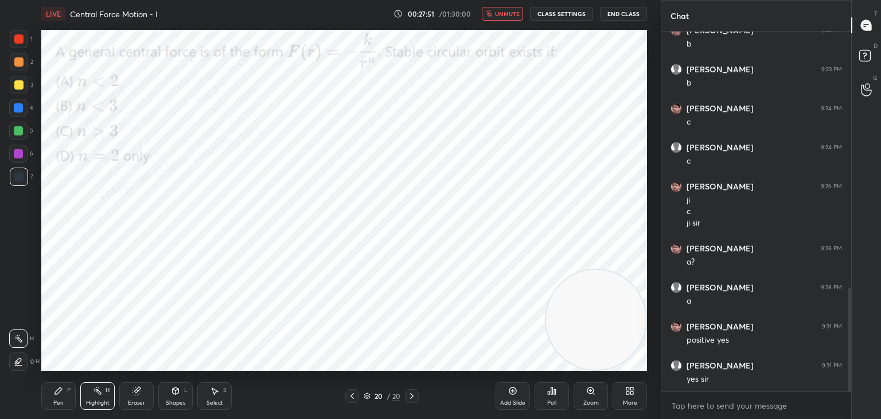
click at [510, 11] on span "unmute" at bounding box center [507, 14] width 25 height 8
click at [510, 7] on button "mute" at bounding box center [502, 14] width 41 height 14
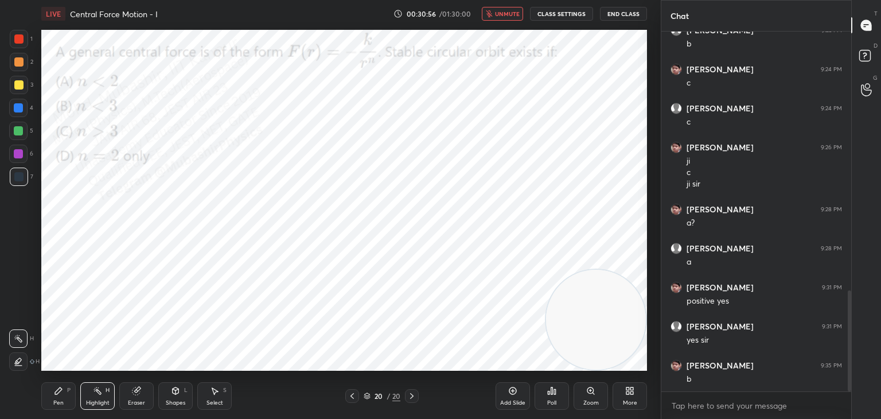
scroll to position [964, 0]
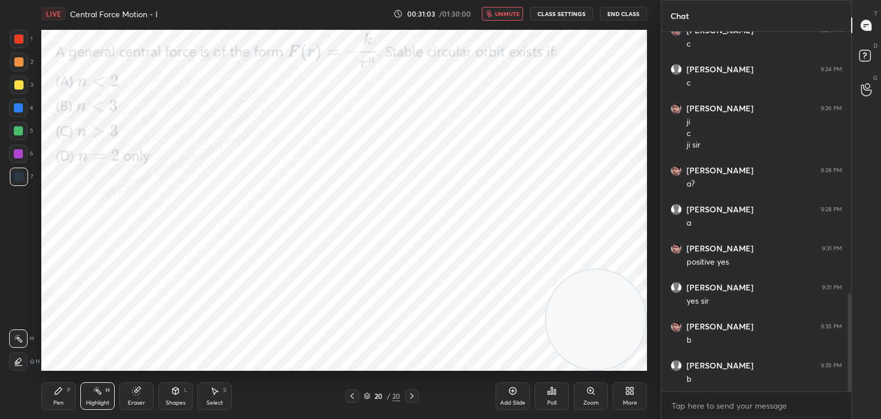
drag, startPoint x: 506, startPoint y: 10, endPoint x: 495, endPoint y: 25, distance: 18.6
click at [507, 7] on button "unmute" at bounding box center [502, 14] width 41 height 14
click at [57, 392] on icon at bounding box center [58, 390] width 7 height 7
click at [22, 108] on div at bounding box center [18, 107] width 9 height 9
click at [25, 157] on div at bounding box center [18, 154] width 18 height 18
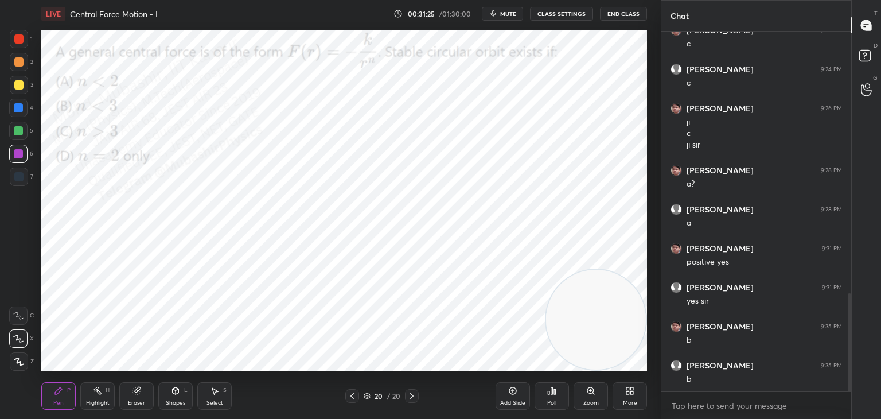
click at [15, 142] on div "5" at bounding box center [21, 133] width 24 height 23
drag, startPoint x: 577, startPoint y: 286, endPoint x: 122, endPoint y: 79, distance: 499.7
click at [464, 229] on video at bounding box center [514, 279] width 100 height 100
drag, startPoint x: 17, startPoint y: 65, endPoint x: 73, endPoint y: 133, distance: 88.5
click at [18, 67] on div at bounding box center [19, 62] width 18 height 18
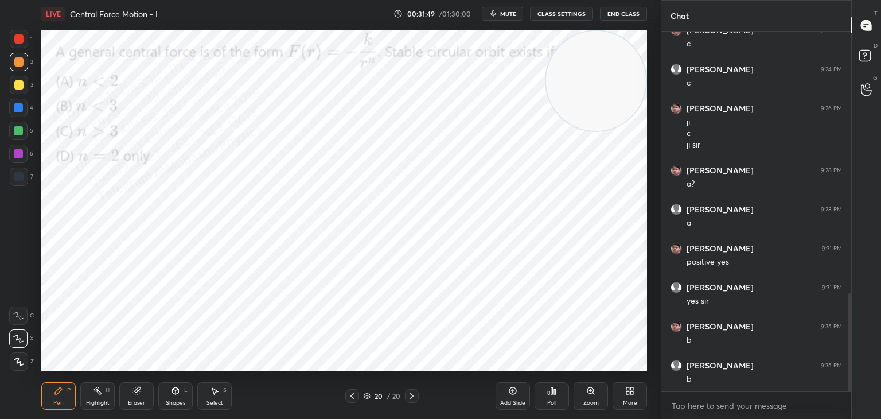
drag, startPoint x: 125, startPoint y: 120, endPoint x: 547, endPoint y: 129, distance: 422.4
click at [620, 86] on video at bounding box center [596, 81] width 100 height 100
drag, startPoint x: 16, startPoint y: 108, endPoint x: 28, endPoint y: 115, distance: 13.4
click at [18, 108] on div at bounding box center [18, 107] width 9 height 9
drag, startPoint x: 556, startPoint y: 86, endPoint x: 37, endPoint y: 80, distance: 518.7
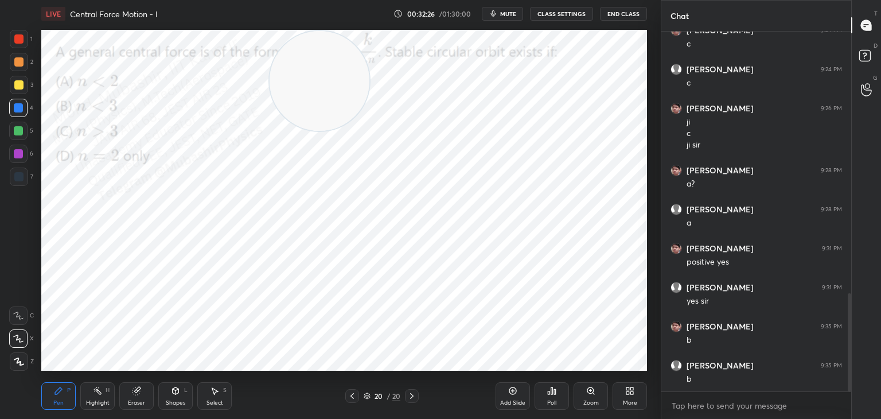
click at [38, 80] on div "Setting up your live class Poll for secs No correct answer Start poll" at bounding box center [344, 200] width 615 height 345
click at [218, 394] on icon at bounding box center [214, 390] width 9 height 9
drag, startPoint x: 484, startPoint y: 109, endPoint x: 502, endPoint y: 123, distance: 23.0
click at [489, 115] on div "0 ° Undo Copy Paste here Duplicate Duplicate to new slide Delete" at bounding box center [344, 200] width 606 height 341
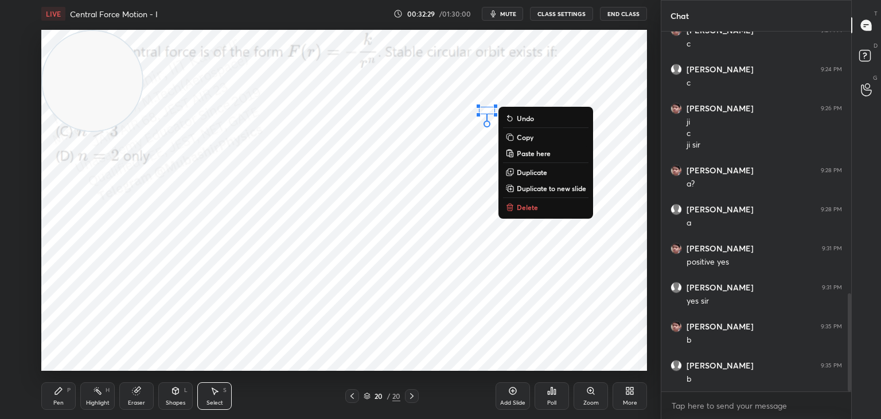
click at [518, 207] on p "Delete" at bounding box center [527, 207] width 21 height 9
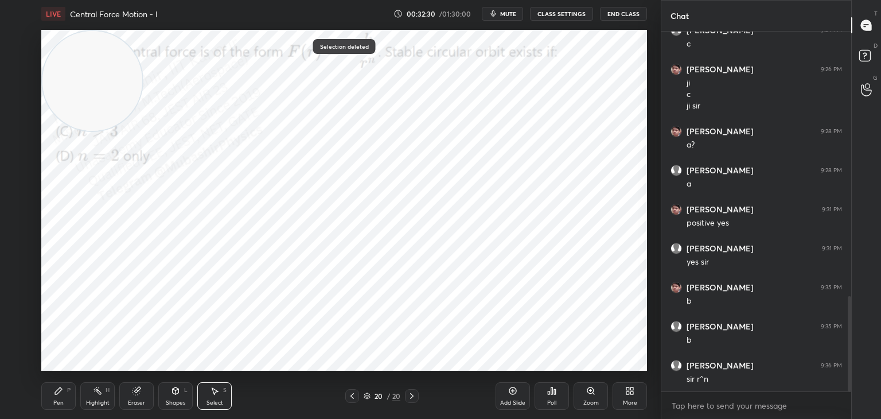
click at [57, 398] on div "Pen P" at bounding box center [58, 396] width 34 height 28
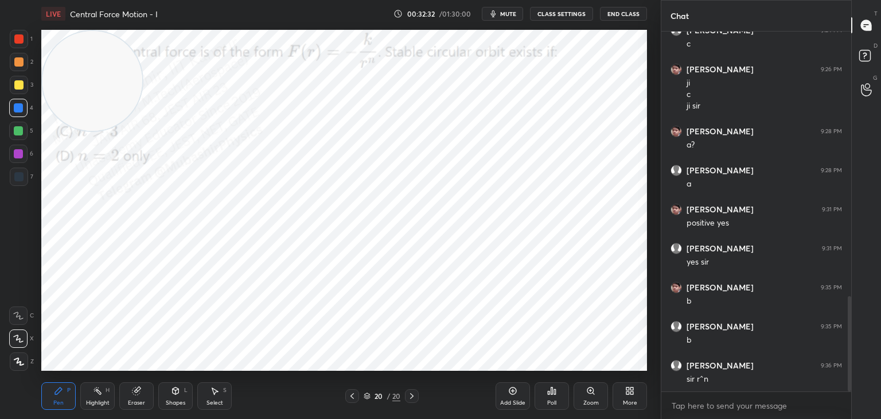
click at [25, 41] on div at bounding box center [19, 39] width 18 height 18
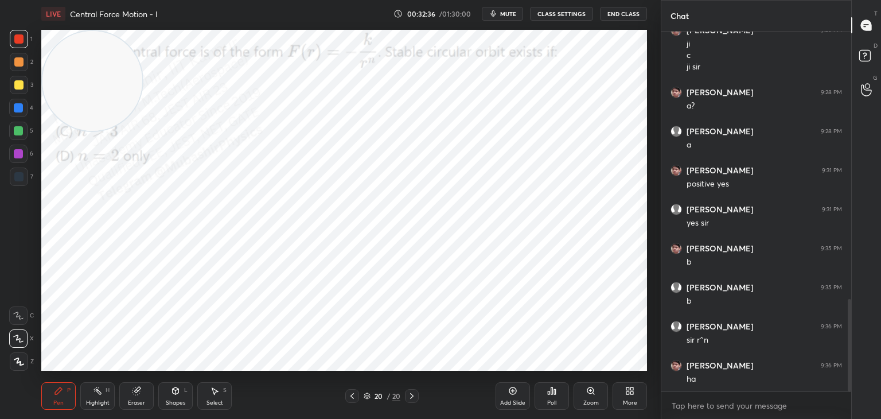
drag, startPoint x: 208, startPoint y: 399, endPoint x: 266, endPoint y: 377, distance: 61.6
click at [209, 400] on div "Select" at bounding box center [215, 403] width 17 height 6
drag, startPoint x: 456, startPoint y: 248, endPoint x: 468, endPoint y: 258, distance: 15.1
click at [461, 251] on div "0 ° Undo Copy Paste here Duplicate Duplicate to new slide Delete" at bounding box center [344, 200] width 606 height 341
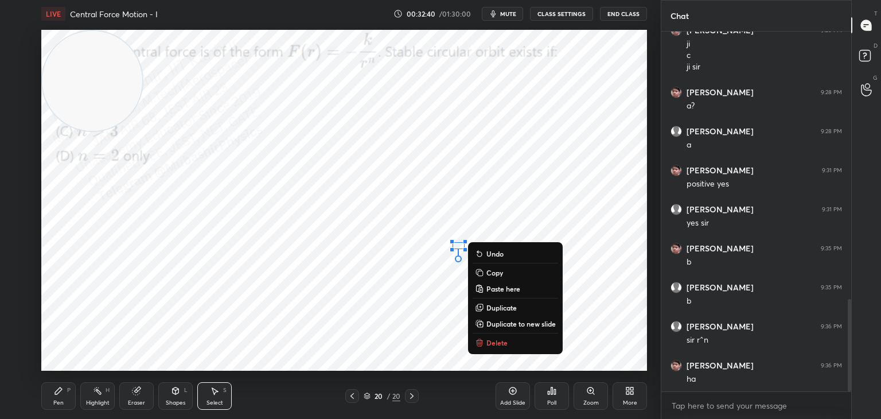
click at [484, 343] on button "Delete" at bounding box center [515, 343] width 85 height 14
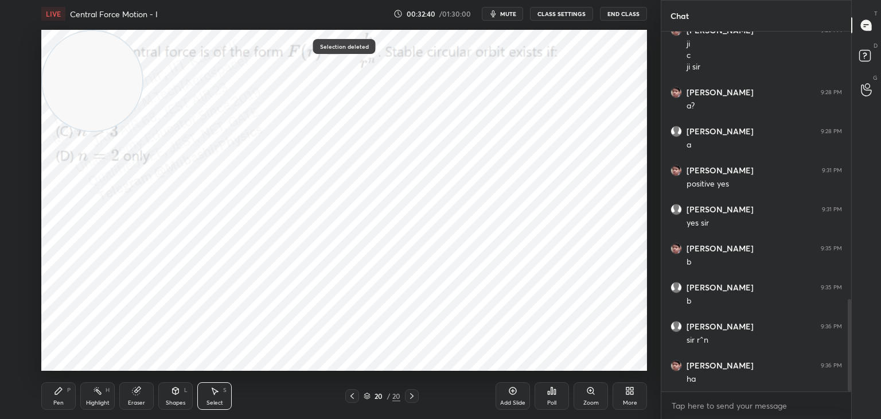
click at [59, 397] on div "Pen P" at bounding box center [58, 396] width 34 height 28
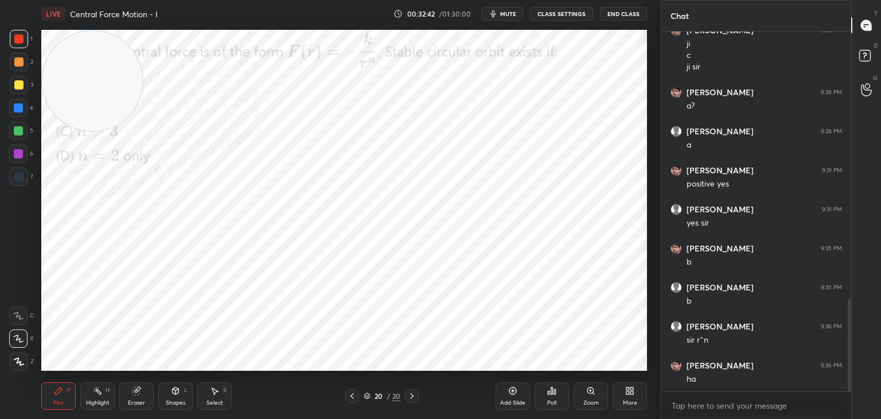
click at [204, 401] on div "Select S" at bounding box center [214, 396] width 34 height 28
drag, startPoint x: 20, startPoint y: 412, endPoint x: 27, endPoint y: 409, distance: 7.5
click at [23, 410] on div "1 2 3 4 5 6 7 C X Z C X Z E E Erase all H H LIVE Central Force Motion - I 00:32…" at bounding box center [326, 209] width 652 height 419
click at [60, 391] on icon at bounding box center [58, 390] width 7 height 7
click at [212, 401] on div "Select" at bounding box center [215, 403] width 17 height 6
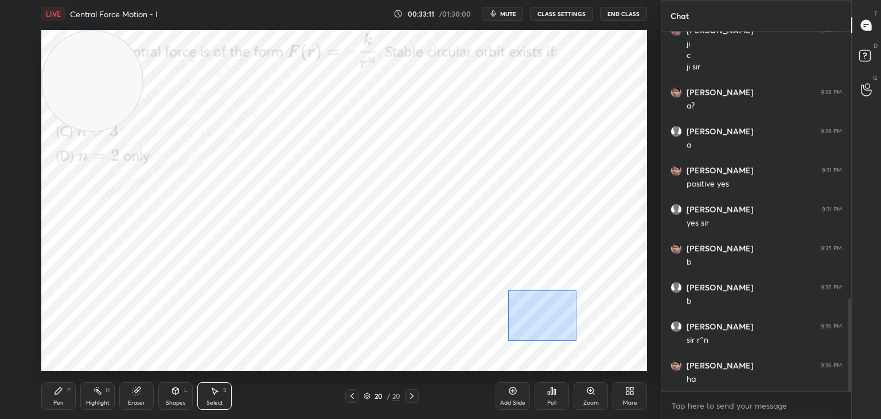
drag, startPoint x: 508, startPoint y: 290, endPoint x: 589, endPoint y: 348, distance: 99.7
click at [585, 348] on div "0 ° Undo Copy Paste here Duplicate Duplicate to new slide Delete" at bounding box center [344, 200] width 606 height 341
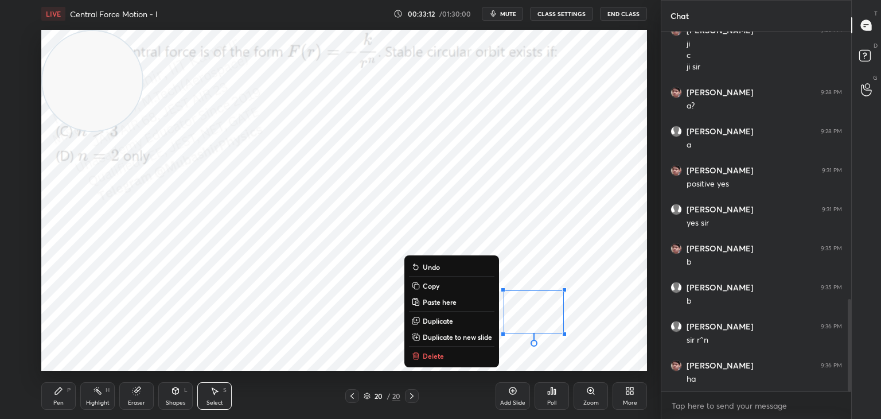
click at [472, 359] on button "Delete" at bounding box center [451, 356] width 85 height 14
click at [472, 358] on div "0 ° Undo Copy Paste here Duplicate Duplicate to new slide Delete" at bounding box center [344, 200] width 606 height 341
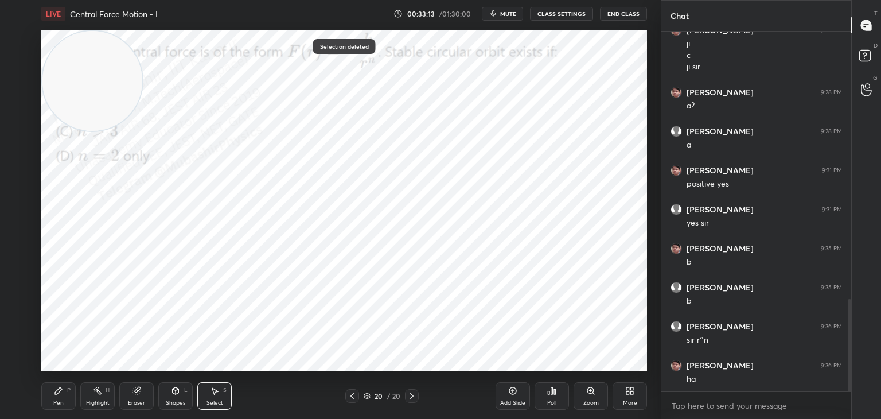
click at [54, 389] on icon at bounding box center [58, 390] width 9 height 9
click at [96, 396] on div "Highlight H" at bounding box center [97, 396] width 34 height 28
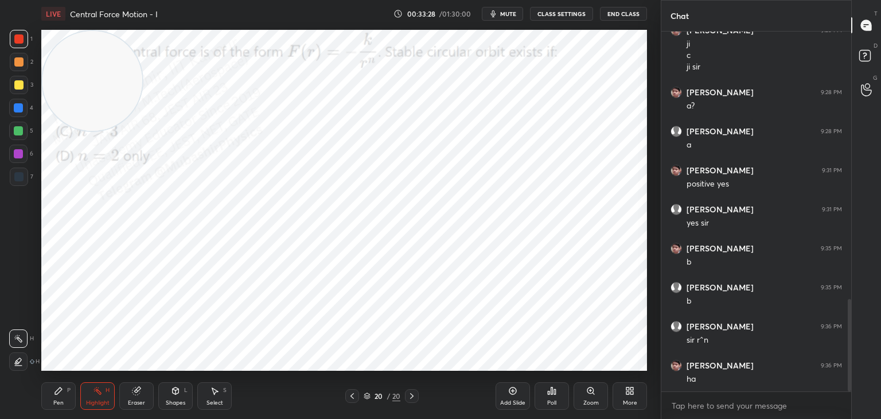
click at [63, 391] on div "Pen P" at bounding box center [58, 396] width 34 height 28
drag, startPoint x: 24, startPoint y: 111, endPoint x: 80, endPoint y: 109, distance: 56.9
click at [22, 114] on div at bounding box center [18, 108] width 18 height 18
click at [99, 395] on icon at bounding box center [97, 390] width 9 height 9
click at [631, 390] on icon at bounding box center [632, 388] width 3 height 3
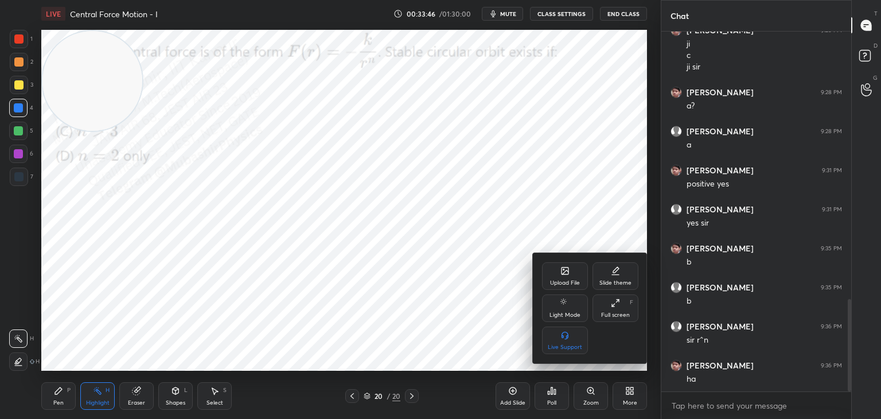
click at [566, 271] on icon at bounding box center [565, 272] width 6 height 4
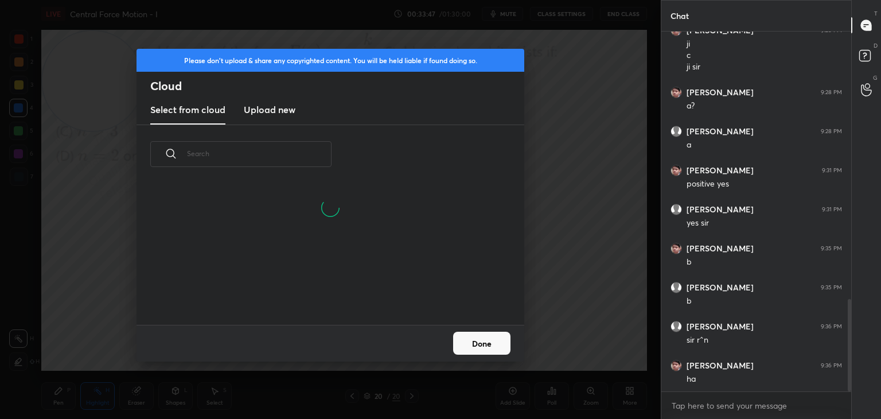
click at [275, 106] on h3 "Upload new" at bounding box center [270, 110] width 52 height 14
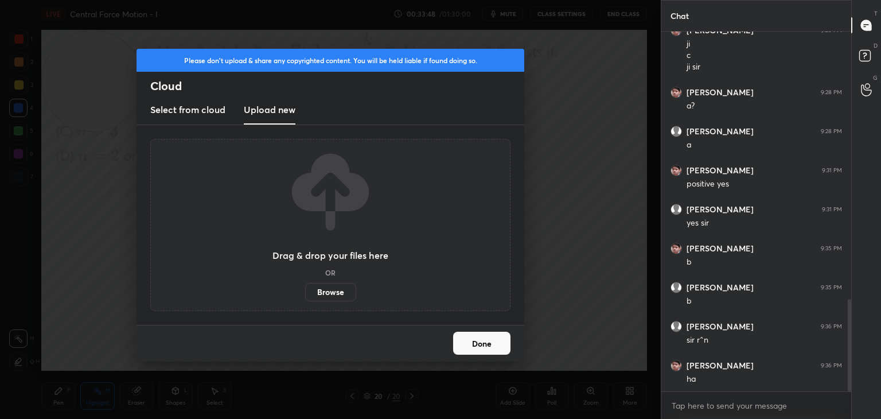
click at [338, 290] on label "Browse" at bounding box center [330, 292] width 51 height 18
click at [305, 290] on input "Browse" at bounding box center [305, 292] width 0 height 18
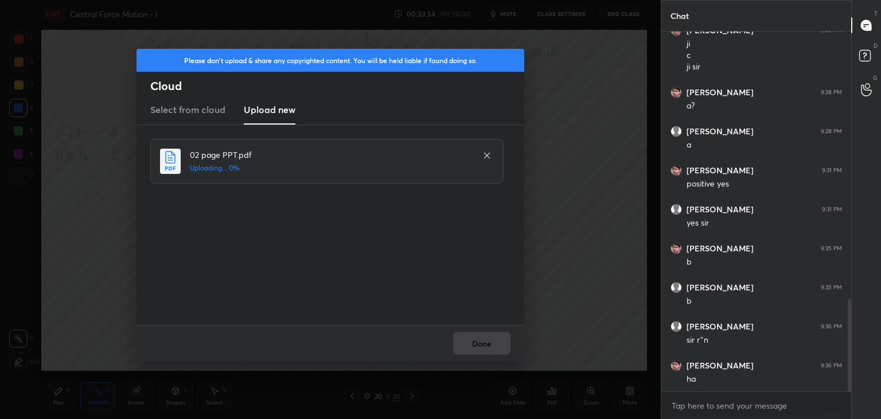
click at [477, 347] on div "Done" at bounding box center [331, 343] width 388 height 37
click at [477, 345] on div "Done" at bounding box center [331, 343] width 388 height 37
click at [480, 345] on button "Done" at bounding box center [481, 343] width 57 height 23
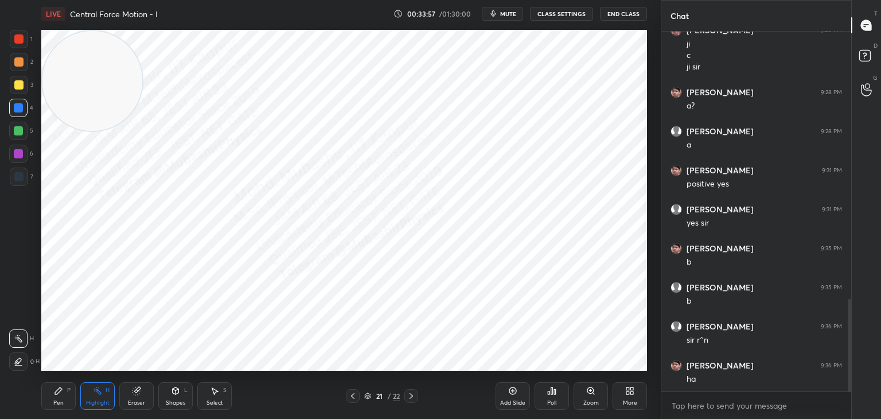
click at [353, 395] on icon at bounding box center [352, 395] width 9 height 9
click at [216, 405] on div "Select" at bounding box center [215, 403] width 17 height 6
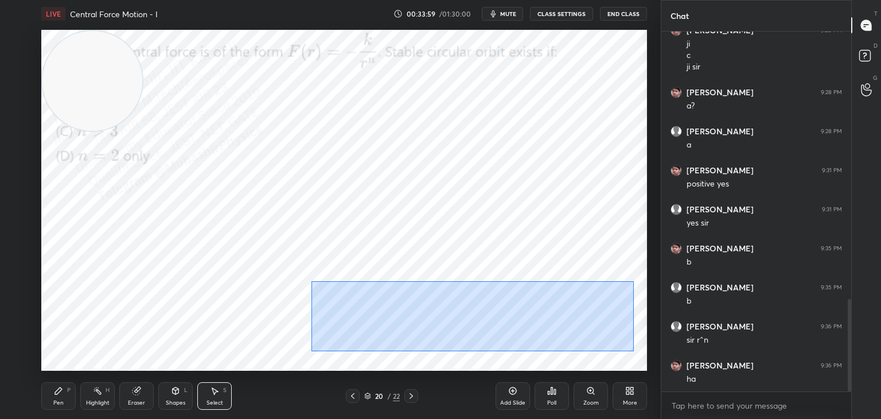
drag, startPoint x: 312, startPoint y: 281, endPoint x: 633, endPoint y: 347, distance: 328.0
click at [633, 349] on div "0 ° Undo Copy Paste here Duplicate Duplicate to new slide Delete" at bounding box center [344, 200] width 606 height 341
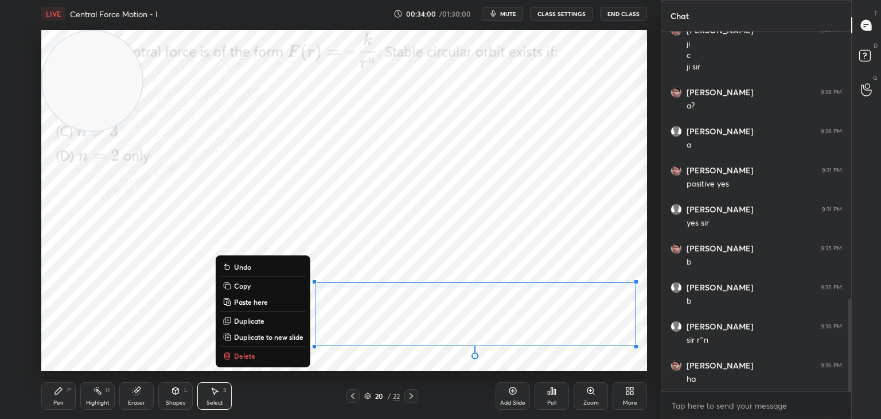
click at [269, 285] on button "Copy" at bounding box center [262, 286] width 85 height 14
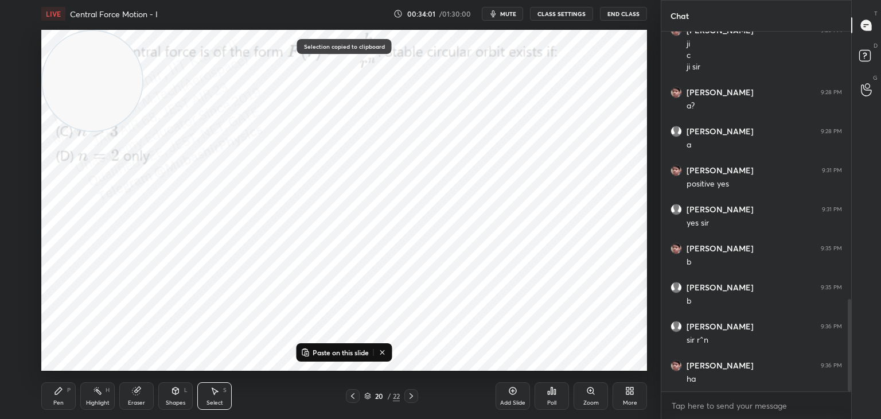
click at [411, 392] on icon at bounding box center [411, 395] width 9 height 9
drag, startPoint x: 347, startPoint y: 348, endPoint x: 344, endPoint y: 310, distance: 37.4
click at [348, 348] on p "Paste on this slide" at bounding box center [341, 352] width 56 height 9
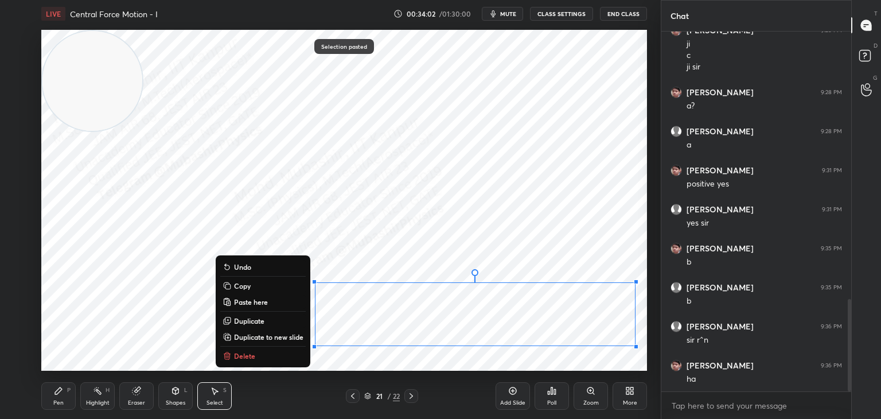
drag, startPoint x: 96, startPoint y: 85, endPoint x: 499, endPoint y: 129, distance: 405.1
click at [142, 110] on video at bounding box center [92, 81] width 100 height 100
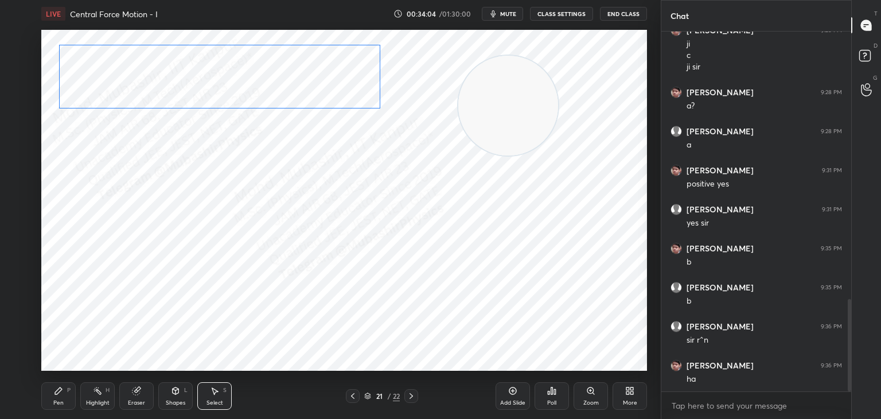
drag, startPoint x: 254, startPoint y: 68, endPoint x: 197, endPoint y: 61, distance: 57.8
click at [190, 63] on div "0 ° Undo Copy Paste here Duplicate Duplicate to new slide Delete" at bounding box center [344, 200] width 606 height 341
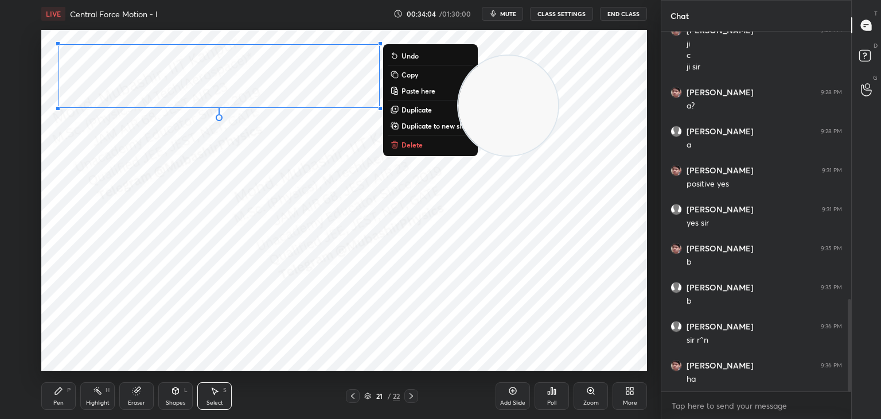
click at [215, 189] on div "0 ° Undo Copy Paste here Duplicate Duplicate to new slide Delete" at bounding box center [344, 200] width 606 height 341
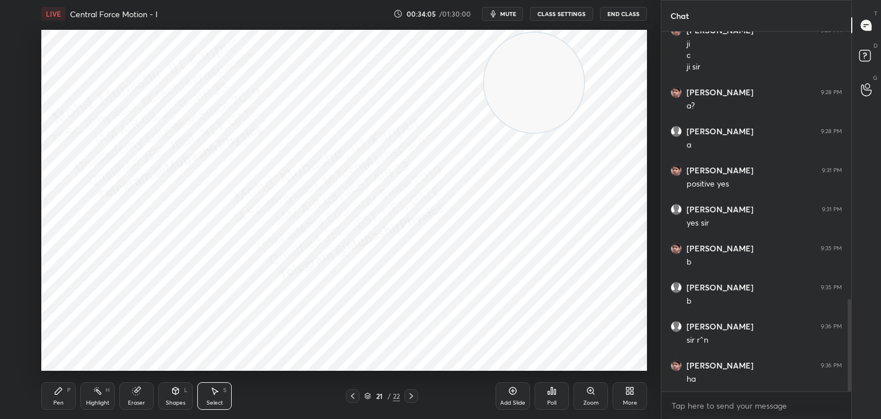
drag, startPoint x: 525, startPoint y: 114, endPoint x: 318, endPoint y: 180, distance: 217.0
click at [679, 53] on div "1 2 3 4 5 6 7 C X Z C X Z E E Erase all H H LIVE Central Force Motion - I 00:34…" at bounding box center [440, 209] width 881 height 419
drag, startPoint x: 50, startPoint y: 399, endPoint x: 48, endPoint y: 386, distance: 13.3
click at [48, 386] on div "Pen P" at bounding box center [58, 396] width 34 height 28
click at [98, 393] on rect at bounding box center [99, 392] width 6 height 6
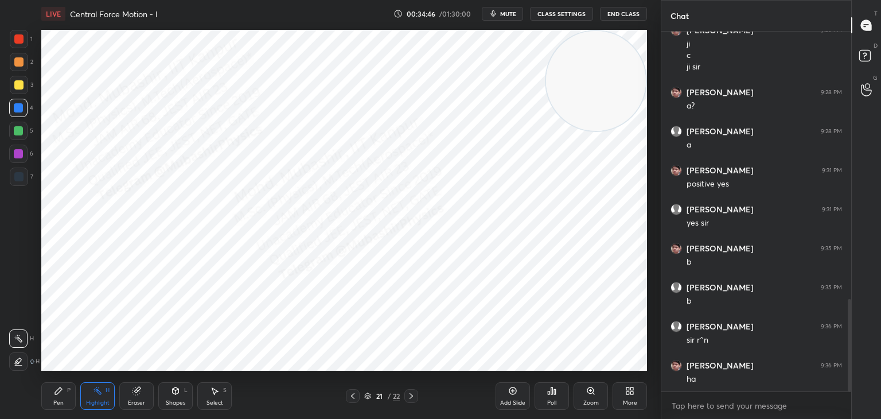
click at [353, 393] on icon at bounding box center [352, 395] width 9 height 9
click at [413, 396] on icon at bounding box center [411, 396] width 3 height 6
click at [53, 402] on div "Pen" at bounding box center [58, 403] width 10 height 6
drag, startPoint x: 15, startPoint y: 42, endPoint x: 34, endPoint y: 48, distance: 19.4
click at [22, 44] on div at bounding box center [19, 39] width 18 height 18
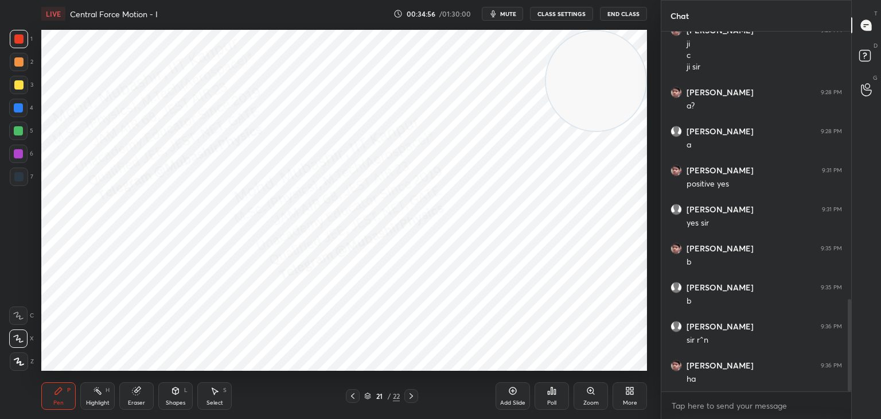
click at [341, 395] on div "21 / 22" at bounding box center [382, 396] width 227 height 14
click at [348, 396] on icon at bounding box center [352, 395] width 9 height 9
click at [211, 400] on div "Select" at bounding box center [215, 403] width 17 height 6
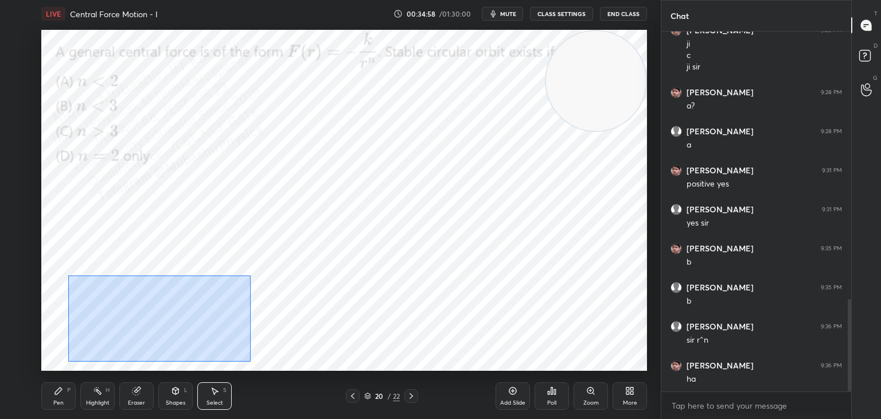
drag, startPoint x: 68, startPoint y: 275, endPoint x: 259, endPoint y: 361, distance: 209.6
click at [259, 364] on div "0 ° Undo Copy Paste here Duplicate Duplicate to new slide Delete" at bounding box center [344, 200] width 606 height 341
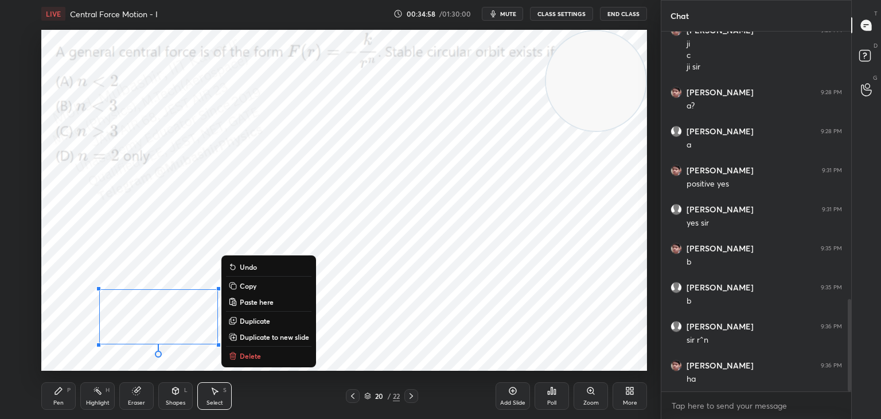
click at [255, 286] on p "Copy" at bounding box center [248, 285] width 17 height 9
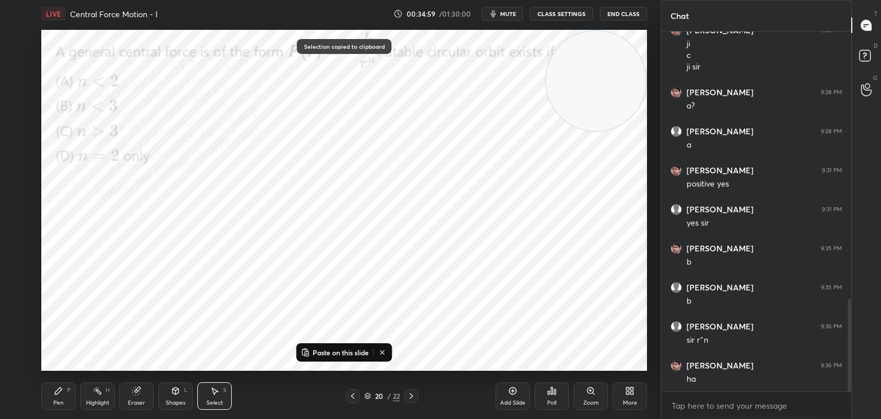
click at [414, 394] on icon at bounding box center [411, 395] width 9 height 9
drag, startPoint x: 572, startPoint y: 77, endPoint x: 114, endPoint y: 279, distance: 500.5
click at [546, 131] on video at bounding box center [596, 81] width 100 height 100
click at [333, 355] on p "Paste on this slide" at bounding box center [341, 352] width 56 height 9
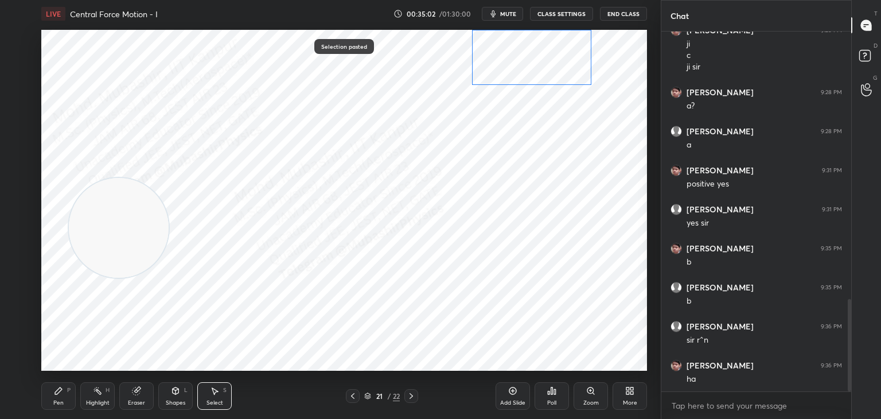
drag, startPoint x: 227, startPoint y: 281, endPoint x: 520, endPoint y: 68, distance: 362.7
click at [518, 69] on div "0 ° Undo Copy Paste here Duplicate Duplicate to new slide Delete" at bounding box center [344, 200] width 606 height 341
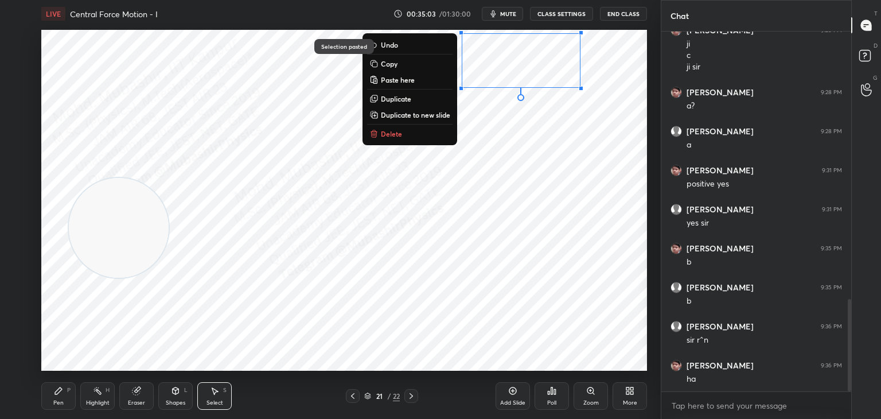
click at [446, 169] on div "0 ° Undo Copy Paste here Duplicate Duplicate to new slide Delete" at bounding box center [344, 200] width 606 height 341
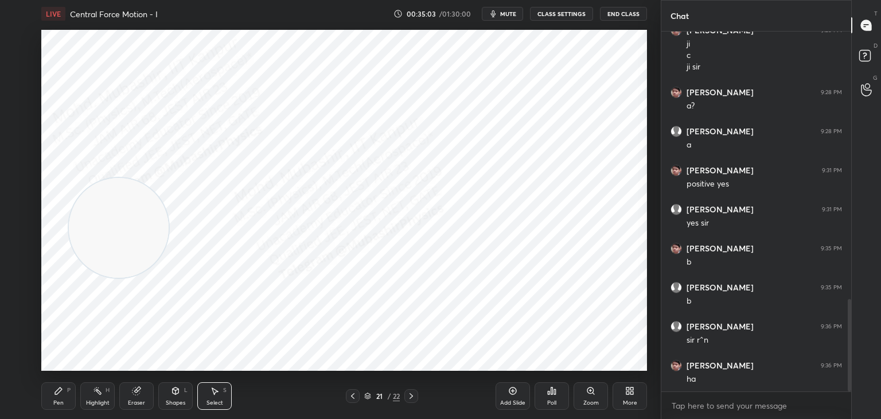
drag, startPoint x: 45, startPoint y: 401, endPoint x: 32, endPoint y: 199, distance: 202.4
click at [44, 391] on div "Pen P" at bounding box center [58, 396] width 34 height 28
click at [20, 127] on div at bounding box center [18, 130] width 9 height 9
click at [19, 33] on div at bounding box center [19, 39] width 18 height 18
click at [27, 181] on div at bounding box center [19, 177] width 18 height 18
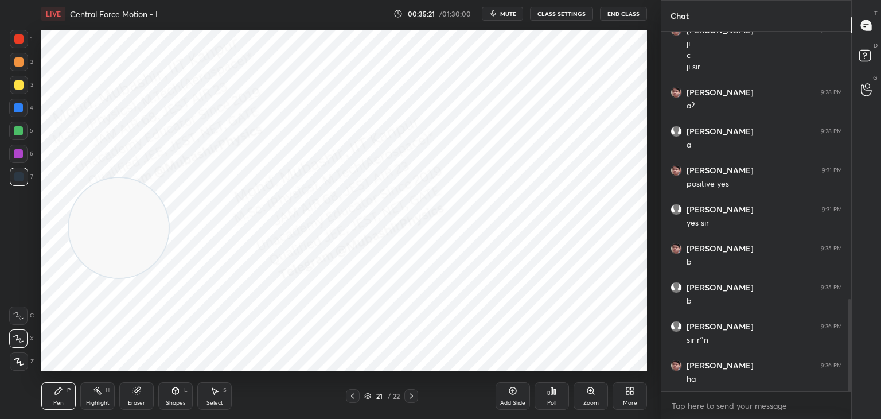
click at [353, 396] on icon at bounding box center [352, 395] width 9 height 9
drag, startPoint x: 122, startPoint y: 205, endPoint x: 64, endPoint y: 310, distance: 120.7
click at [69, 278] on video at bounding box center [119, 228] width 100 height 100
click at [18, 65] on div at bounding box center [18, 61] width 9 height 9
click at [22, 86] on div at bounding box center [18, 84] width 9 height 9
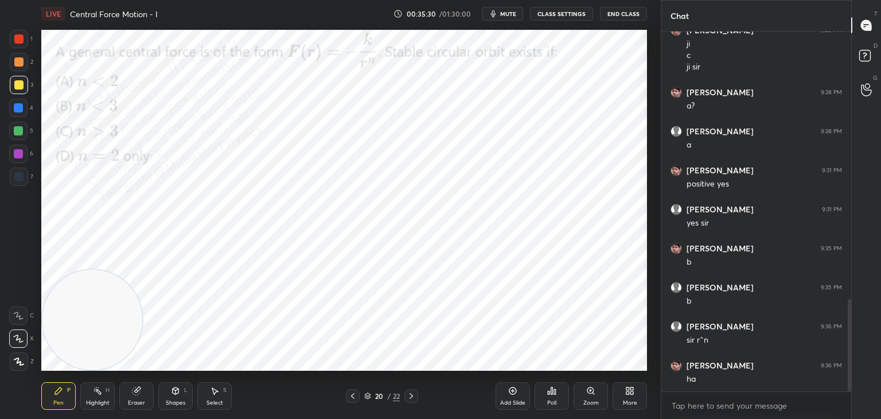
drag, startPoint x: 98, startPoint y: 401, endPoint x: 117, endPoint y: 389, distance: 22.1
click at [98, 398] on div "Highlight H" at bounding box center [97, 396] width 34 height 28
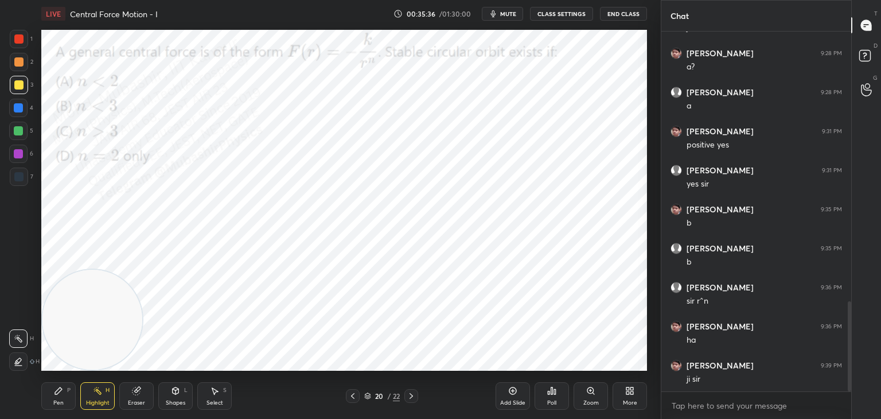
click at [415, 396] on icon at bounding box center [411, 395] width 9 height 9
click at [629, 394] on icon at bounding box center [629, 390] width 9 height 9
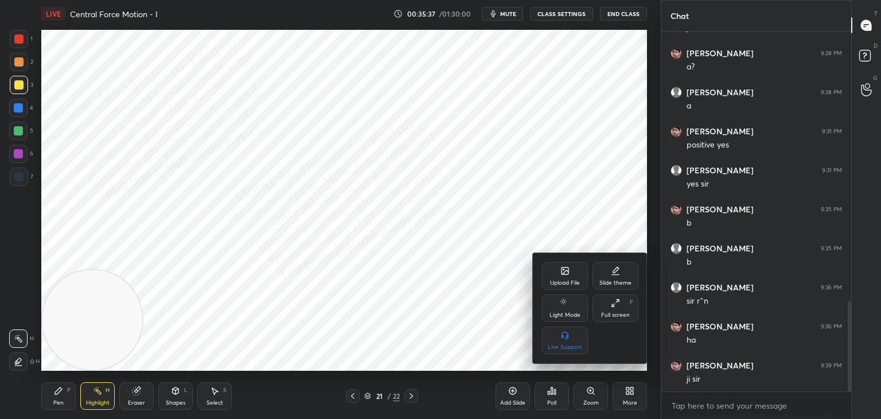
click at [572, 274] on div "Upload File" at bounding box center [565, 276] width 46 height 28
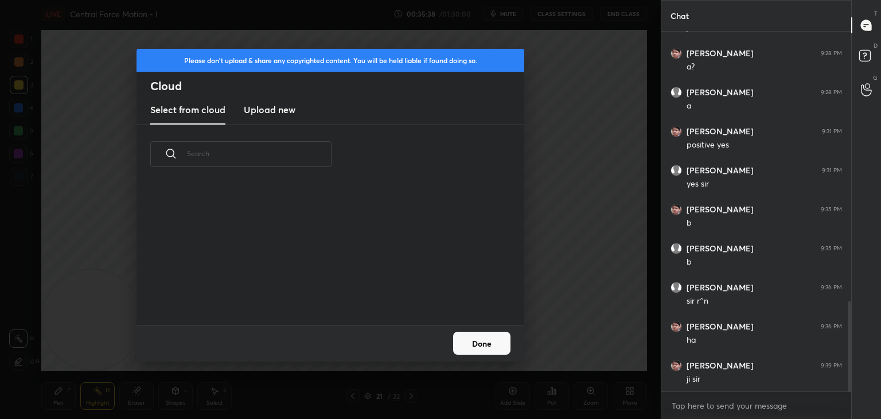
click at [271, 109] on h3 "Upload new" at bounding box center [270, 110] width 52 height 14
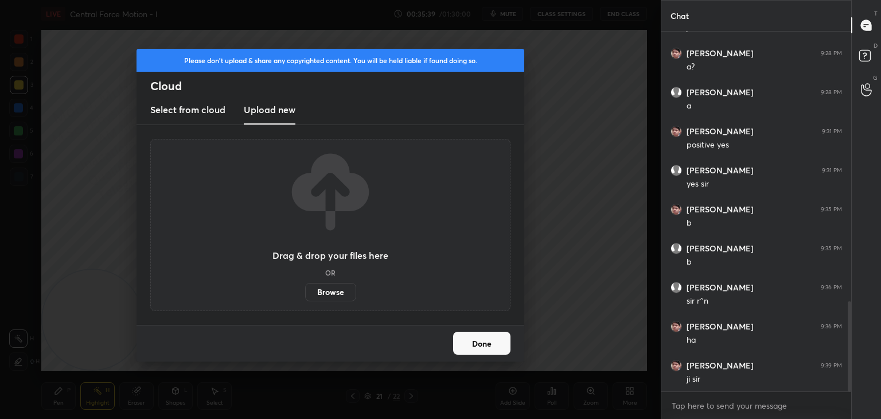
scroll to position [1120, 0]
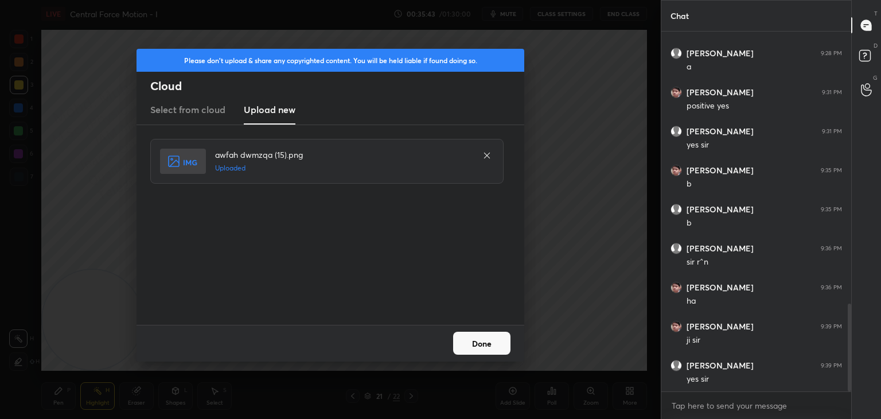
click at [491, 350] on button "Done" at bounding box center [481, 343] width 57 height 23
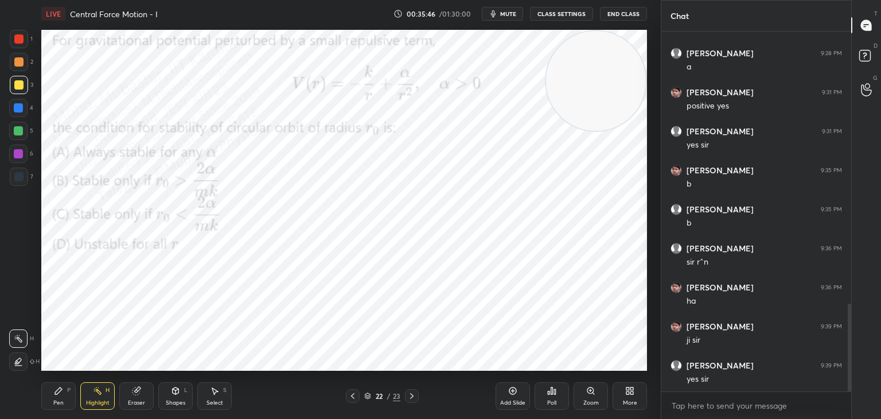
drag, startPoint x: 101, startPoint y: 321, endPoint x: 569, endPoint y: 40, distance: 545.6
click at [651, 49] on div "Setting up your live class Poll for secs No correct answer Start poll" at bounding box center [344, 200] width 615 height 345
drag, startPoint x: 504, startPoint y: 9, endPoint x: 503, endPoint y: 3, distance: 6.4
click at [503, 10] on button "mute" at bounding box center [502, 14] width 41 height 14
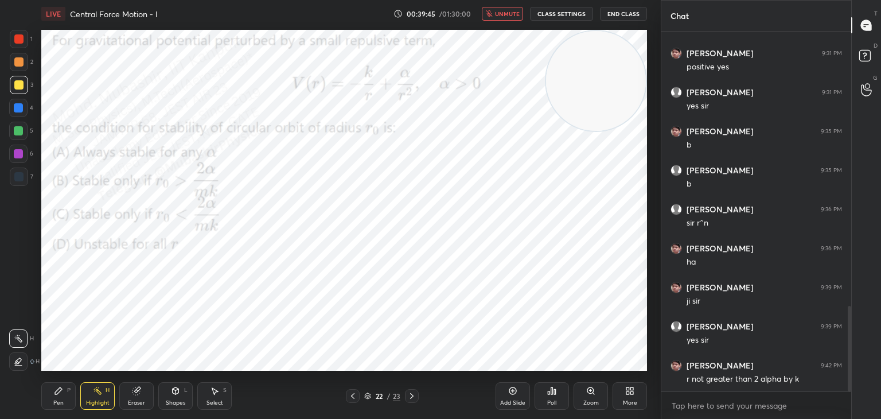
click at [506, 15] on span "unmute" at bounding box center [507, 14] width 25 height 8
click at [498, 13] on icon "button" at bounding box center [493, 13] width 9 height 9
click at [506, 16] on span "unmute" at bounding box center [507, 14] width 25 height 8
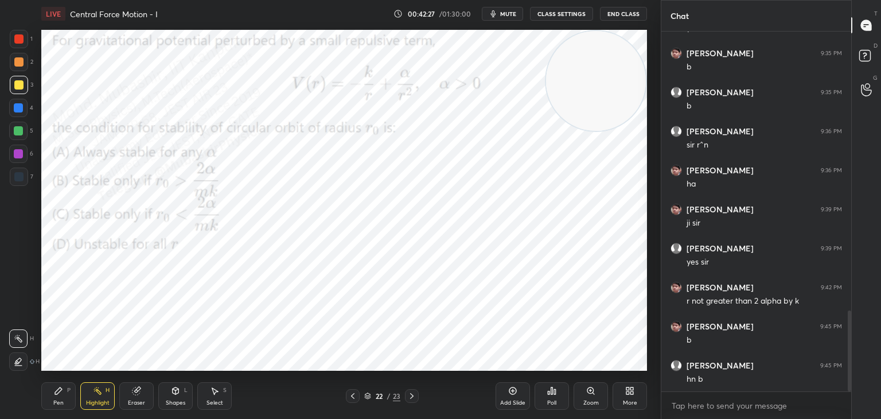
click at [60, 387] on icon at bounding box center [58, 390] width 9 height 9
click at [18, 109] on div at bounding box center [18, 107] width 9 height 9
drag, startPoint x: 601, startPoint y: 83, endPoint x: 615, endPoint y: 67, distance: 21.2
click at [615, 72] on video at bounding box center [596, 81] width 100 height 100
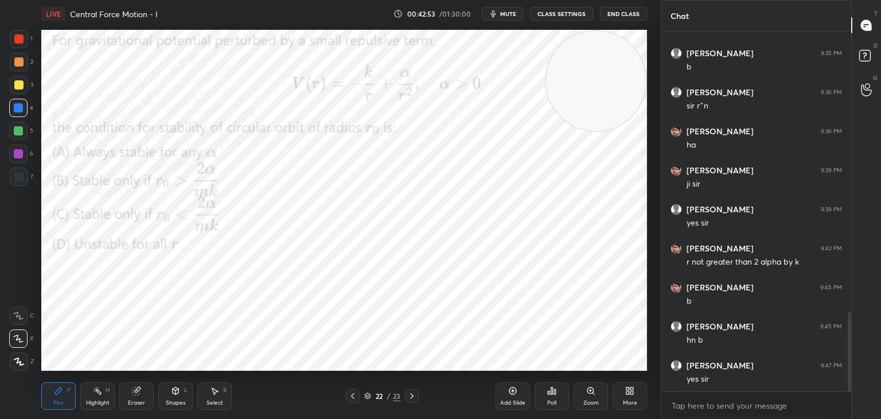
drag, startPoint x: 28, startPoint y: 152, endPoint x: 34, endPoint y: 161, distance: 10.7
click at [26, 155] on div "6" at bounding box center [21, 154] width 24 height 18
click at [18, 134] on div at bounding box center [18, 131] width 18 height 18
click at [217, 403] on div "Select" at bounding box center [215, 403] width 17 height 6
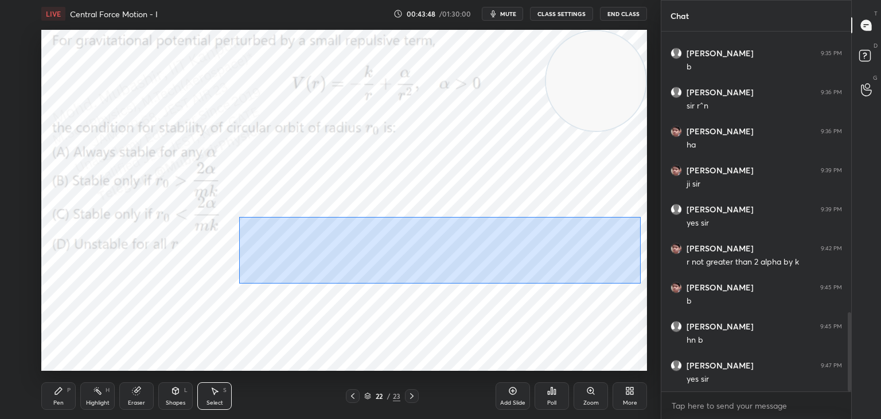
drag, startPoint x: 347, startPoint y: 251, endPoint x: 640, endPoint y: 281, distance: 294.7
click at [643, 283] on div "0 ° Undo Copy Paste here Duplicate Duplicate to new slide Delete" at bounding box center [344, 200] width 606 height 341
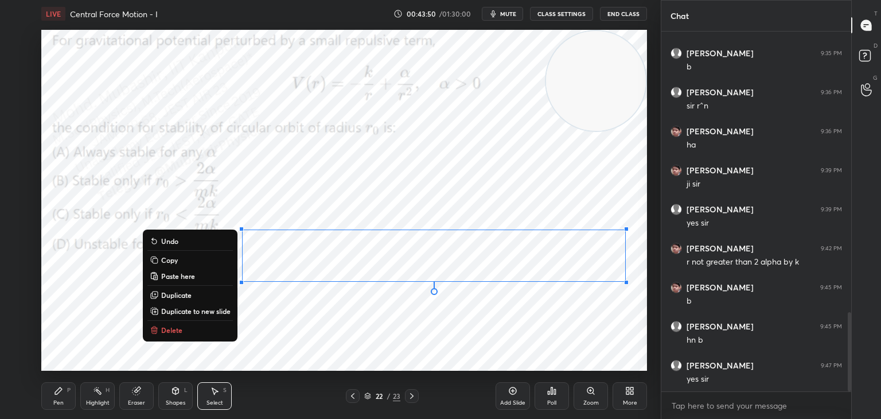
click at [363, 213] on div "0 ° Undo Copy Paste here Duplicate Duplicate to new slide Delete" at bounding box center [344, 200] width 606 height 341
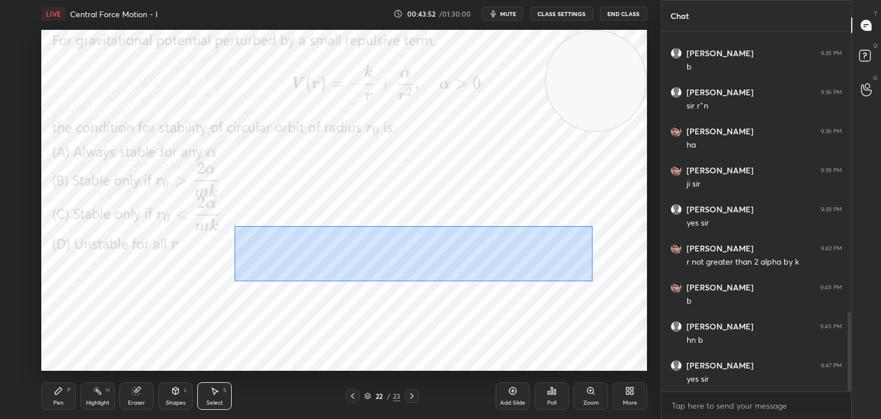
drag, startPoint x: 234, startPoint y: 226, endPoint x: 547, endPoint y: 277, distance: 316.8
click at [592, 281] on div "0 ° Undo Copy Paste here Duplicate Duplicate to new slide Delete" at bounding box center [344, 200] width 606 height 341
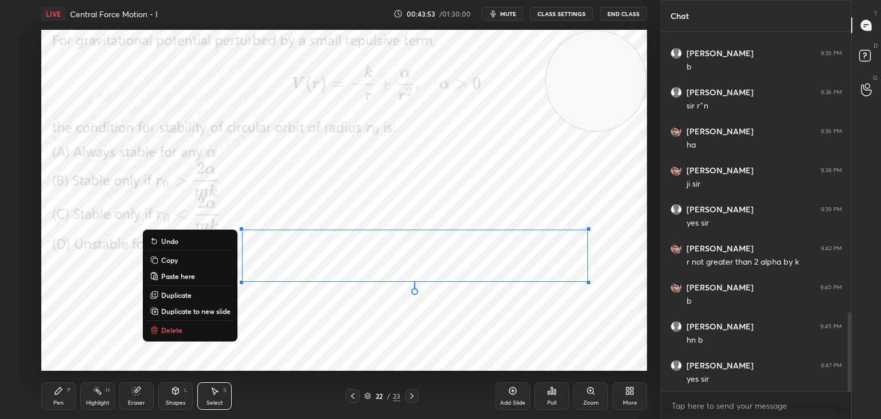
click at [197, 265] on button "Copy" at bounding box center [189, 260] width 85 height 14
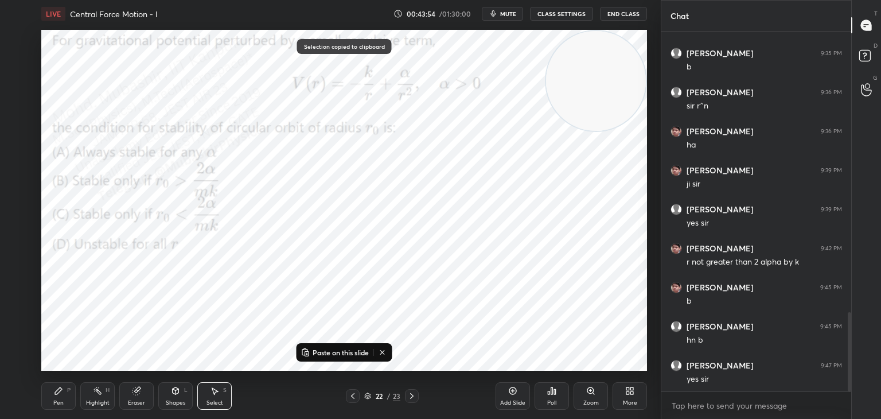
click at [411, 398] on icon at bounding box center [411, 395] width 9 height 9
click at [349, 355] on p "Paste on this slide" at bounding box center [341, 352] width 56 height 9
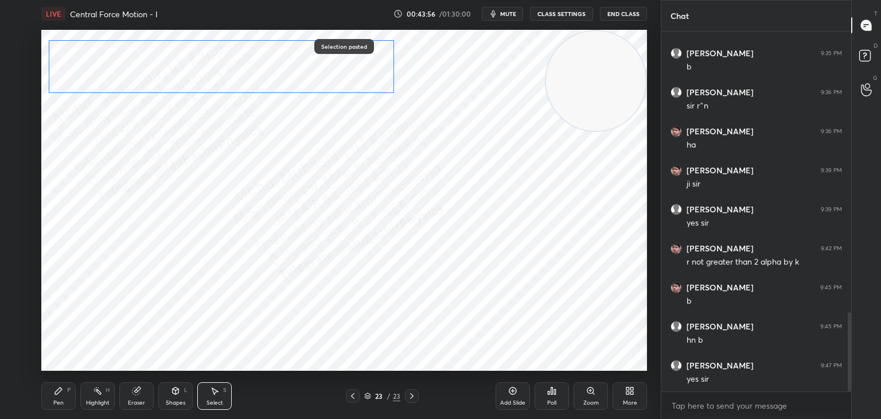
drag, startPoint x: 209, startPoint y: 104, endPoint x: 185, endPoint y: 63, distance: 47.3
click at [185, 63] on div "0 ° Undo Copy Paste here Duplicate Duplicate to new slide Delete" at bounding box center [344, 200] width 606 height 341
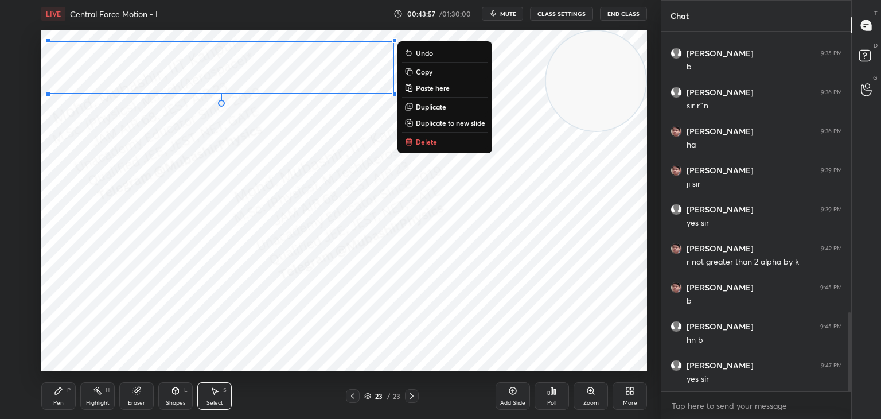
click at [66, 387] on div "Pen P" at bounding box center [58, 396] width 34 height 28
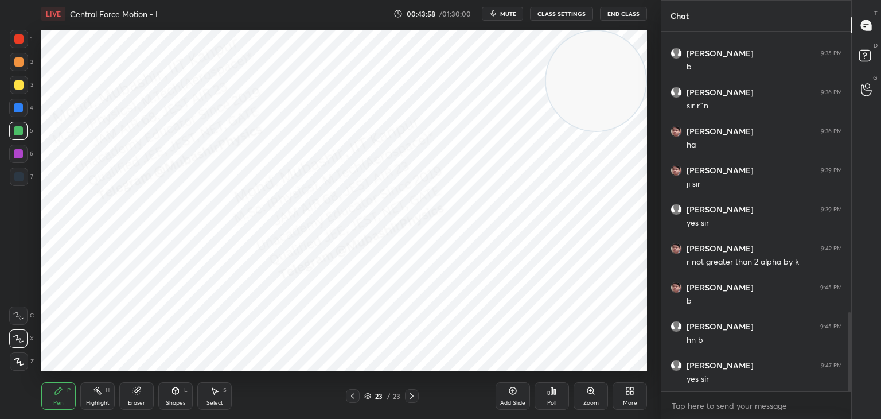
drag, startPoint x: 20, startPoint y: 107, endPoint x: 34, endPoint y: 111, distance: 15.1
click at [19, 109] on div at bounding box center [18, 107] width 9 height 9
drag, startPoint x: 583, startPoint y: 109, endPoint x: 570, endPoint y: 108, distance: 13.2
click at [629, 85] on video at bounding box center [596, 81] width 100 height 100
click at [355, 392] on div "23 / 23" at bounding box center [382, 396] width 73 height 14
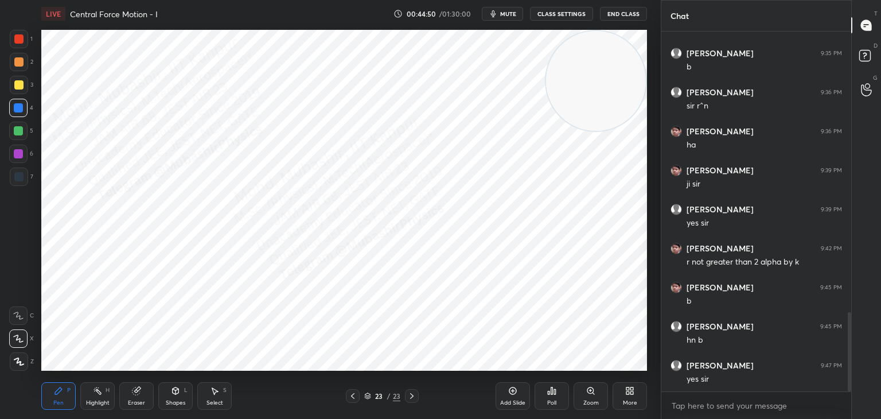
click at [86, 401] on div "Highlight" at bounding box center [98, 403] width 24 height 6
drag, startPoint x: 348, startPoint y: 394, endPoint x: 358, endPoint y: 396, distance: 10.0
click at [351, 395] on icon at bounding box center [352, 395] width 9 height 9
click at [417, 395] on div at bounding box center [412, 396] width 14 height 14
drag, startPoint x: 353, startPoint y: 393, endPoint x: 431, endPoint y: 372, distance: 80.7
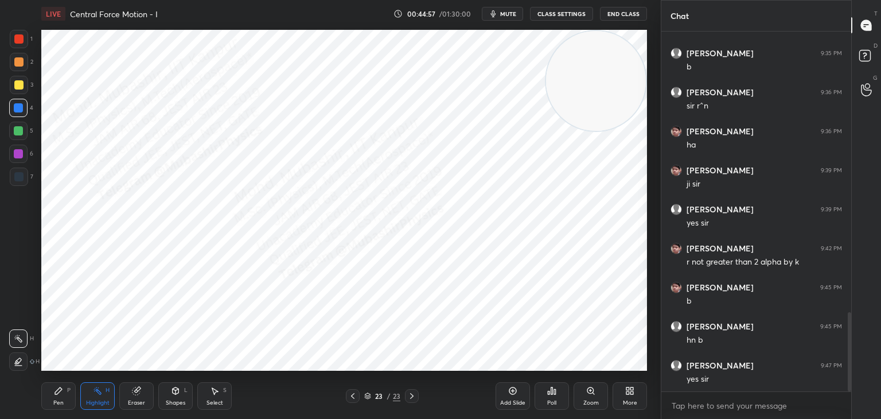
click at [353, 393] on icon at bounding box center [352, 395] width 9 height 9
click at [416, 397] on div at bounding box center [412, 396] width 14 height 14
drag, startPoint x: 58, startPoint y: 396, endPoint x: 66, endPoint y: 389, distance: 10.6
click at [55, 396] on div "Pen P" at bounding box center [58, 396] width 34 height 28
click at [354, 397] on icon at bounding box center [352, 395] width 9 height 9
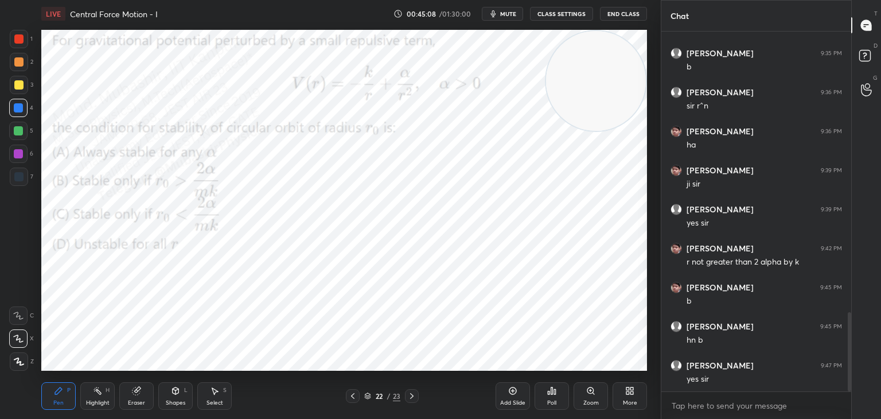
click at [409, 396] on icon at bounding box center [411, 395] width 9 height 9
click at [353, 397] on div at bounding box center [353, 396] width 14 height 14
drag, startPoint x: 413, startPoint y: 395, endPoint x: 438, endPoint y: 386, distance: 27.2
click at [411, 395] on icon at bounding box center [411, 395] width 9 height 9
drag, startPoint x: 566, startPoint y: 81, endPoint x: 18, endPoint y: 155, distance: 553.5
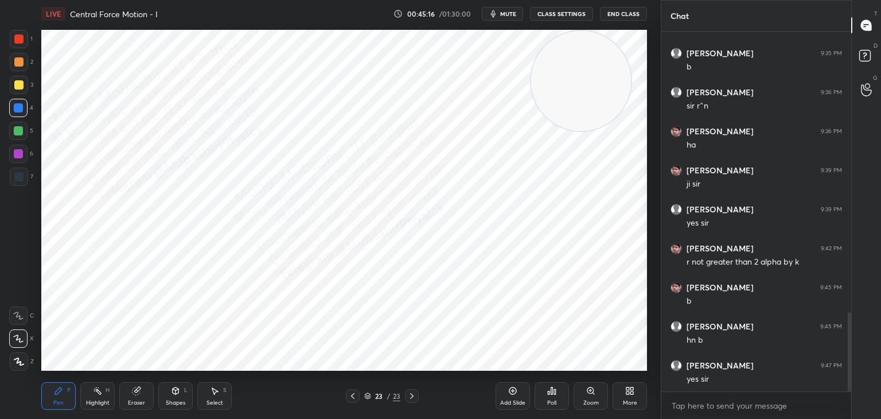
click at [18, 155] on div "1 2 3 4 5 6 7 C X Z C X Z E E Erase all H H LIVE Central Force Motion - I 00:45…" at bounding box center [326, 209] width 652 height 419
drag, startPoint x: 24, startPoint y: 60, endPoint x: 122, endPoint y: 155, distance: 136.8
click at [27, 62] on div at bounding box center [19, 62] width 18 height 18
click at [351, 396] on icon at bounding box center [352, 396] width 3 height 6
drag, startPoint x: 74, startPoint y: 164, endPoint x: 546, endPoint y: 45, distance: 487.1
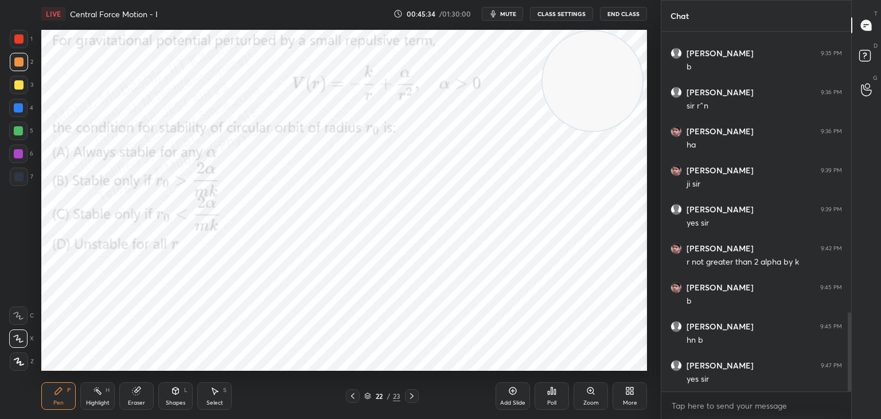
click at [574, 25] on div "LIVE Central Force Motion - I 00:45:34 / 01:30:00 mute CLASS SETTINGS End Class…" at bounding box center [344, 209] width 615 height 419
click at [90, 403] on div "Highlight" at bounding box center [98, 403] width 24 height 6
click at [416, 392] on div at bounding box center [412, 396] width 14 height 14
drag, startPoint x: 570, startPoint y: 79, endPoint x: 286, endPoint y: 33, distance: 287.1
click at [284, 34] on video at bounding box center [274, 81] width 100 height 100
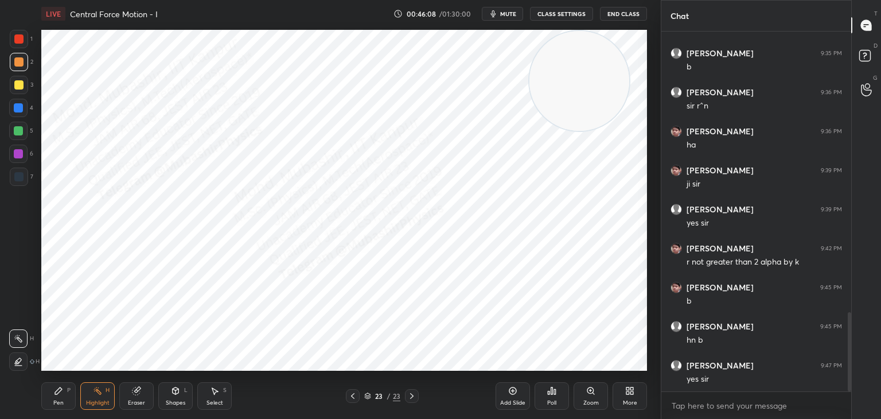
drag, startPoint x: 375, startPoint y: 65, endPoint x: 530, endPoint y: 68, distance: 155.5
click at [563, 18] on div "LIVE Central Force Motion - I 00:46:08 / 01:30:00 mute CLASS SETTINGS End Class…" at bounding box center [344, 209] width 615 height 419
drag, startPoint x: 475, startPoint y: 52, endPoint x: 227, endPoint y: 54, distance: 248.5
click at [199, 55] on video at bounding box center [179, 81] width 100 height 100
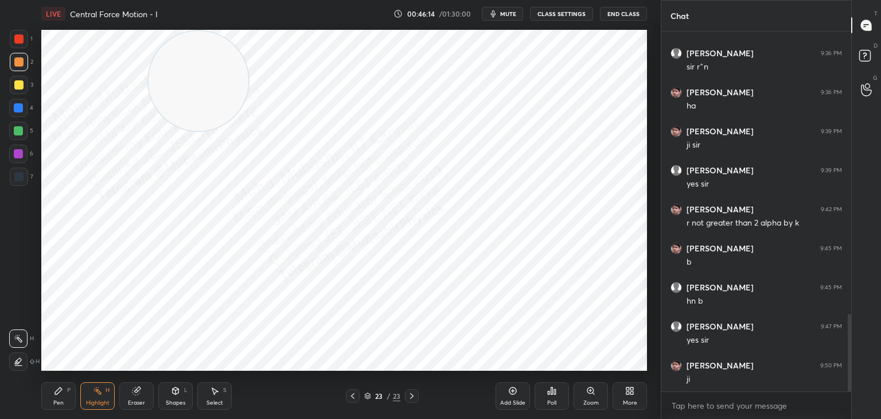
click at [351, 398] on icon at bounding box center [352, 395] width 9 height 9
click at [57, 401] on div "Pen P" at bounding box center [58, 396] width 34 height 28
drag, startPoint x: 94, startPoint y: 391, endPoint x: 151, endPoint y: 372, distance: 59.9
click at [93, 394] on icon at bounding box center [97, 390] width 9 height 9
drag, startPoint x: 223, startPoint y: 396, endPoint x: 234, endPoint y: 391, distance: 11.5
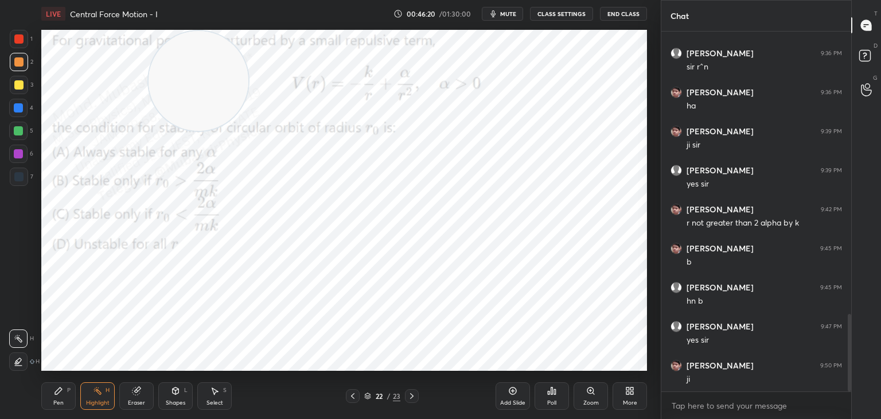
click at [221, 396] on div "Select S" at bounding box center [214, 396] width 34 height 28
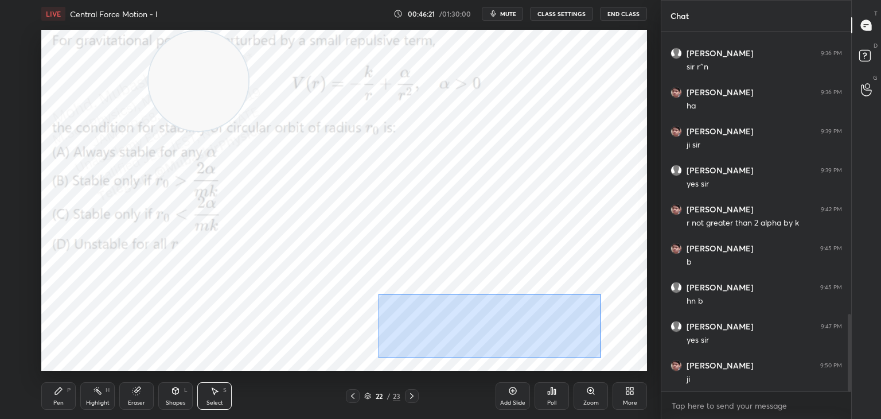
drag, startPoint x: 374, startPoint y: 294, endPoint x: 562, endPoint y: 355, distance: 197.8
click at [606, 361] on div "0 ° Undo Copy Paste here Duplicate Duplicate to new slide Delete" at bounding box center [344, 200] width 606 height 341
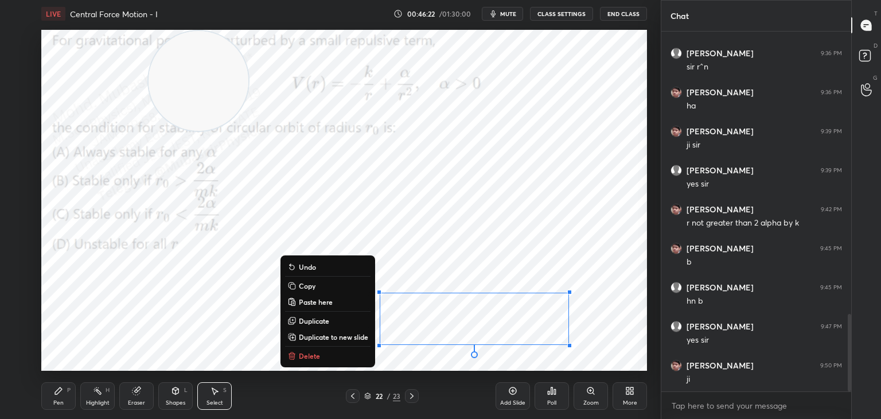
drag, startPoint x: 345, startPoint y: 359, endPoint x: 205, endPoint y: 360, distance: 140.0
click at [345, 359] on button "Delete" at bounding box center [327, 356] width 85 height 14
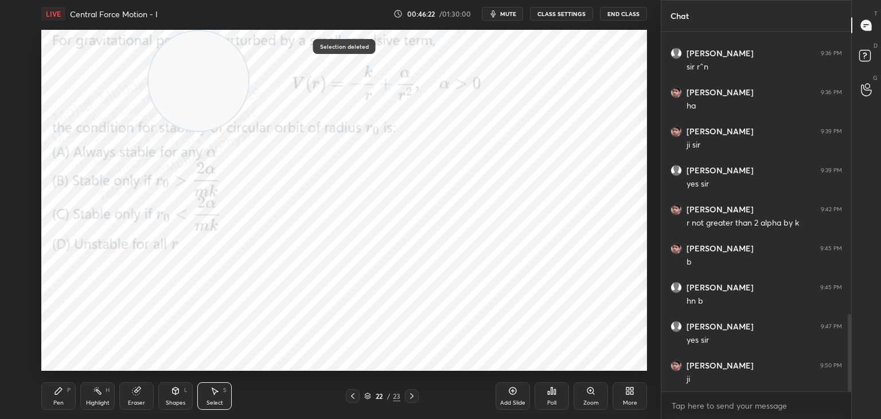
click at [60, 394] on div "Pen P" at bounding box center [58, 396] width 34 height 28
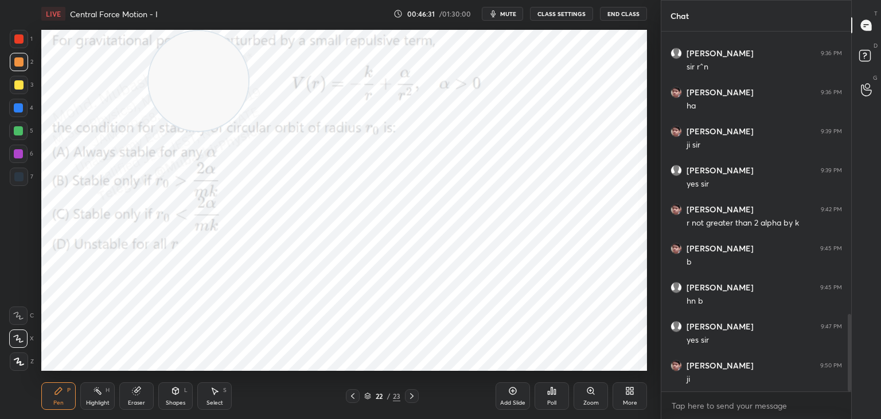
click at [414, 395] on icon at bounding box center [411, 395] width 9 height 9
click at [352, 397] on icon at bounding box center [352, 396] width 3 height 6
click at [411, 395] on icon at bounding box center [411, 395] width 9 height 9
click at [634, 389] on icon at bounding box center [629, 390] width 9 height 9
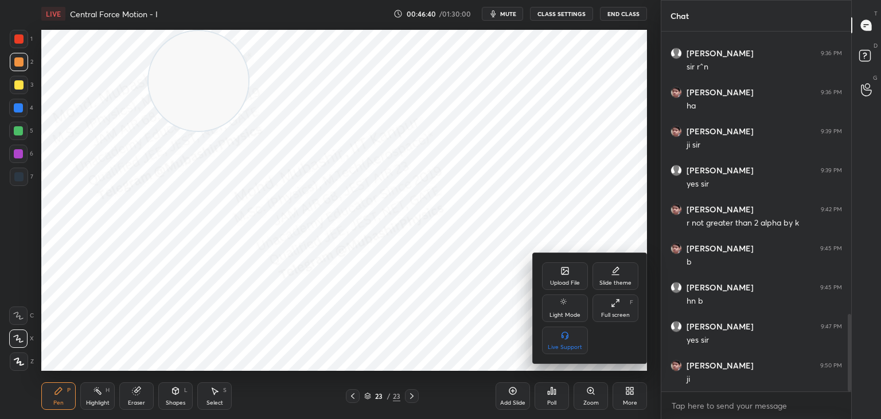
click at [569, 272] on icon at bounding box center [565, 270] width 9 height 9
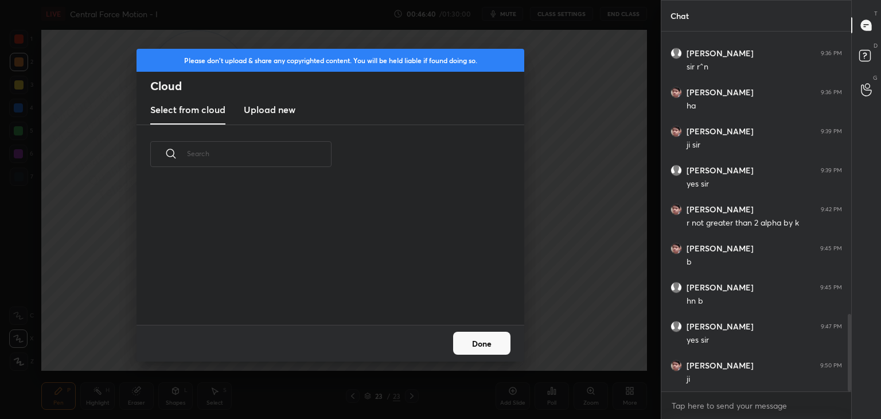
click at [280, 113] on h3 "Upload new" at bounding box center [270, 110] width 52 height 14
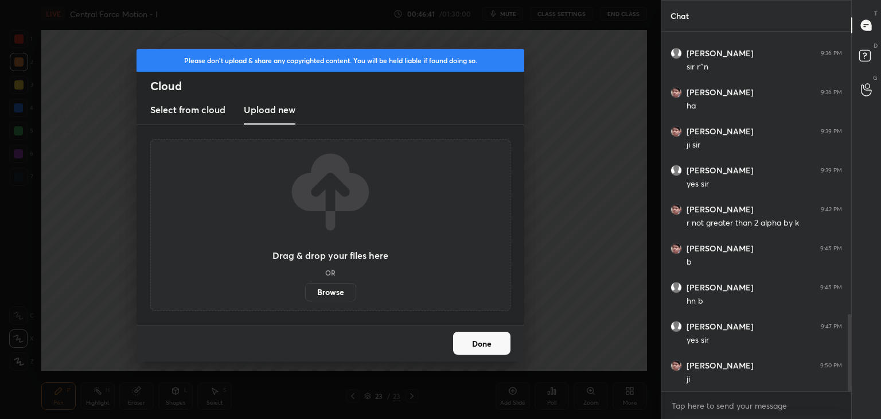
click at [331, 293] on label "Browse" at bounding box center [330, 292] width 51 height 18
click at [305, 293] on input "Browse" at bounding box center [305, 292] width 0 height 18
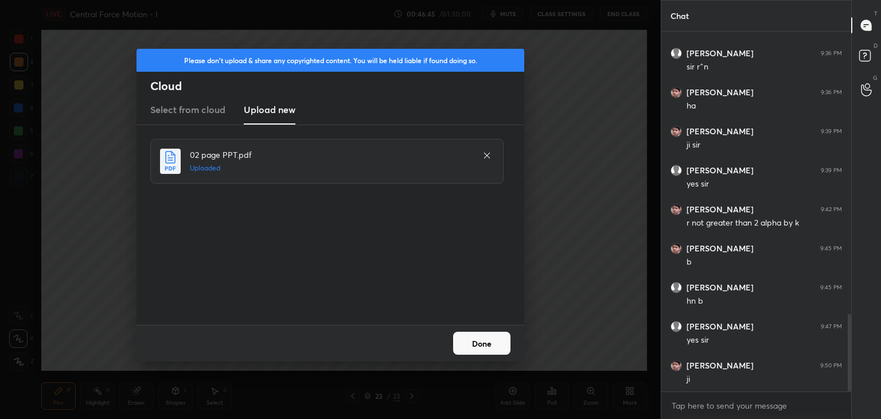
click at [481, 341] on button "Done" at bounding box center [481, 343] width 57 height 23
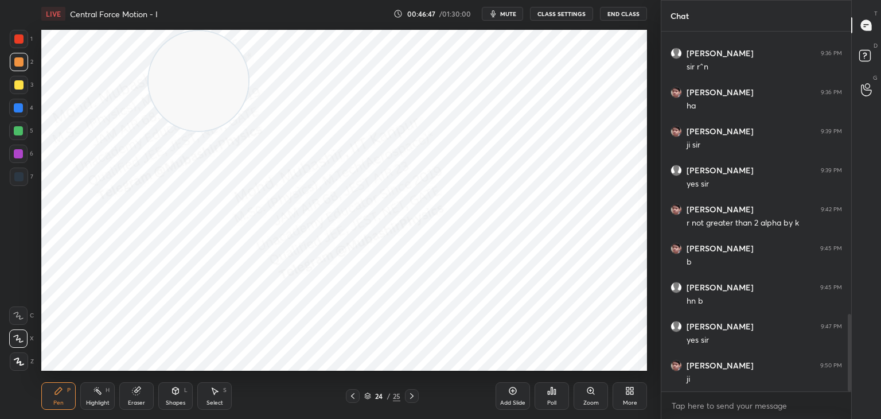
click at [354, 396] on icon at bounding box center [352, 395] width 9 height 9
drag, startPoint x: 195, startPoint y: 64, endPoint x: 558, endPoint y: 290, distance: 427.3
click at [608, 243] on video at bounding box center [596, 257] width 100 height 100
click at [409, 400] on icon at bounding box center [411, 395] width 9 height 9
drag, startPoint x: 17, startPoint y: 111, endPoint x: 40, endPoint y: 114, distance: 23.1
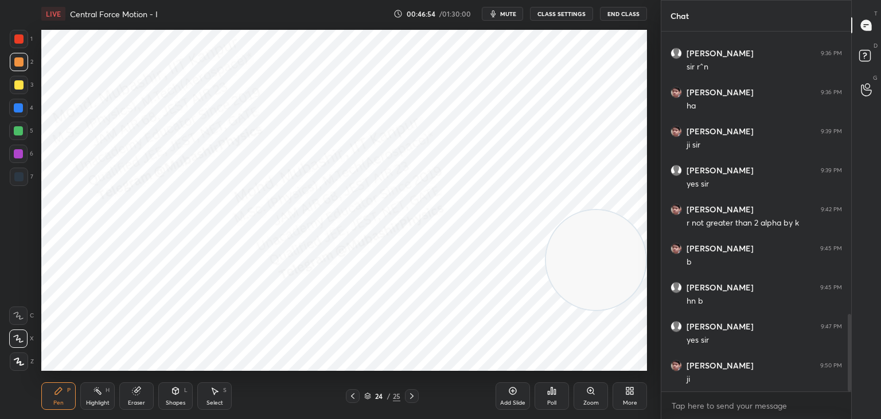
click at [21, 111] on div at bounding box center [18, 107] width 9 height 9
click at [353, 394] on icon at bounding box center [352, 395] width 9 height 9
click at [352, 395] on icon at bounding box center [352, 395] width 9 height 9
drag, startPoint x: 567, startPoint y: 141, endPoint x: 535, endPoint y: 186, distance: 55.1
click at [544, 147] on video at bounding box center [544, 134] width 100 height 100
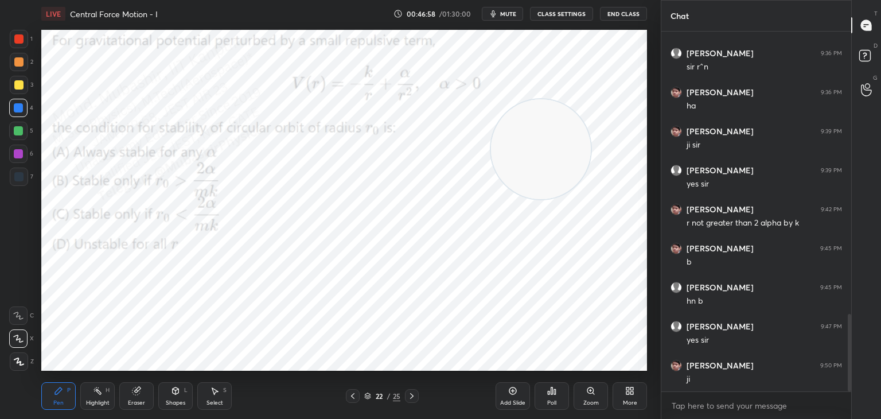
click at [414, 396] on icon at bounding box center [411, 395] width 9 height 9
click at [416, 395] on div at bounding box center [412, 396] width 14 height 14
drag, startPoint x: 533, startPoint y: 164, endPoint x: 198, endPoint y: 402, distance: 411.1
click at [180, 0] on html "1 2 3 4 5 6 7 C X Z C X Z E E Erase all H H LIVE Central Force Motion - I 00:46…" at bounding box center [440, 0] width 881 height 0
click at [353, 394] on icon at bounding box center [352, 395] width 9 height 9
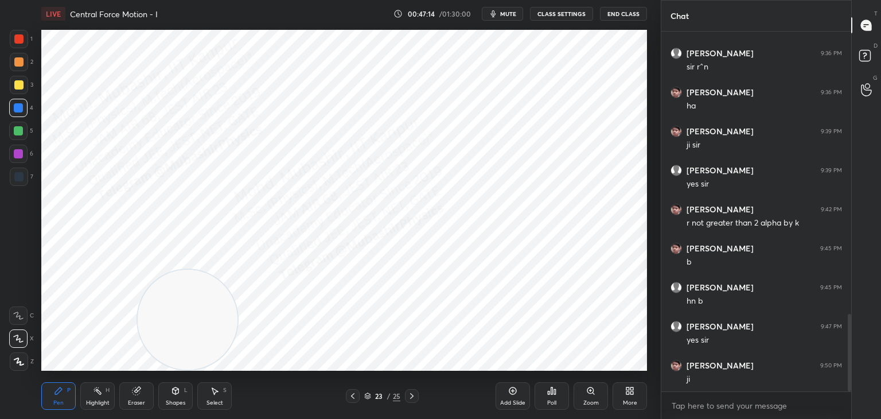
drag, startPoint x: 352, startPoint y: 393, endPoint x: 411, endPoint y: 395, distance: 59.7
click at [353, 395] on icon at bounding box center [352, 395] width 9 height 9
click at [414, 391] on icon at bounding box center [411, 395] width 9 height 9
click at [413, 392] on icon at bounding box center [411, 395] width 9 height 9
drag, startPoint x: 189, startPoint y: 339, endPoint x: 439, endPoint y: 297, distance: 253.6
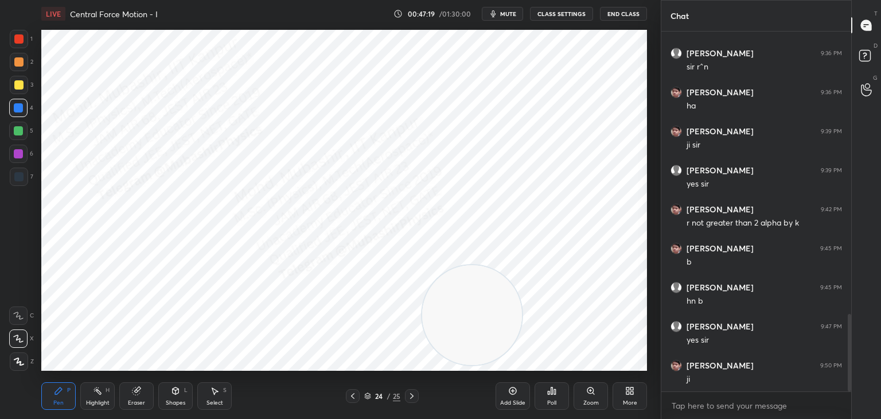
click at [489, 325] on video at bounding box center [472, 315] width 100 height 100
click at [18, 131] on div at bounding box center [18, 130] width 9 height 9
click at [108, 388] on div "H" at bounding box center [108, 390] width 4 height 6
click at [346, 392] on div at bounding box center [353, 396] width 14 height 14
drag, startPoint x: 509, startPoint y: 281, endPoint x: 640, endPoint y: 81, distance: 239.0
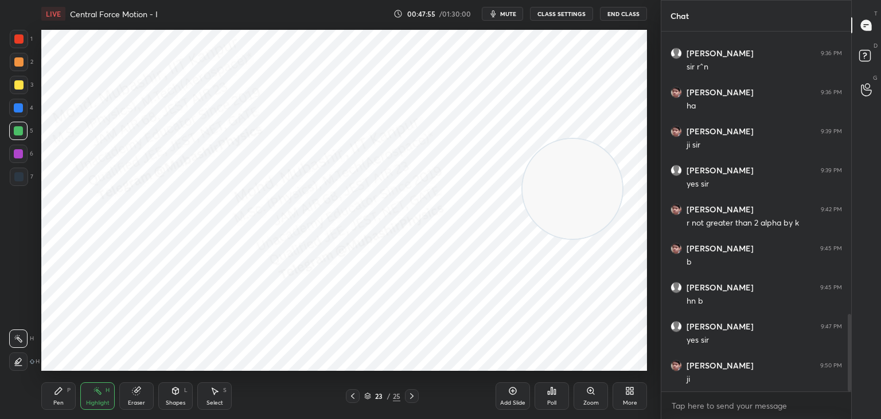
click at [650, 81] on div "Setting up your live class Poll for secs No correct answer Start poll" at bounding box center [344, 200] width 615 height 345
click at [356, 395] on icon at bounding box center [352, 395] width 9 height 9
click at [425, 379] on div "Pen P Highlight H Eraser Shapes L Select S 22 / 25 Add Slide Poll Zoom More" at bounding box center [344, 396] width 606 height 46
click at [415, 395] on icon at bounding box center [411, 395] width 9 height 9
click at [411, 395] on icon at bounding box center [411, 395] width 9 height 9
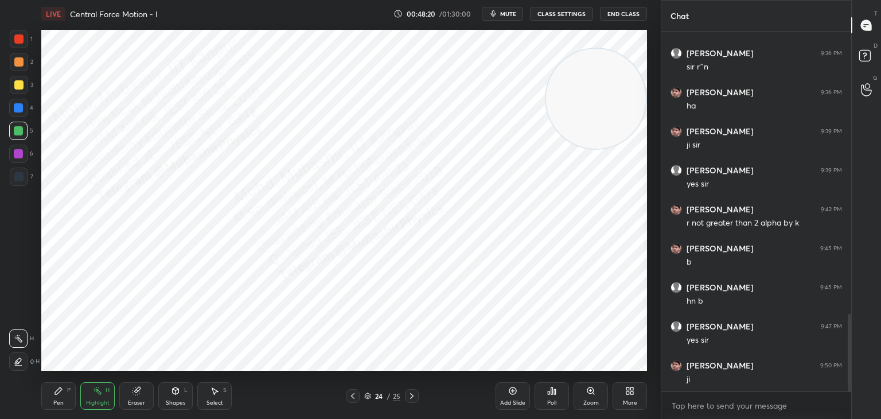
click at [141, 395] on icon at bounding box center [136, 390] width 9 height 9
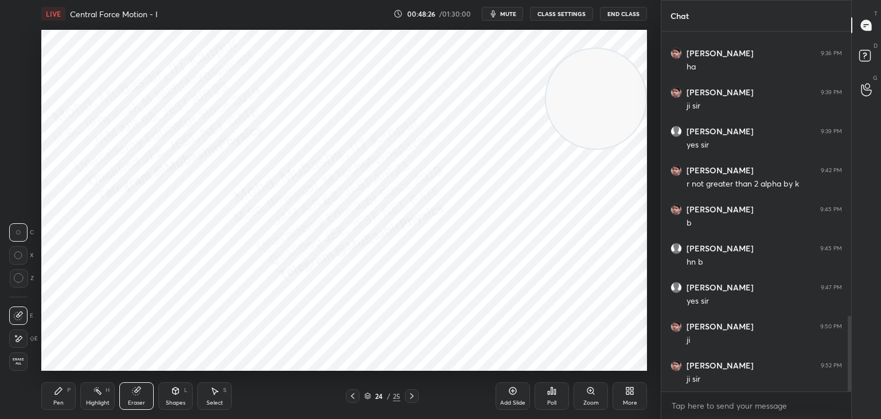
click at [64, 391] on div "Pen P" at bounding box center [58, 396] width 34 height 28
drag, startPoint x: 14, startPoint y: 153, endPoint x: 25, endPoint y: 155, distance: 10.6
click at [25, 155] on div at bounding box center [18, 154] width 18 height 18
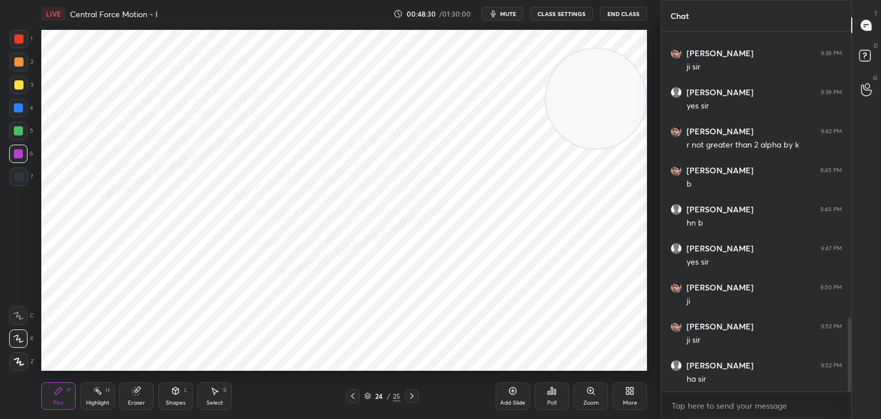
click at [411, 398] on icon at bounding box center [411, 395] width 9 height 9
click at [355, 395] on icon at bounding box center [352, 395] width 9 height 9
click at [627, 400] on div "More" at bounding box center [630, 403] width 14 height 6
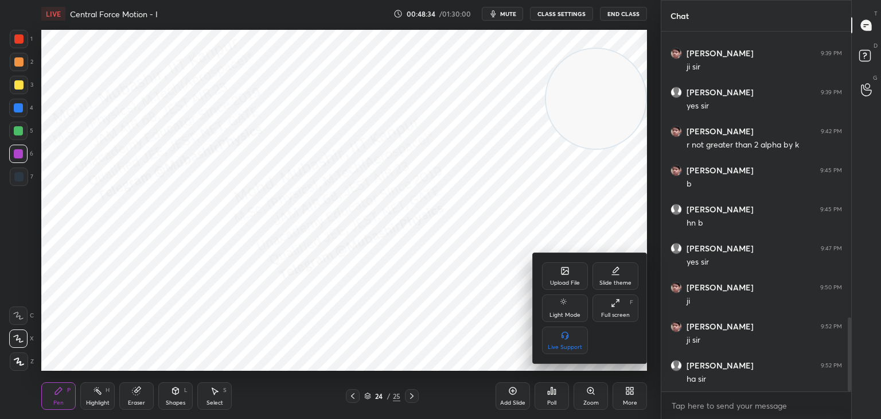
click at [565, 274] on icon at bounding box center [565, 270] width 7 height 7
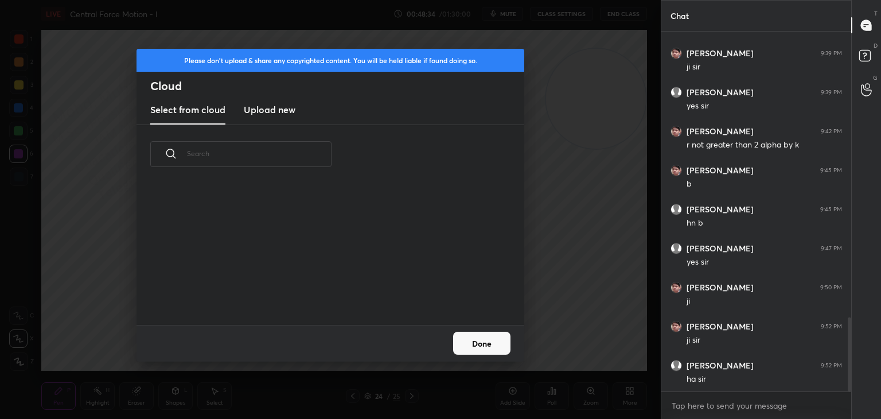
scroll to position [141, 368]
click at [271, 106] on h3 "Upload new" at bounding box center [270, 110] width 52 height 14
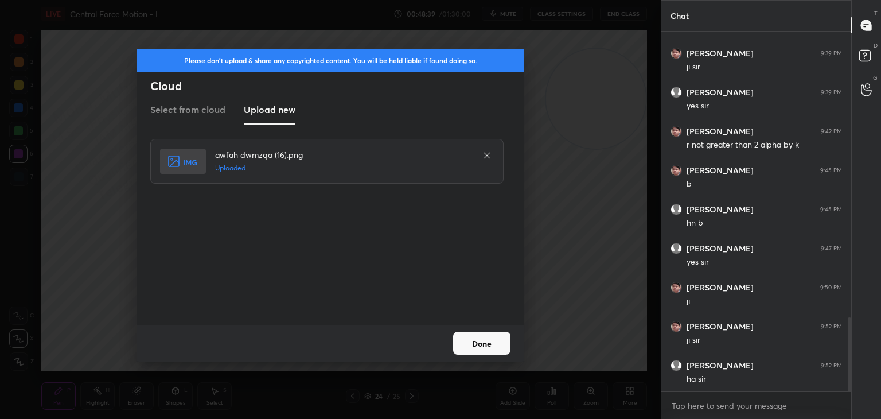
click at [476, 341] on button "Done" at bounding box center [481, 343] width 57 height 23
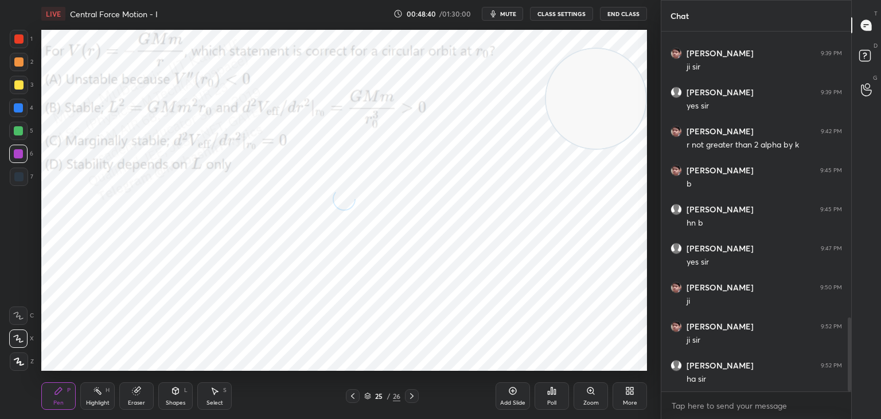
click at [113, 388] on div "Pen P Highlight H Eraser Shapes L Select S" at bounding box center [154, 396] width 227 height 28
click at [102, 398] on div "Highlight H" at bounding box center [97, 396] width 34 height 28
drag, startPoint x: 604, startPoint y: 90, endPoint x: 606, endPoint y: 74, distance: 16.2
click at [606, 74] on video at bounding box center [596, 81] width 100 height 100
click at [516, 7] on button "mute" at bounding box center [502, 14] width 41 height 14
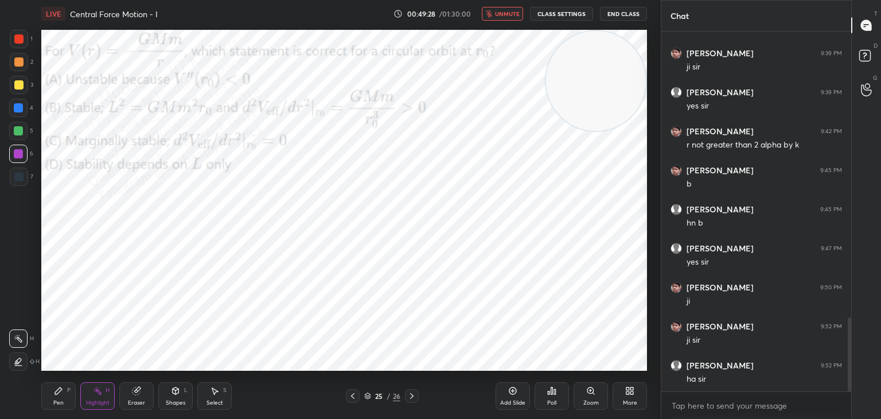
drag, startPoint x: 569, startPoint y: 88, endPoint x: 571, endPoint y: 71, distance: 16.9
click at [613, 70] on video at bounding box center [596, 81] width 100 height 100
click at [500, 13] on span "unmute" at bounding box center [507, 14] width 25 height 8
click at [58, 395] on icon at bounding box center [58, 390] width 9 height 9
drag, startPoint x: 510, startPoint y: 14, endPoint x: 514, endPoint y: 21, distance: 7.7
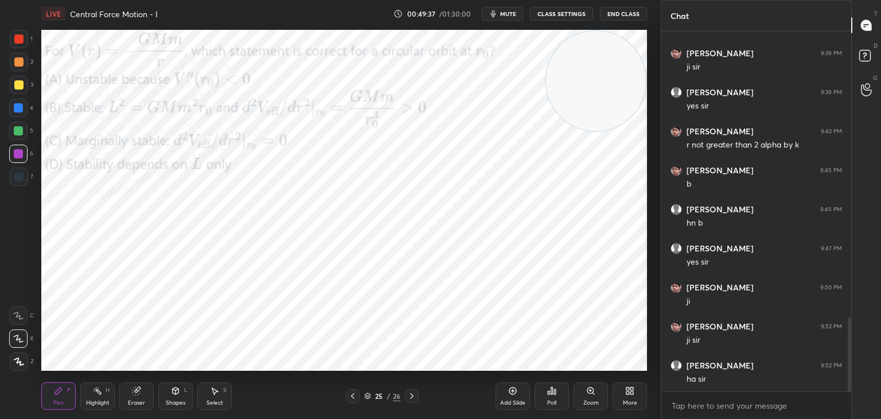
click at [508, 10] on span "mute" at bounding box center [508, 14] width 16 height 8
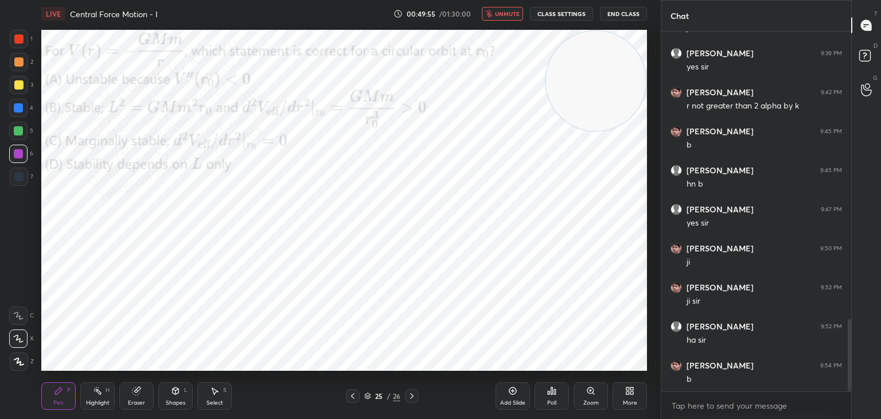
scroll to position [1471, 0]
click at [516, 8] on button "unmute" at bounding box center [502, 14] width 41 height 14
click at [20, 112] on div at bounding box center [18, 108] width 18 height 18
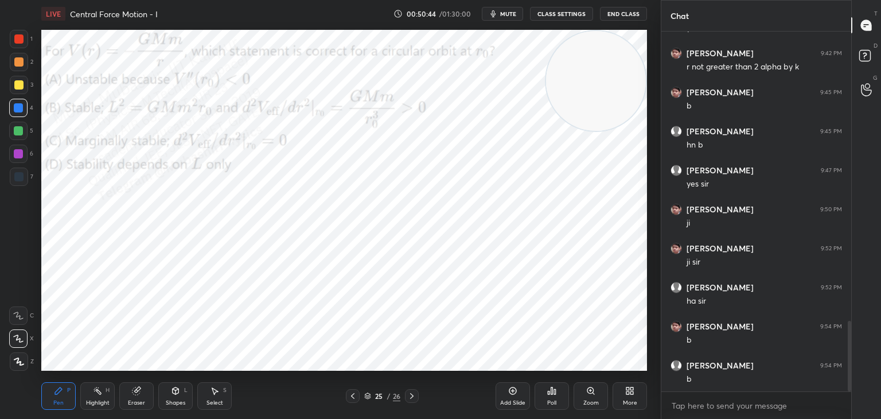
click at [632, 397] on div "More" at bounding box center [630, 396] width 34 height 28
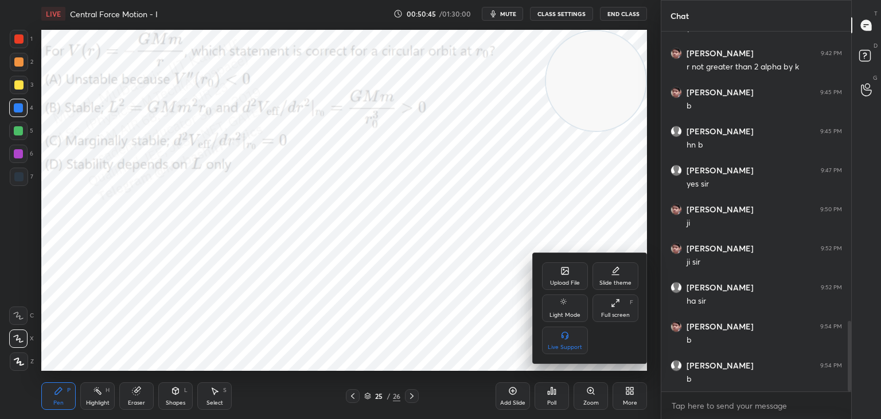
click at [557, 269] on div "Upload File" at bounding box center [565, 276] width 46 height 28
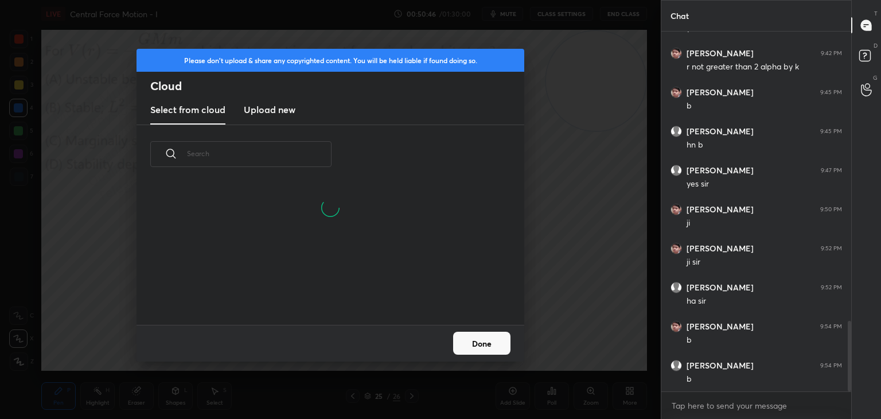
drag, startPoint x: 266, startPoint y: 110, endPoint x: 484, endPoint y: 79, distance: 219.7
click at [265, 110] on h3 "Upload new" at bounding box center [270, 110] width 52 height 14
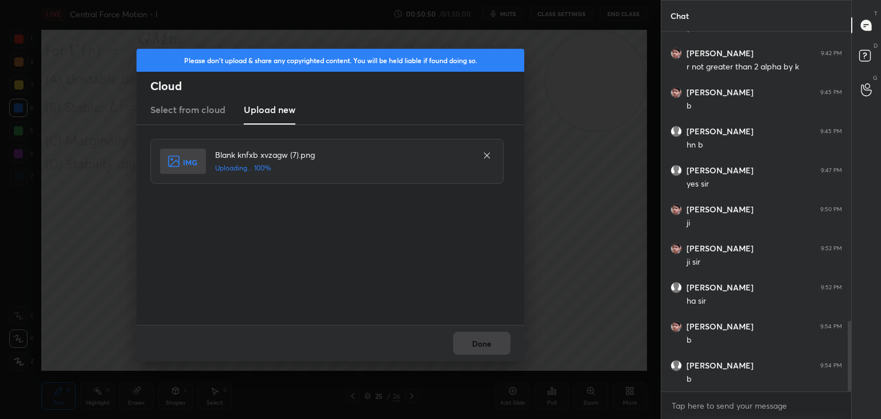
click at [489, 348] on div "Done" at bounding box center [331, 343] width 388 height 37
click at [491, 349] on button "Done" at bounding box center [481, 343] width 57 height 23
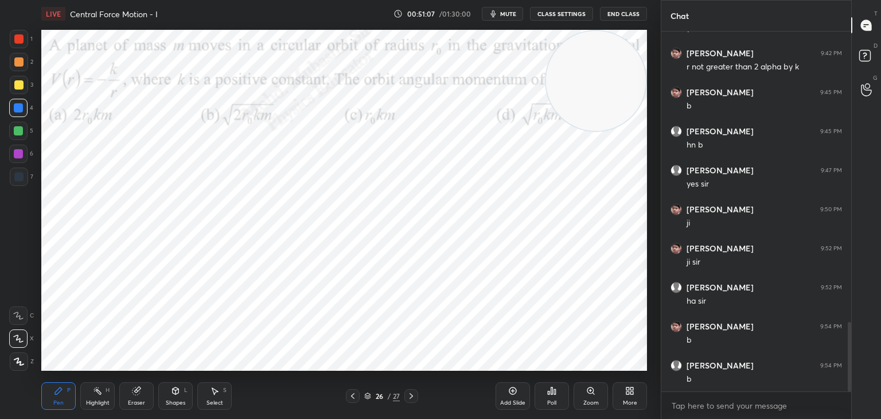
scroll to position [1510, 0]
drag, startPoint x: 104, startPoint y: 395, endPoint x: 354, endPoint y: 388, distance: 250.3
click at [106, 396] on div "Highlight H" at bounding box center [97, 396] width 34 height 28
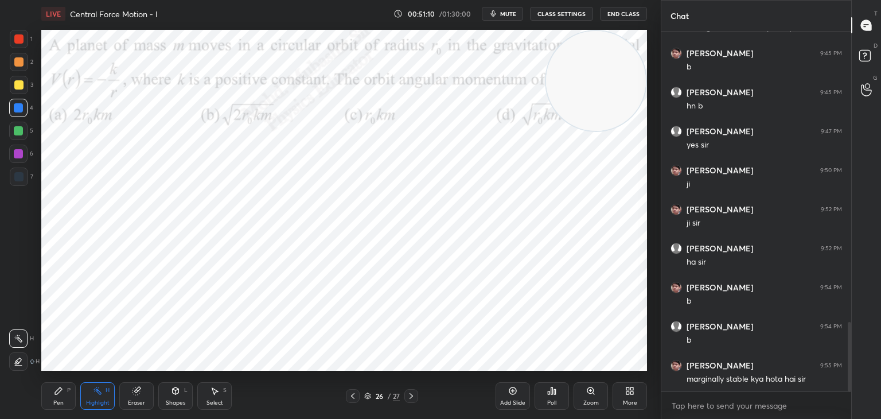
click at [352, 398] on icon at bounding box center [352, 395] width 9 height 9
drag, startPoint x: 579, startPoint y: 81, endPoint x: 555, endPoint y: 271, distance: 191.4
click at [609, 286] on video at bounding box center [596, 286] width 100 height 100
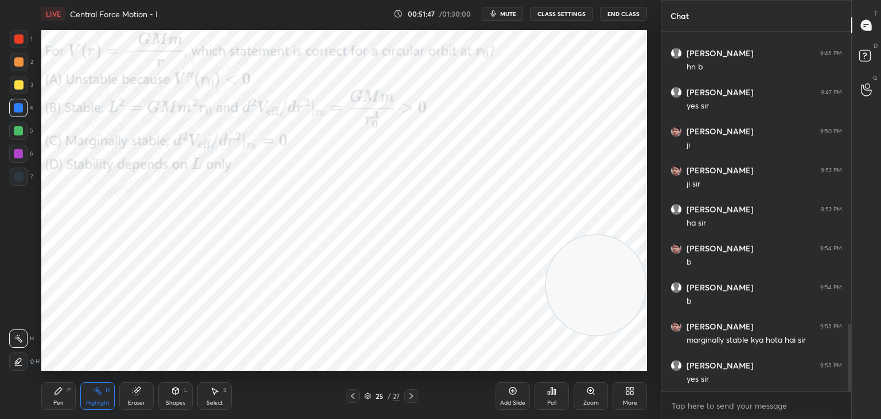
drag, startPoint x: 411, startPoint y: 396, endPoint x: 400, endPoint y: 375, distance: 23.6
click at [413, 397] on icon at bounding box center [411, 395] width 9 height 9
drag, startPoint x: 507, startPoint y: 10, endPoint x: 520, endPoint y: 17, distance: 15.4
click at [507, 17] on button "mute" at bounding box center [502, 14] width 41 height 14
click at [506, 10] on span "unmute" at bounding box center [507, 14] width 25 height 8
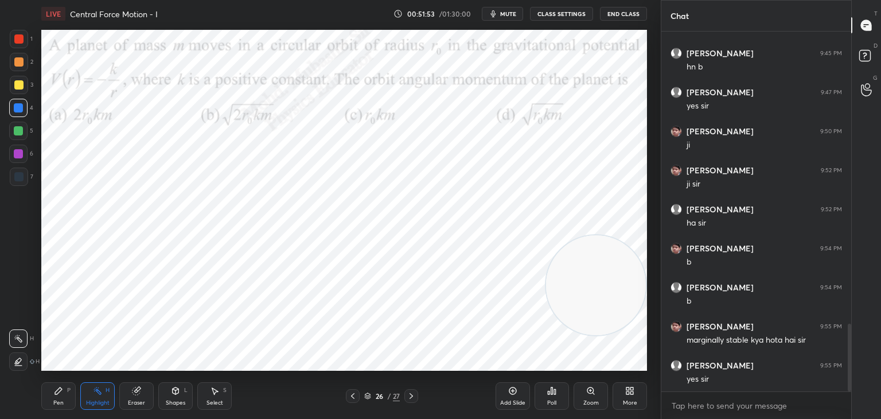
click at [511, 15] on span "mute" at bounding box center [508, 14] width 16 height 8
click at [510, 13] on span "unmute" at bounding box center [507, 14] width 25 height 8
click at [507, 14] on span "mute" at bounding box center [508, 14] width 16 height 8
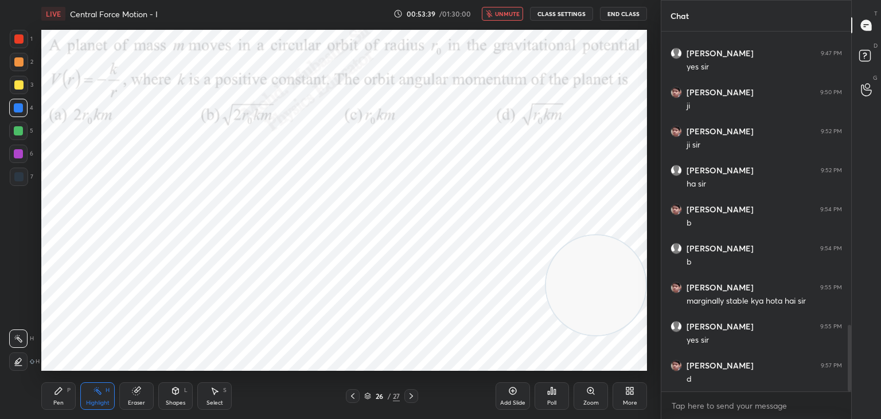
scroll to position [1627, 0]
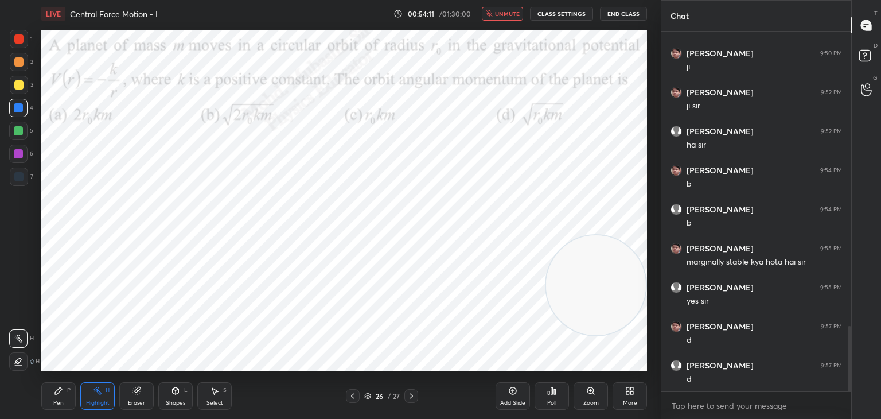
drag, startPoint x: 507, startPoint y: 13, endPoint x: 501, endPoint y: 24, distance: 12.8
click at [507, 12] on span "unmute" at bounding box center [507, 14] width 25 height 8
drag, startPoint x: 69, startPoint y: 398, endPoint x: 68, endPoint y: 375, distance: 22.4
click at [69, 400] on div "Pen P" at bounding box center [58, 396] width 34 height 28
drag, startPoint x: 567, startPoint y: 292, endPoint x: 549, endPoint y: 277, distance: 24.0
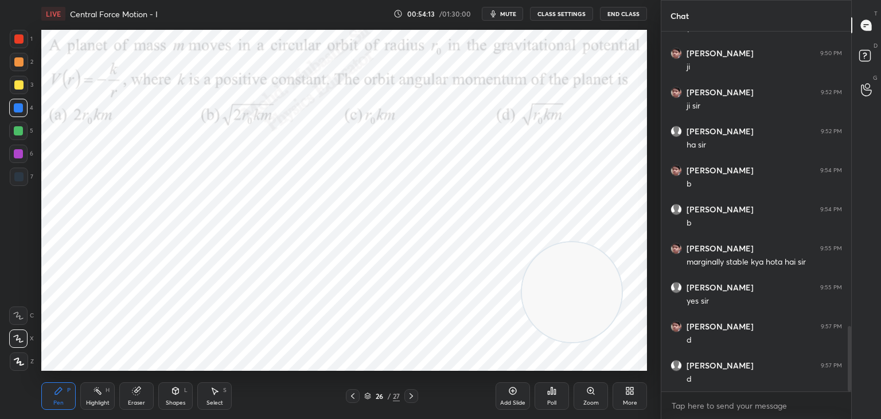
click at [551, 281] on video at bounding box center [572, 292] width 100 height 100
drag, startPoint x: 11, startPoint y: 155, endPoint x: 21, endPoint y: 156, distance: 9.8
click at [13, 154] on div at bounding box center [18, 154] width 18 height 18
click at [17, 134] on div at bounding box center [18, 130] width 9 height 9
drag, startPoint x: 19, startPoint y: 108, endPoint x: 41, endPoint y: 154, distance: 50.8
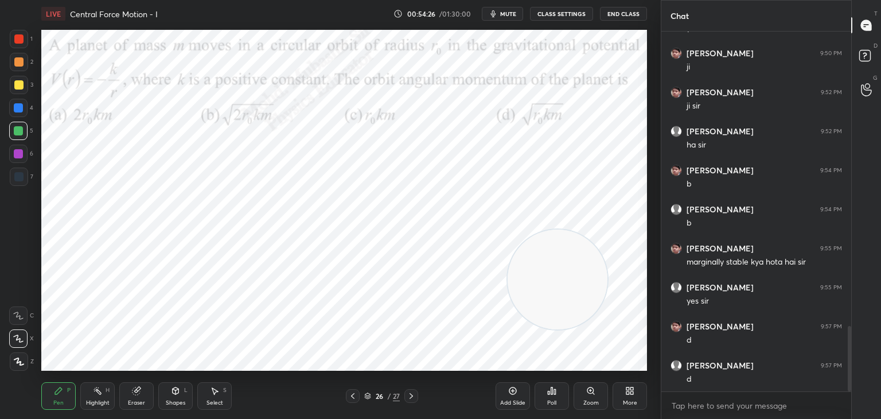
click at [21, 111] on div at bounding box center [18, 107] width 9 height 9
drag, startPoint x: 205, startPoint y: 390, endPoint x: 193, endPoint y: 378, distance: 17.5
click at [204, 391] on div "Select S" at bounding box center [214, 396] width 34 height 28
click at [397, 353] on div "0 ° Undo Copy Paste here Duplicate Duplicate to new slide Delete" at bounding box center [344, 200] width 606 height 341
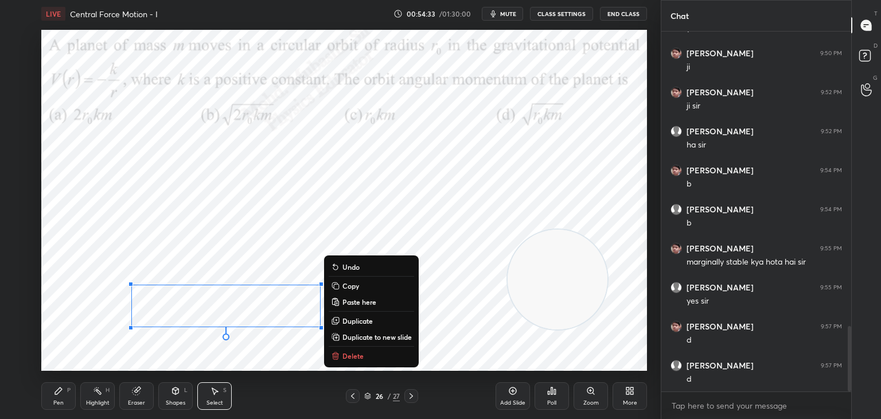
click at [347, 356] on p "Delete" at bounding box center [353, 355] width 21 height 9
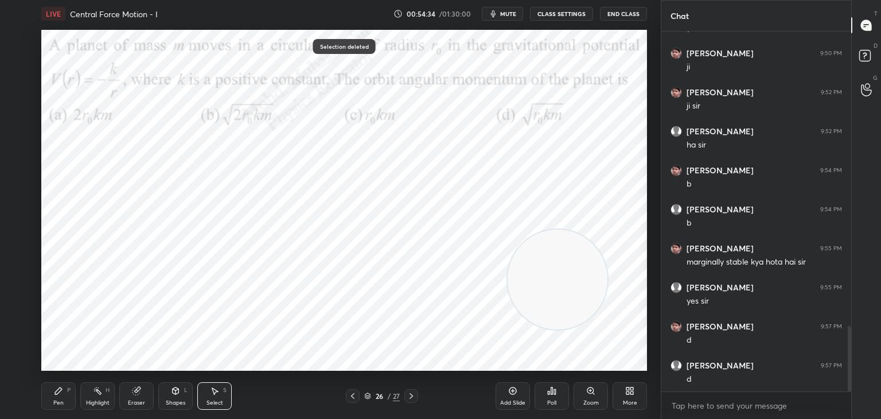
click at [54, 386] on icon at bounding box center [58, 390] width 9 height 9
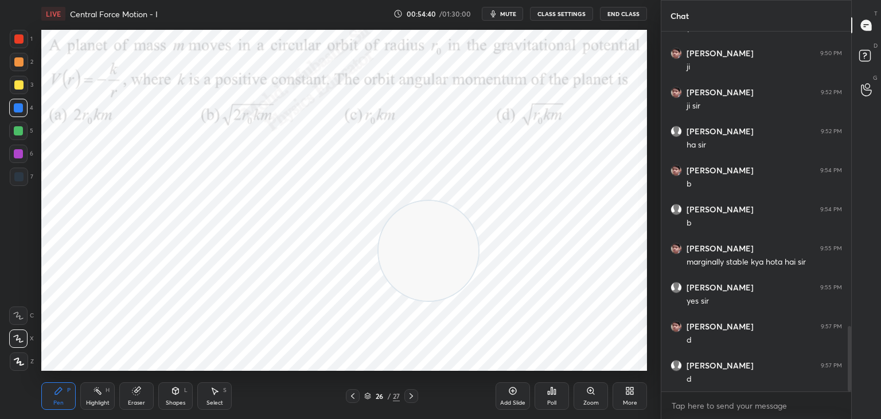
drag, startPoint x: 563, startPoint y: 272, endPoint x: 0, endPoint y: 76, distance: 596.1
click at [379, 201] on video at bounding box center [429, 251] width 100 height 100
click at [21, 40] on div at bounding box center [18, 38] width 9 height 9
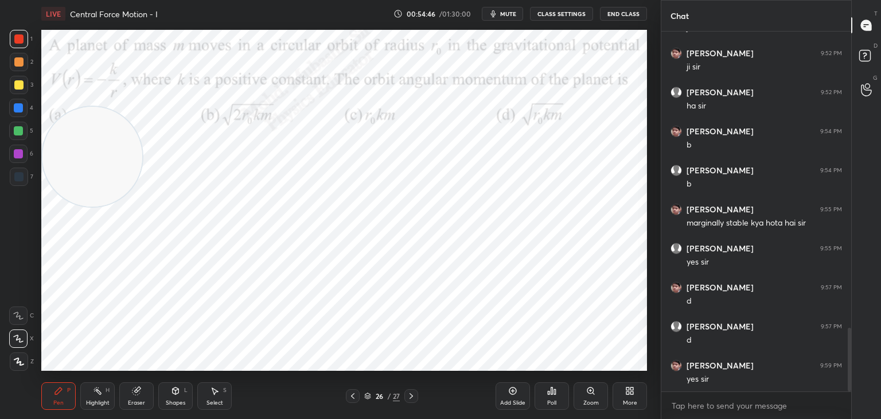
drag, startPoint x: 14, startPoint y: 88, endPoint x: 23, endPoint y: 90, distance: 9.3
click at [23, 90] on div at bounding box center [19, 85] width 18 height 18
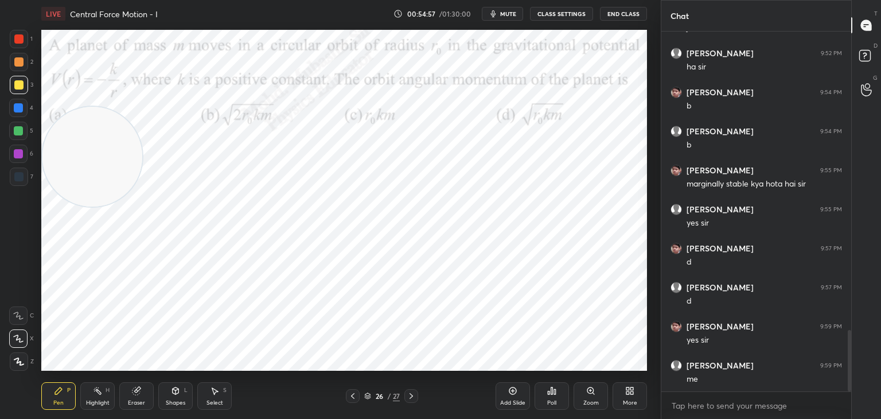
scroll to position [1744, 0]
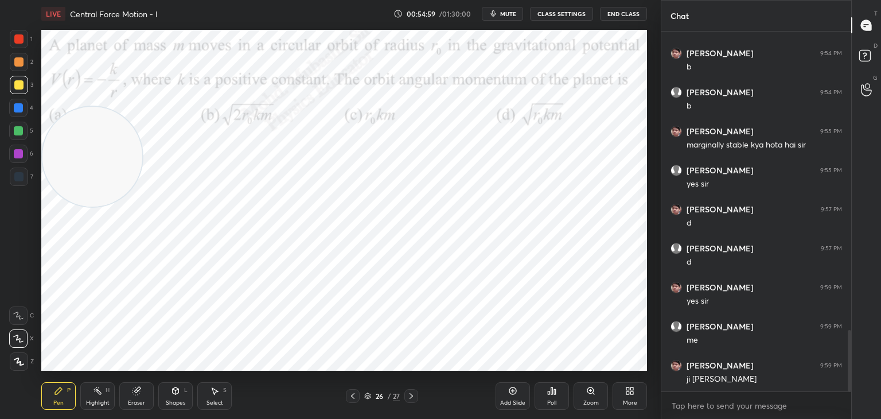
click at [409, 399] on icon at bounding box center [411, 395] width 9 height 9
drag, startPoint x: 142, startPoint y: 168, endPoint x: 616, endPoint y: 333, distance: 501.7
click at [673, 366] on div "1 2 3 4 5 6 7 C X Z C X Z E E Erase all H H LIVE Central Force Motion - I 00:55…" at bounding box center [440, 209] width 881 height 419
click at [15, 39] on div at bounding box center [18, 38] width 9 height 9
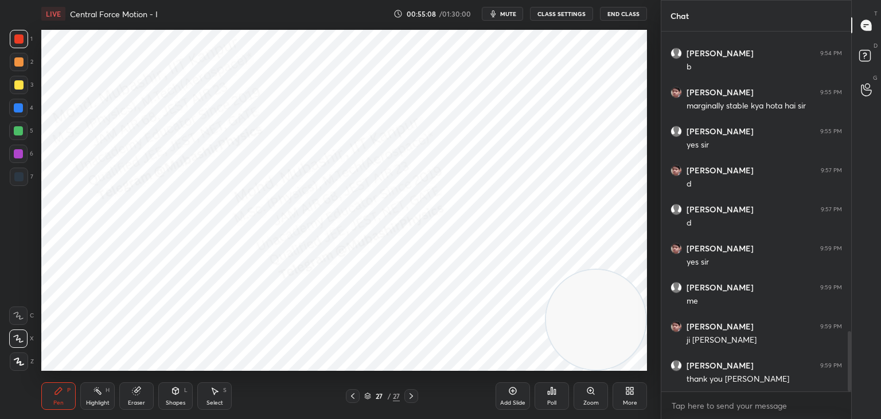
click at [19, 108] on div at bounding box center [18, 107] width 9 height 9
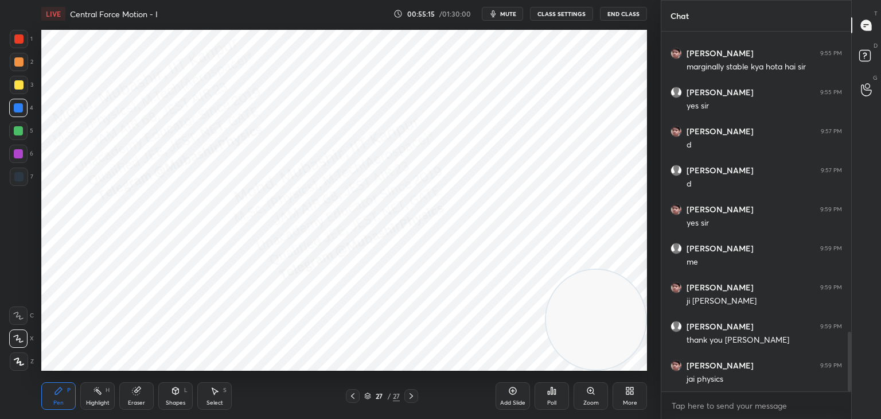
click at [103, 395] on div "Highlight H" at bounding box center [97, 396] width 34 height 28
click at [620, 10] on button "End Class" at bounding box center [623, 14] width 47 height 14
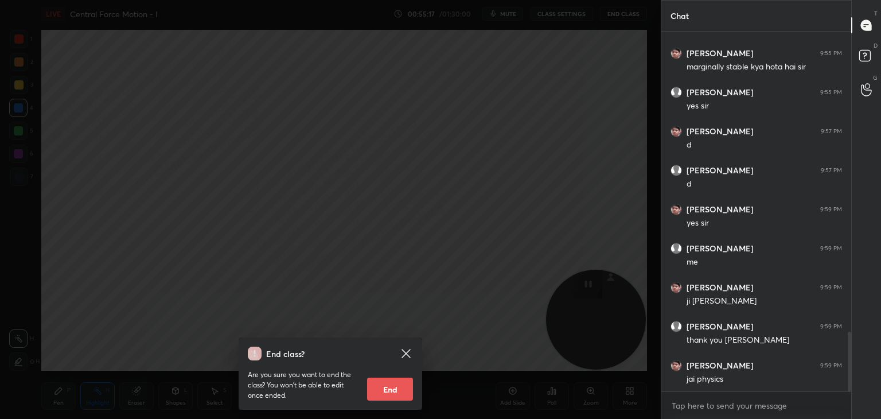
click at [399, 386] on button "End" at bounding box center [390, 389] width 46 height 23
type textarea "x"
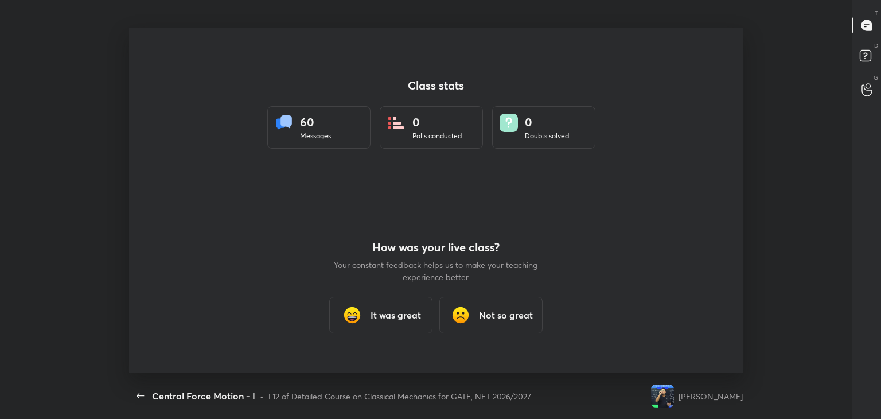
scroll to position [0, 0]
